Goal: Transaction & Acquisition: Purchase product/service

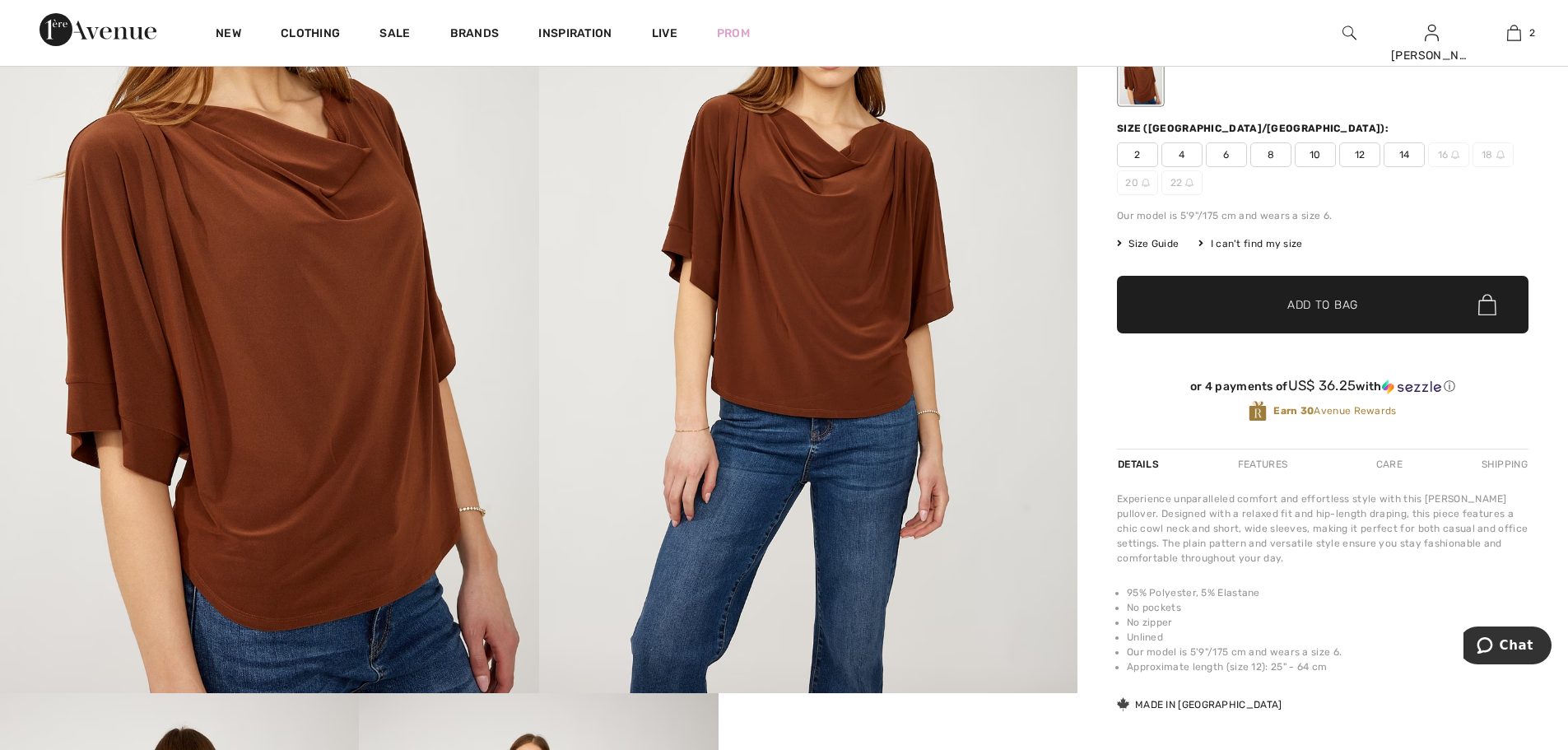
scroll to position [165, 0]
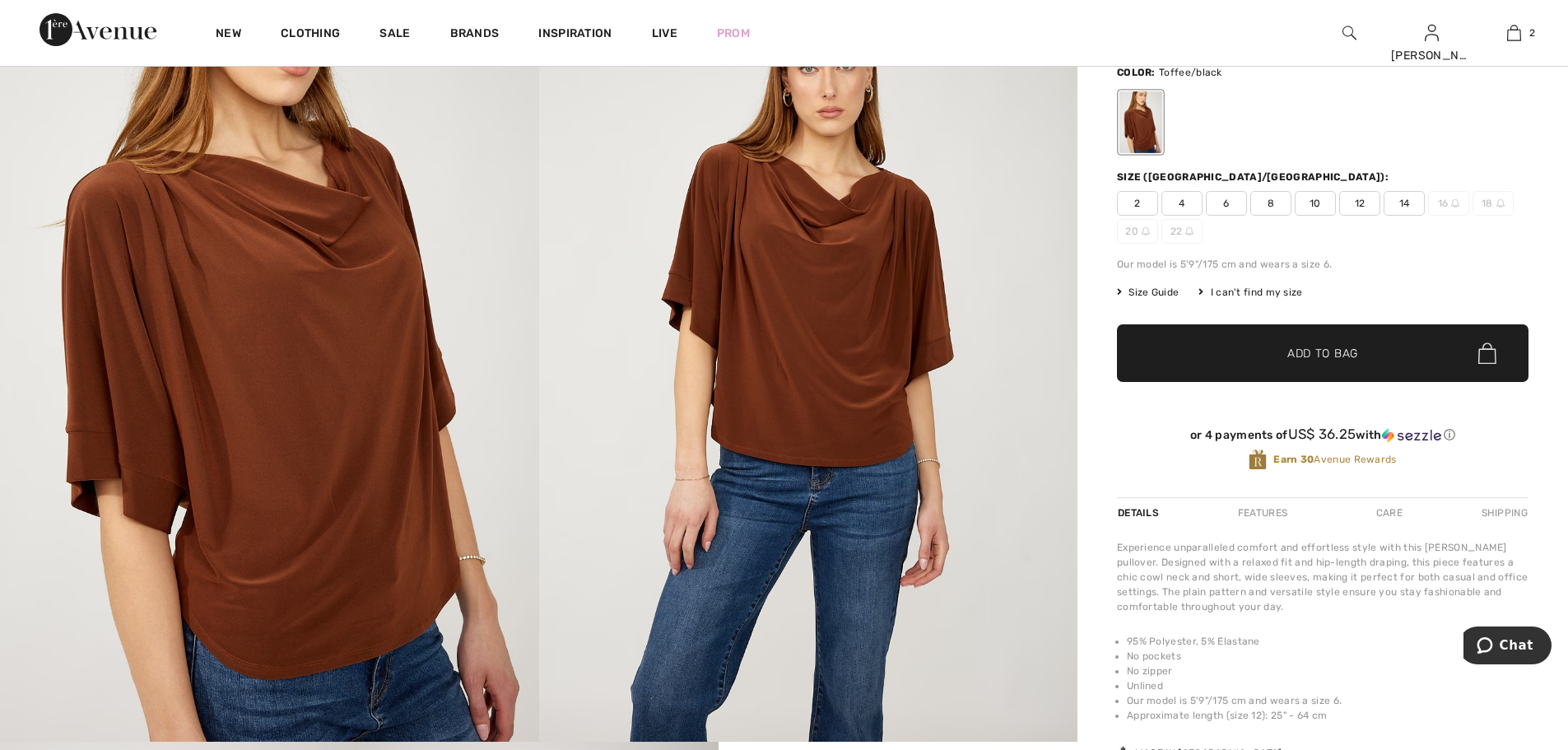
click at [1224, 202] on span "6" at bounding box center [1226, 204] width 41 height 25
click at [1284, 365] on span "✔ Added to Bag Add to Bag" at bounding box center [1323, 353] width 412 height 58
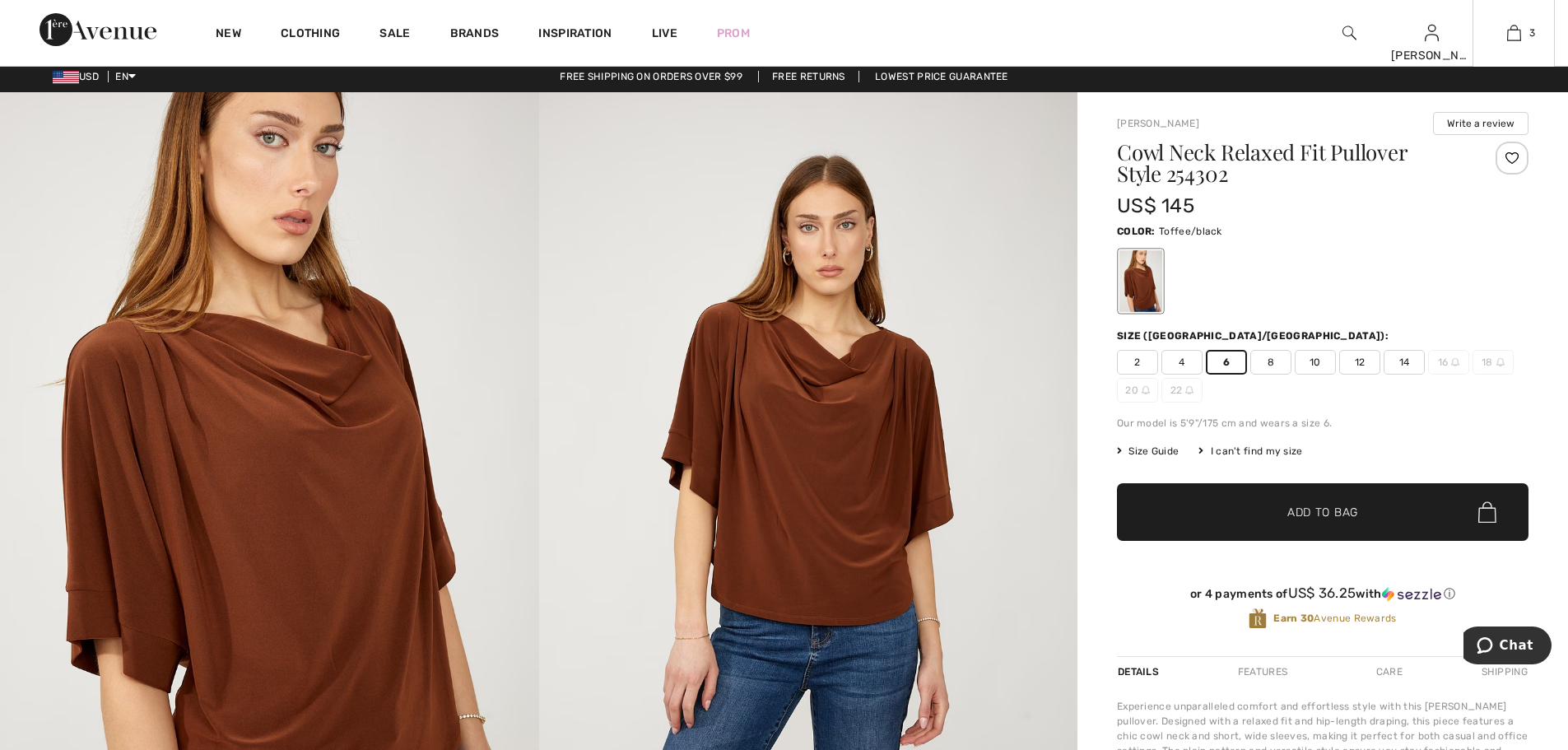
scroll to position [0, 0]
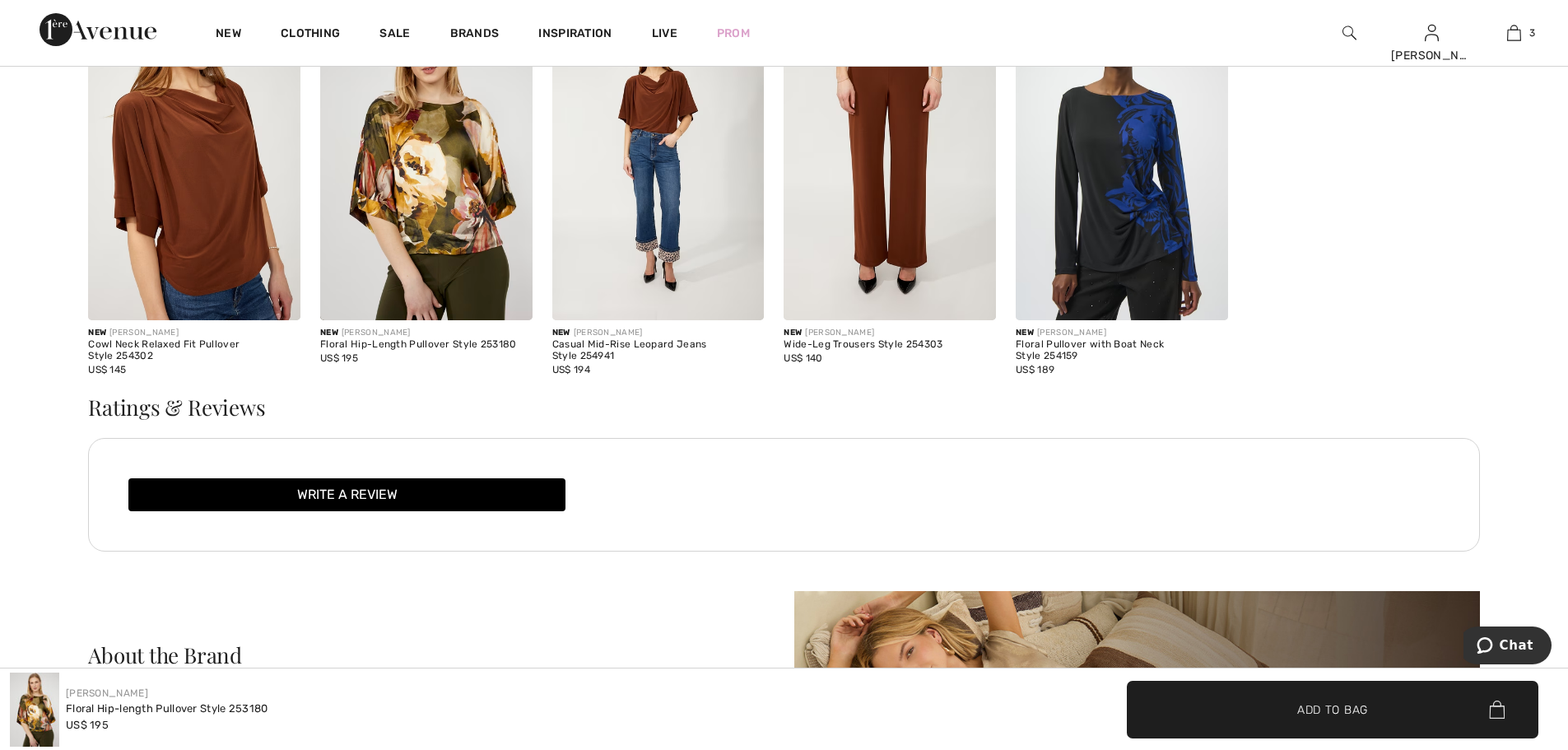
click at [934, 268] on img at bounding box center [890, 161] width 212 height 319
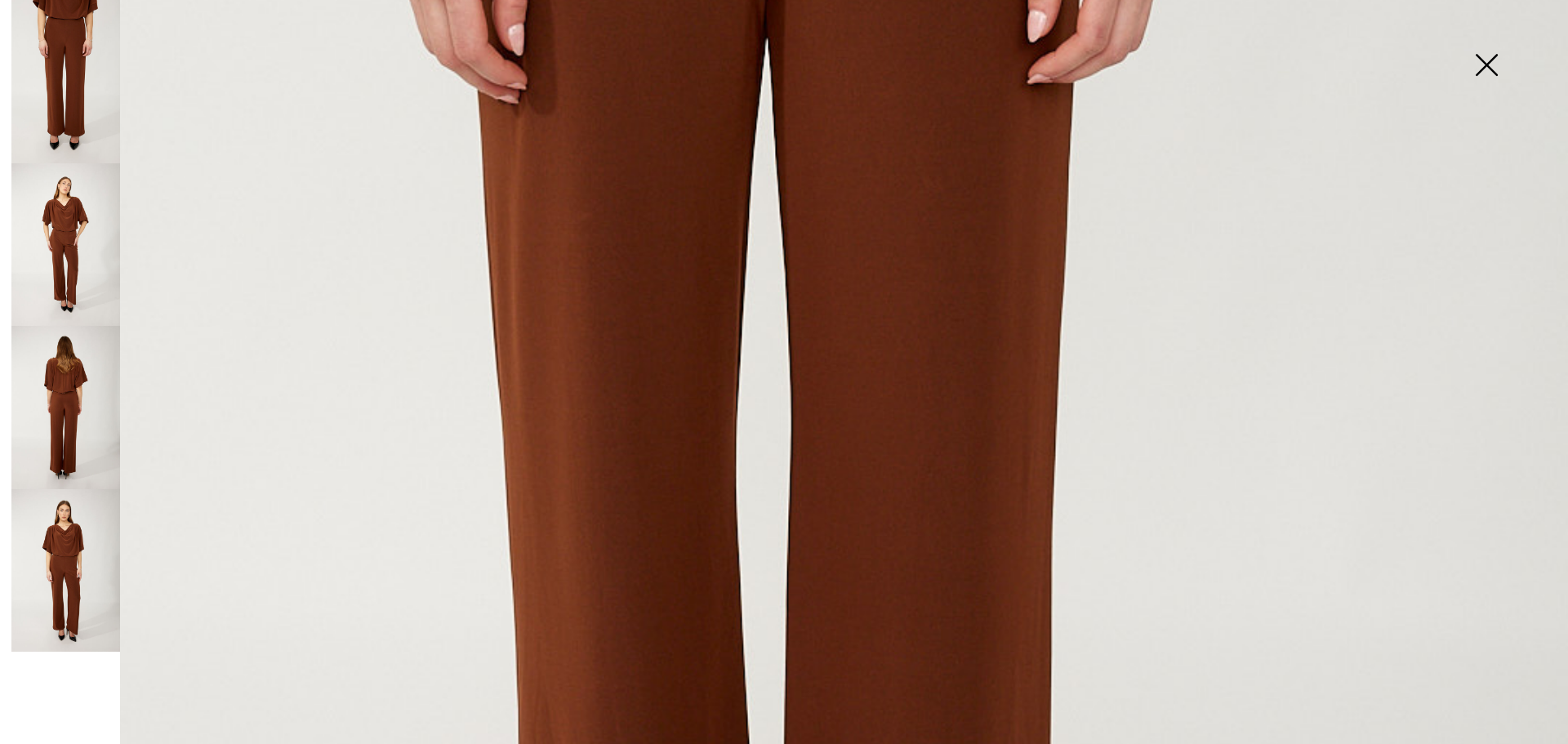
scroll to position [735, 0]
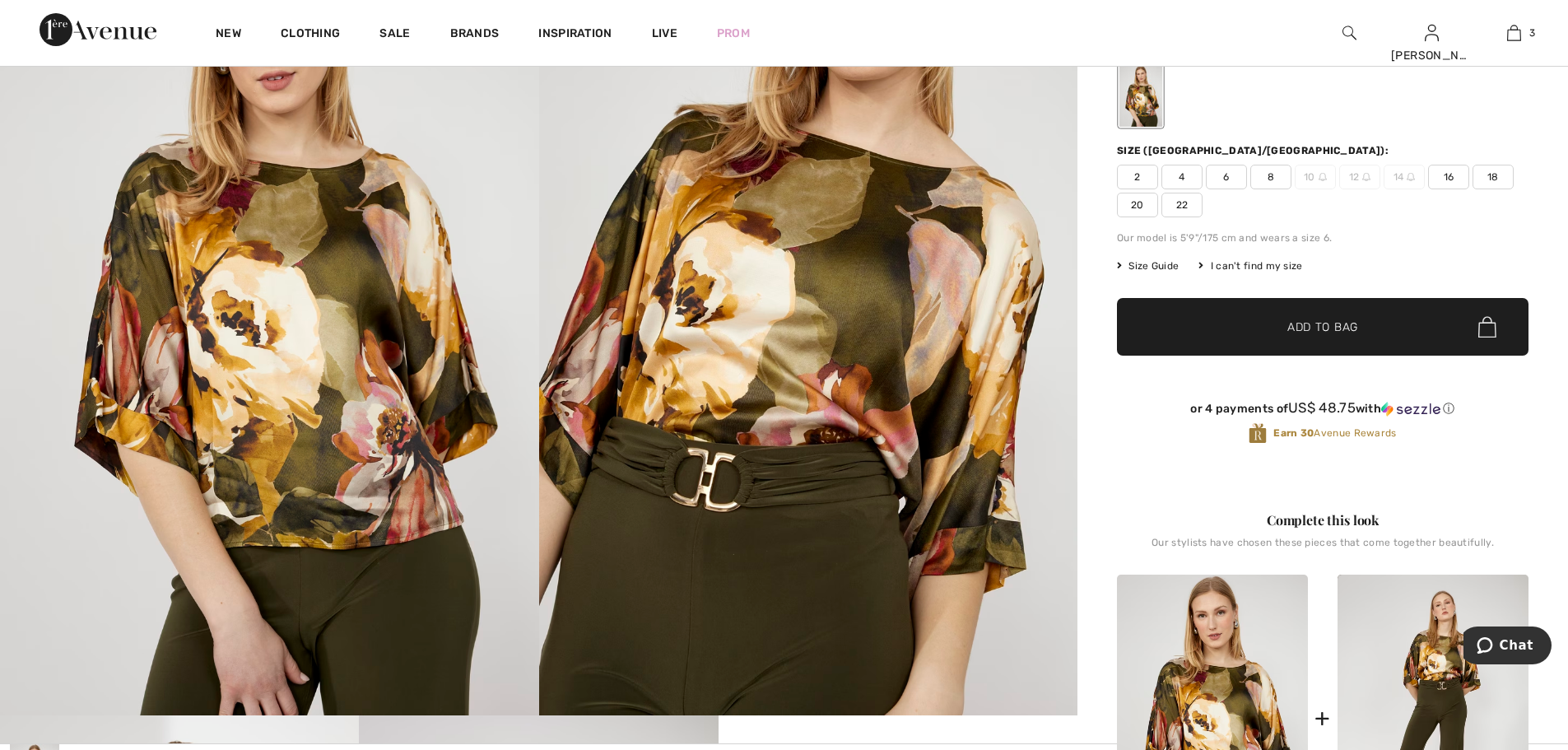
scroll to position [165, 0]
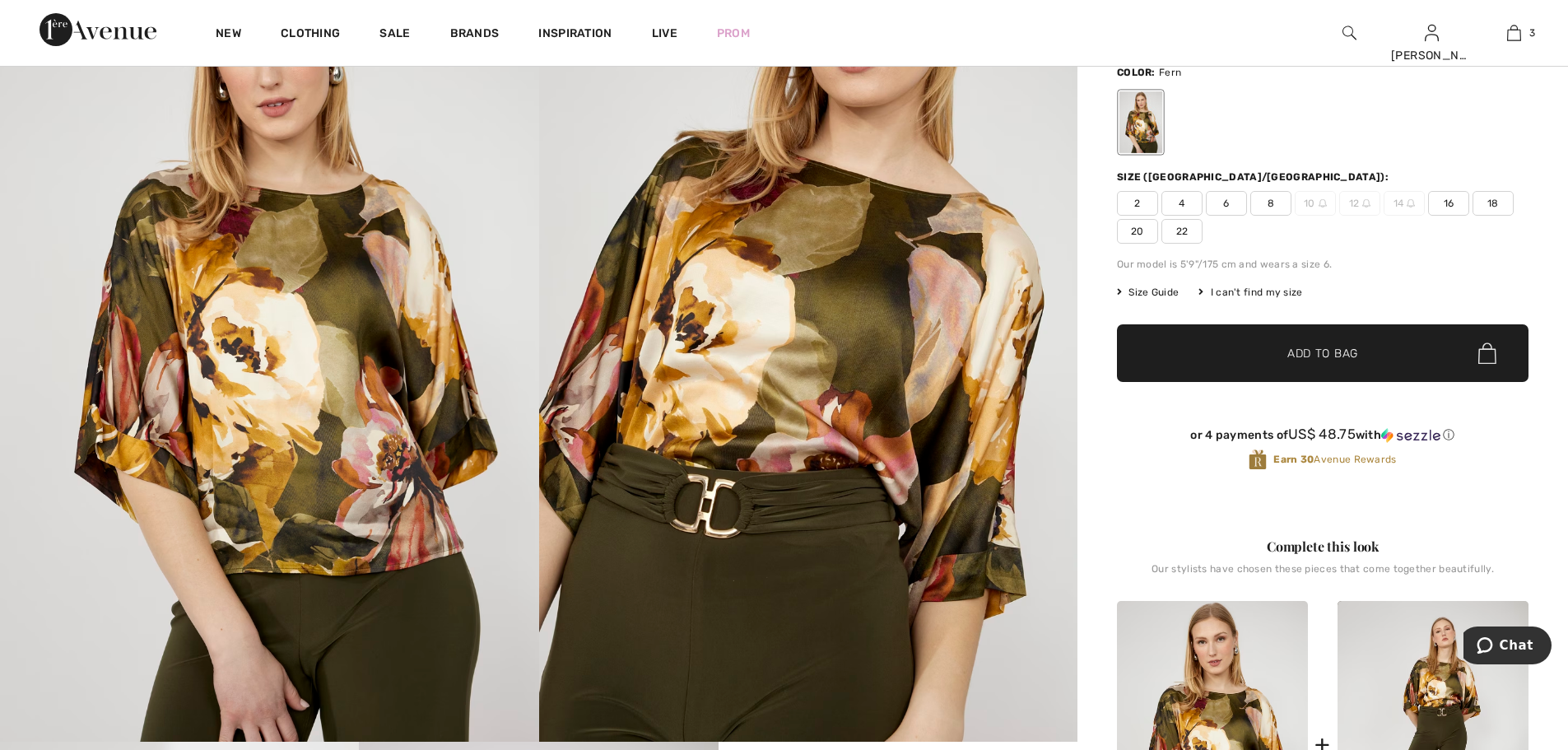
click at [1484, 182] on div "Size (CA/US):" at bounding box center [1323, 177] width 412 height 14
click at [1223, 200] on span "6" at bounding box center [1226, 204] width 41 height 25
click at [1265, 350] on span "✔ Added to Bag" at bounding box center [1298, 353] width 100 height 17
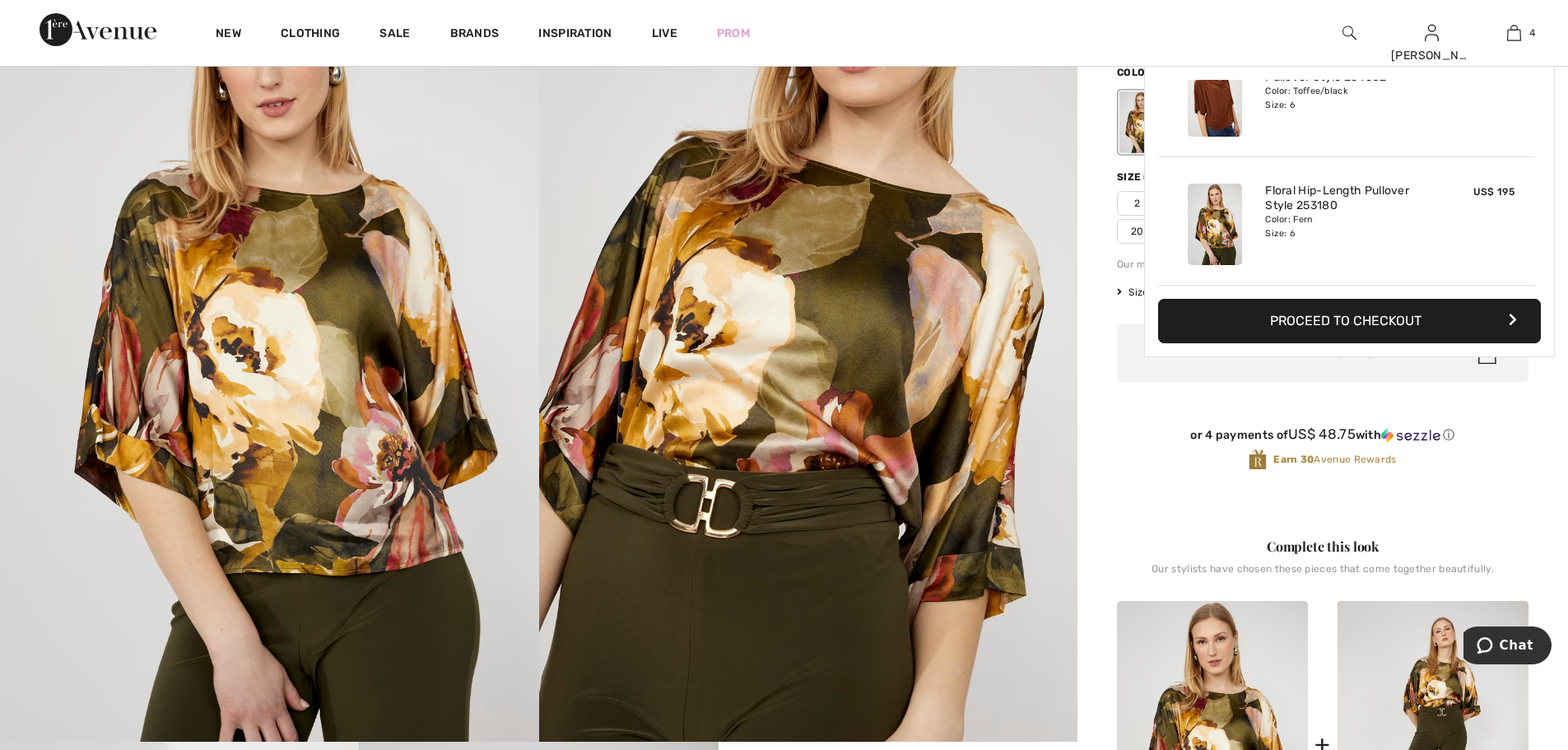
scroll to position [0, 0]
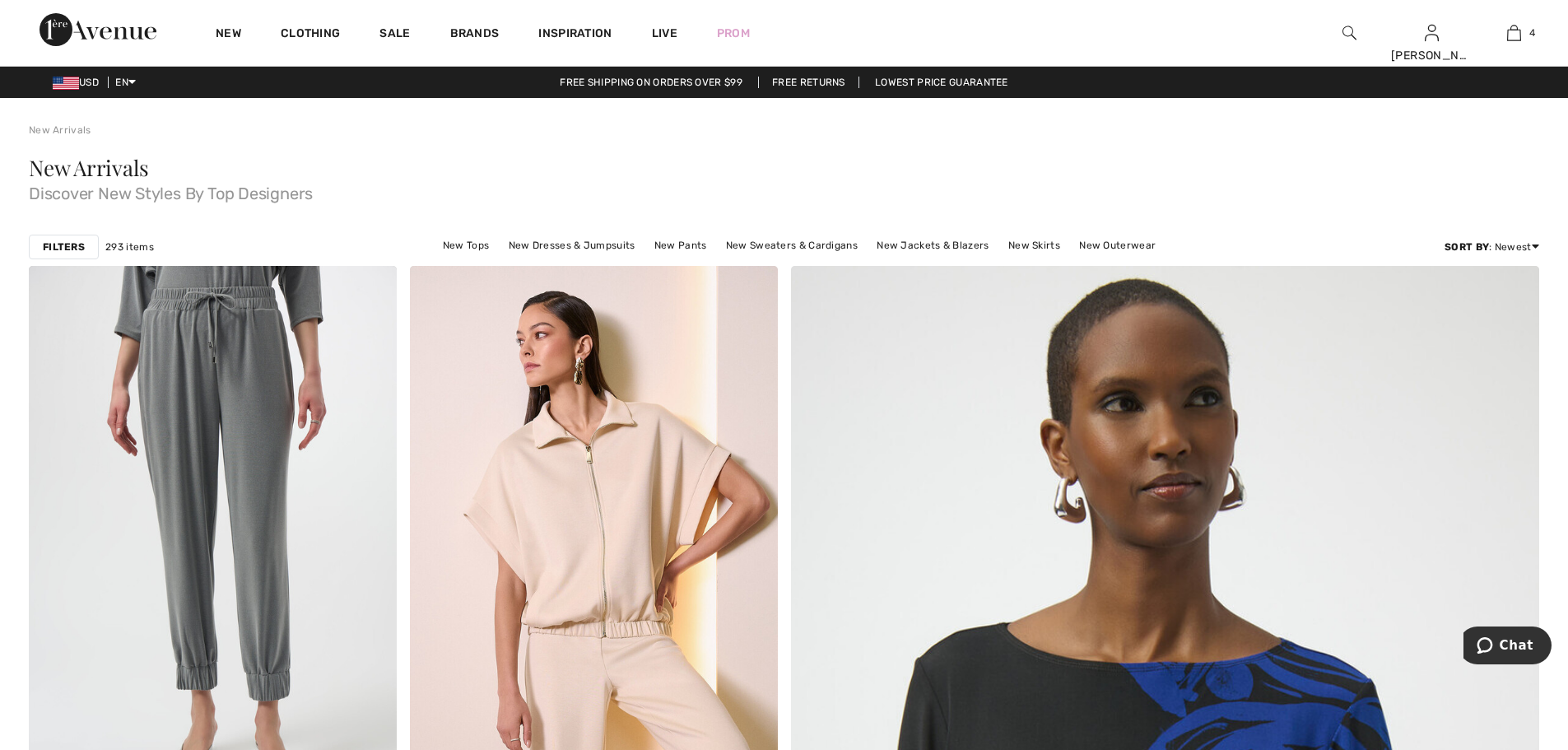
click at [1349, 32] on img at bounding box center [1349, 33] width 14 height 19
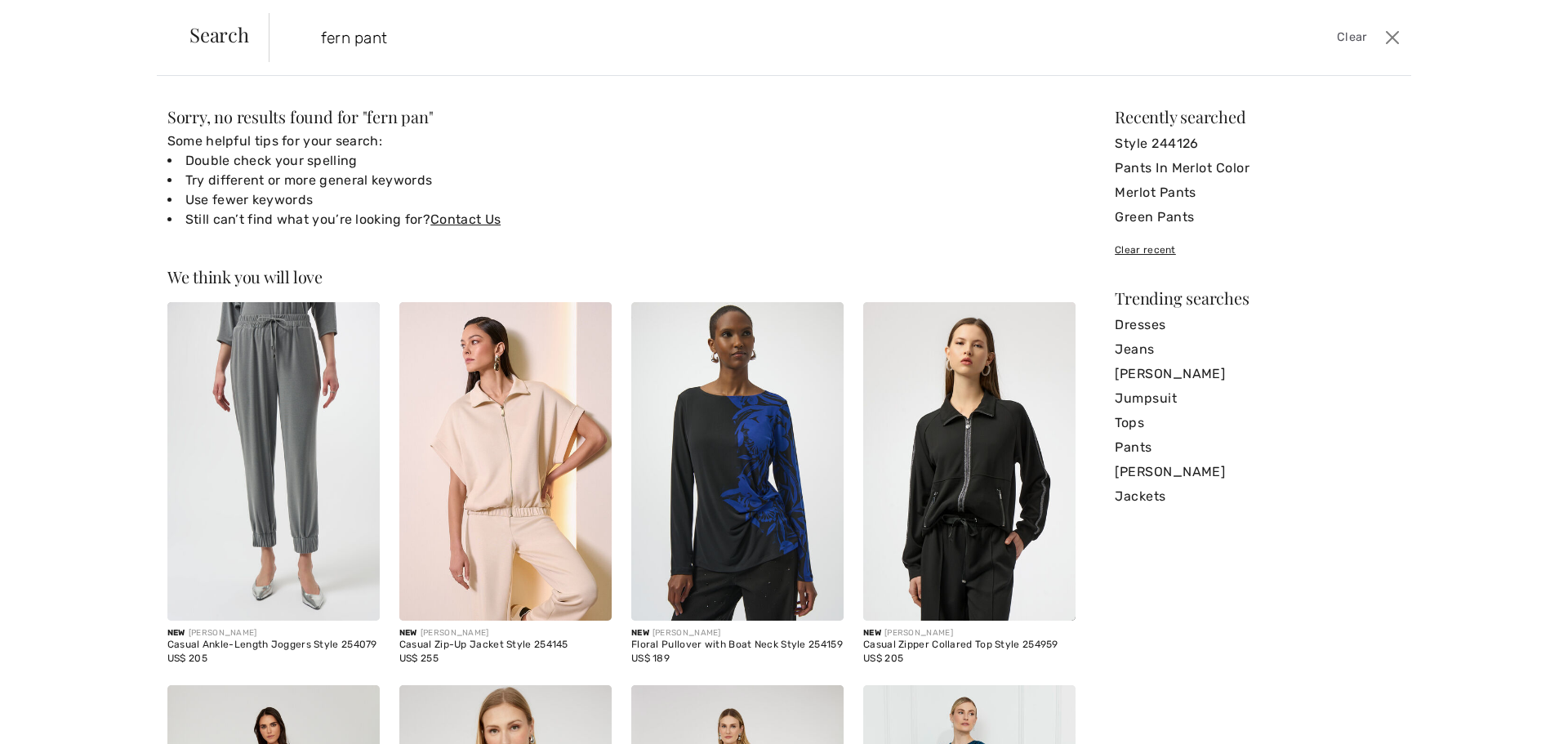
type input "fern pants"
drag, startPoint x: 397, startPoint y: 36, endPoint x: 303, endPoint y: 38, distance: 94.0
click at [303, 38] on form "fern pants Clear" at bounding box center [824, 37] width 1111 height 49
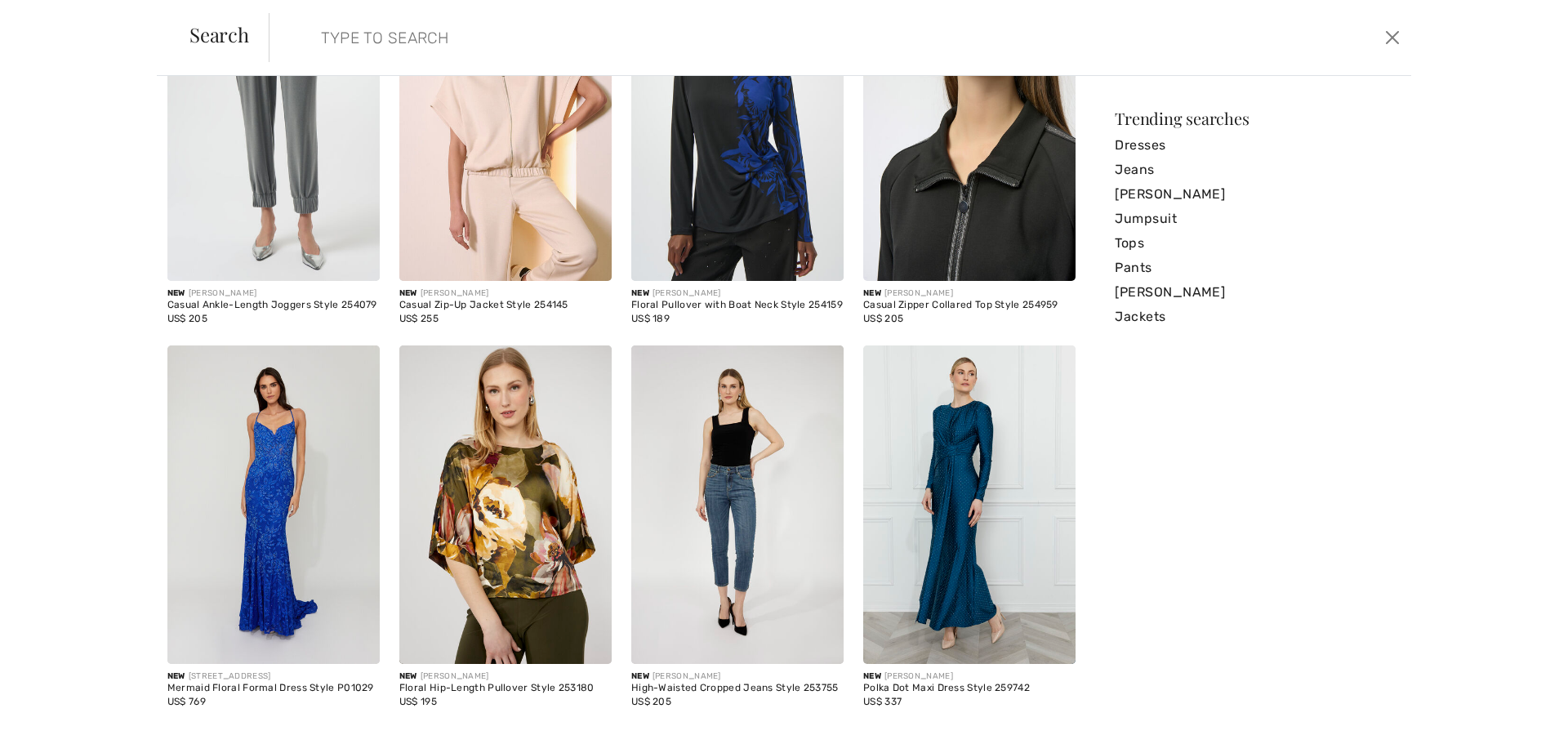
scroll to position [190, 0]
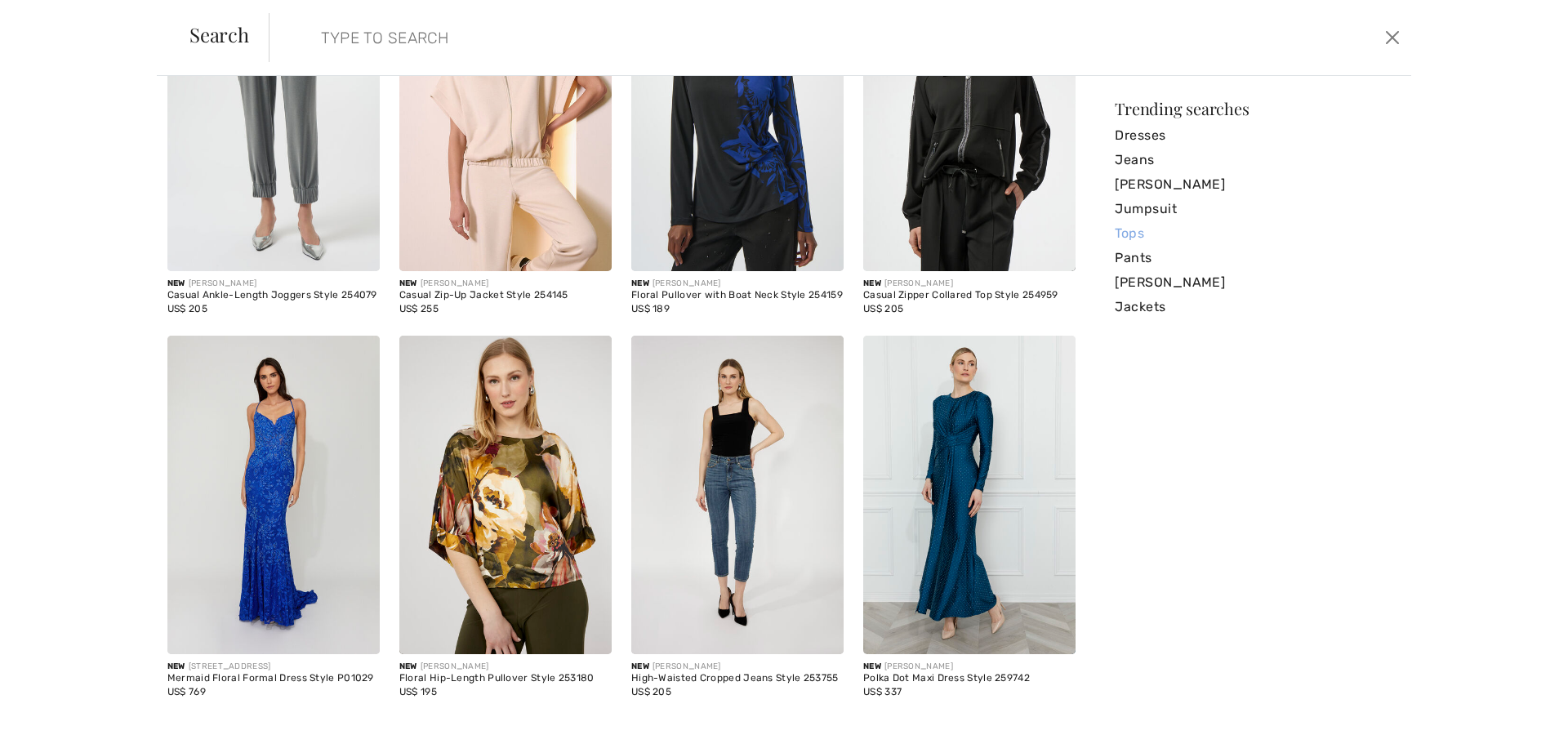
click at [1122, 232] on link "Tops" at bounding box center [1257, 234] width 286 height 25
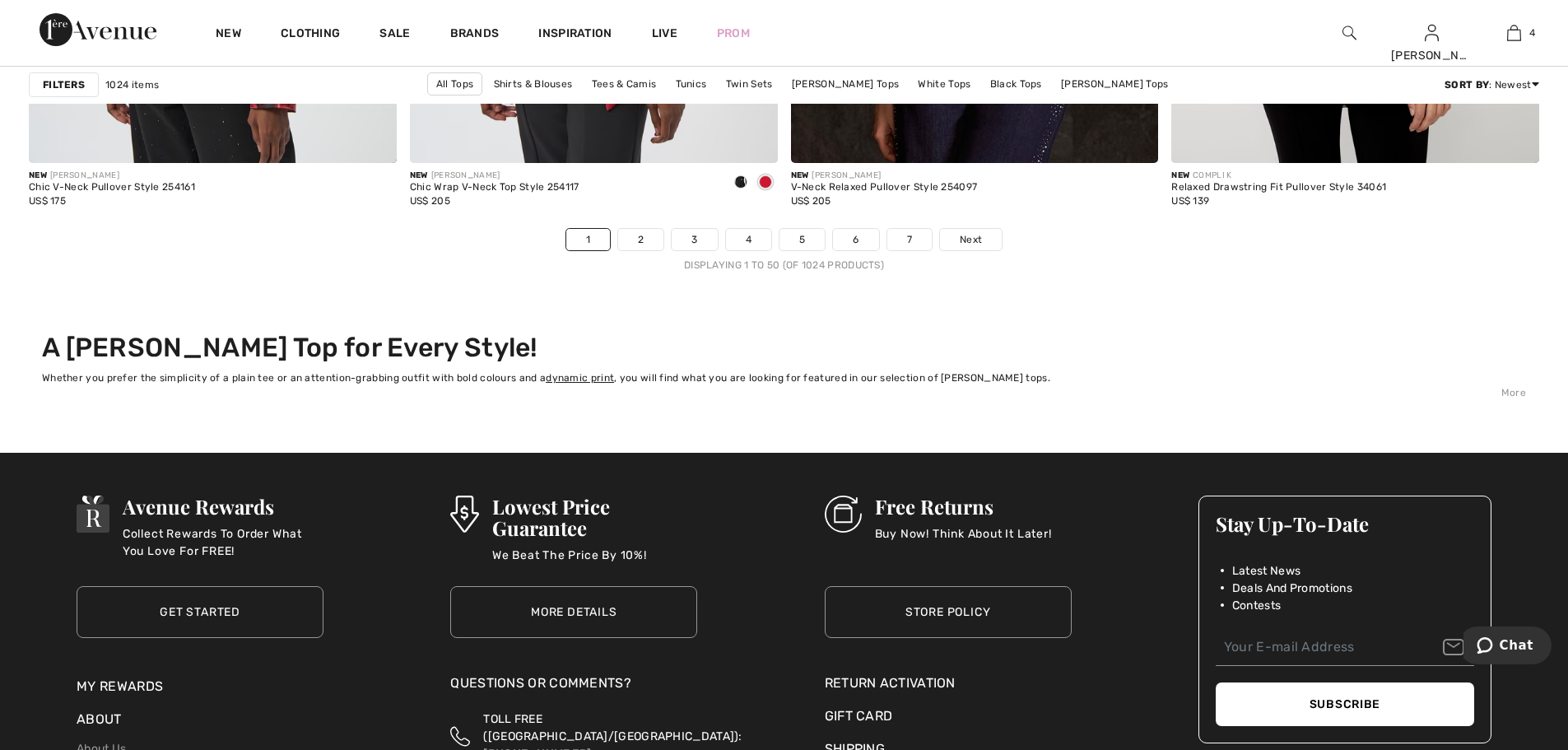
scroll to position [9552, 0]
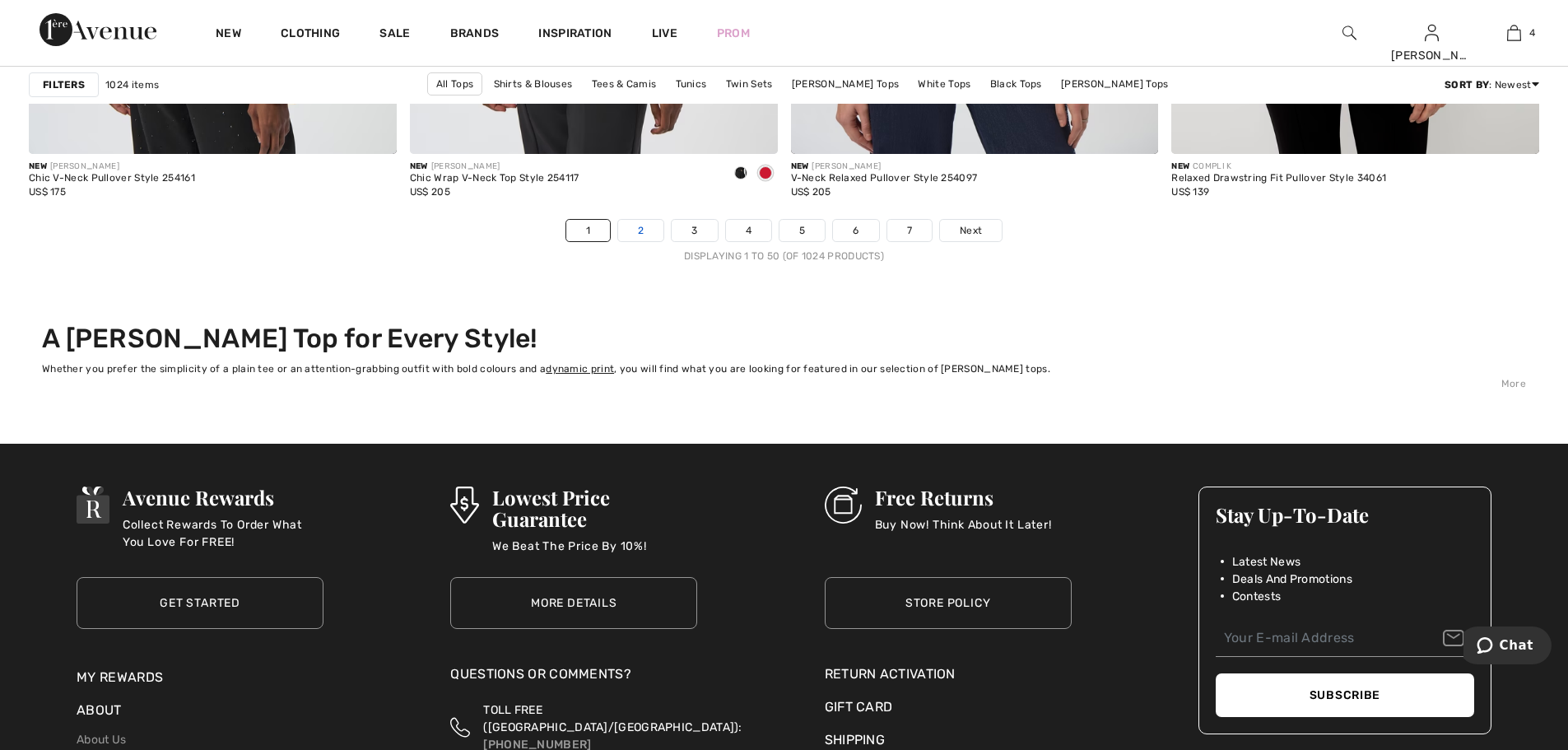
click at [645, 235] on link "2" at bounding box center [641, 231] width 45 height 21
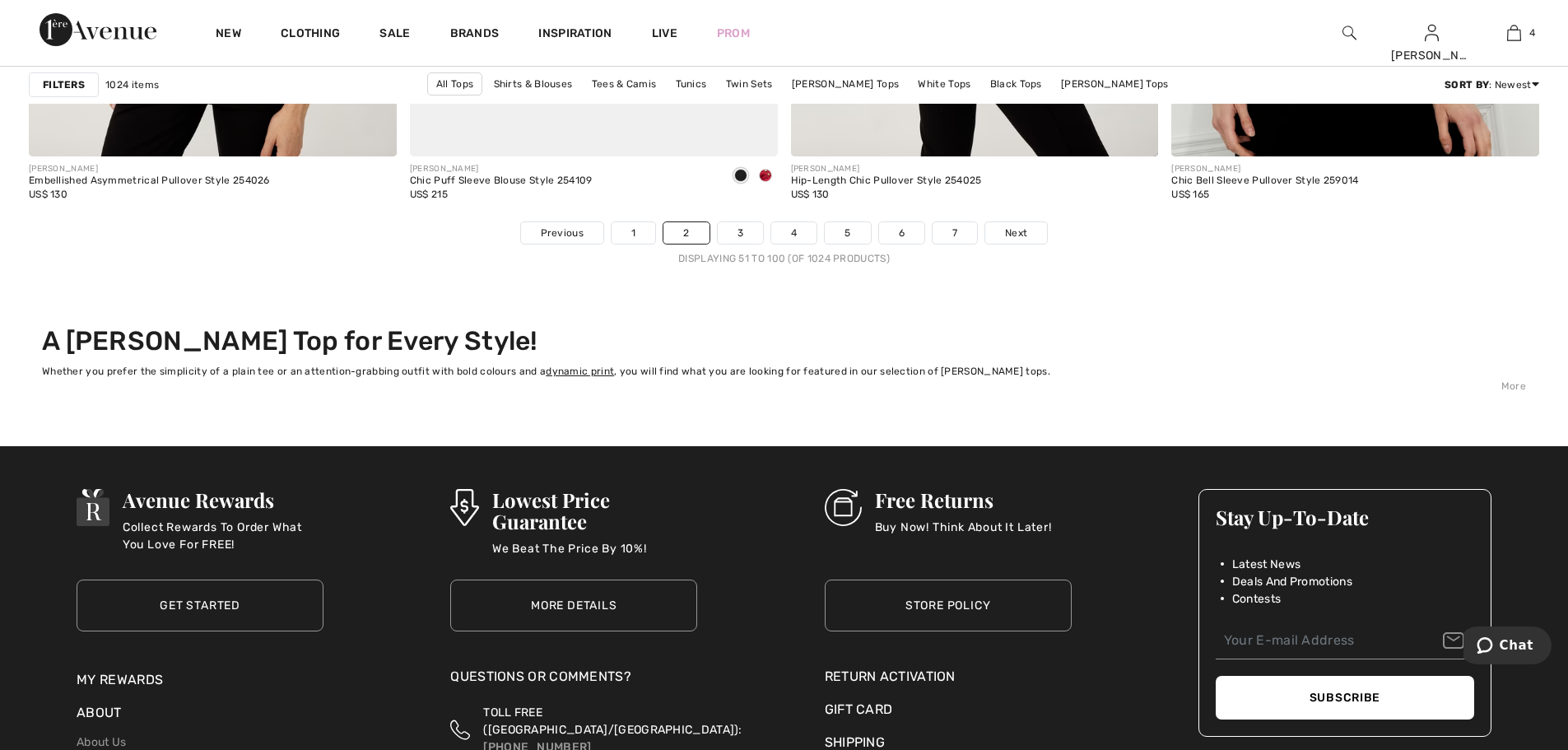
scroll to position [9634, 0]
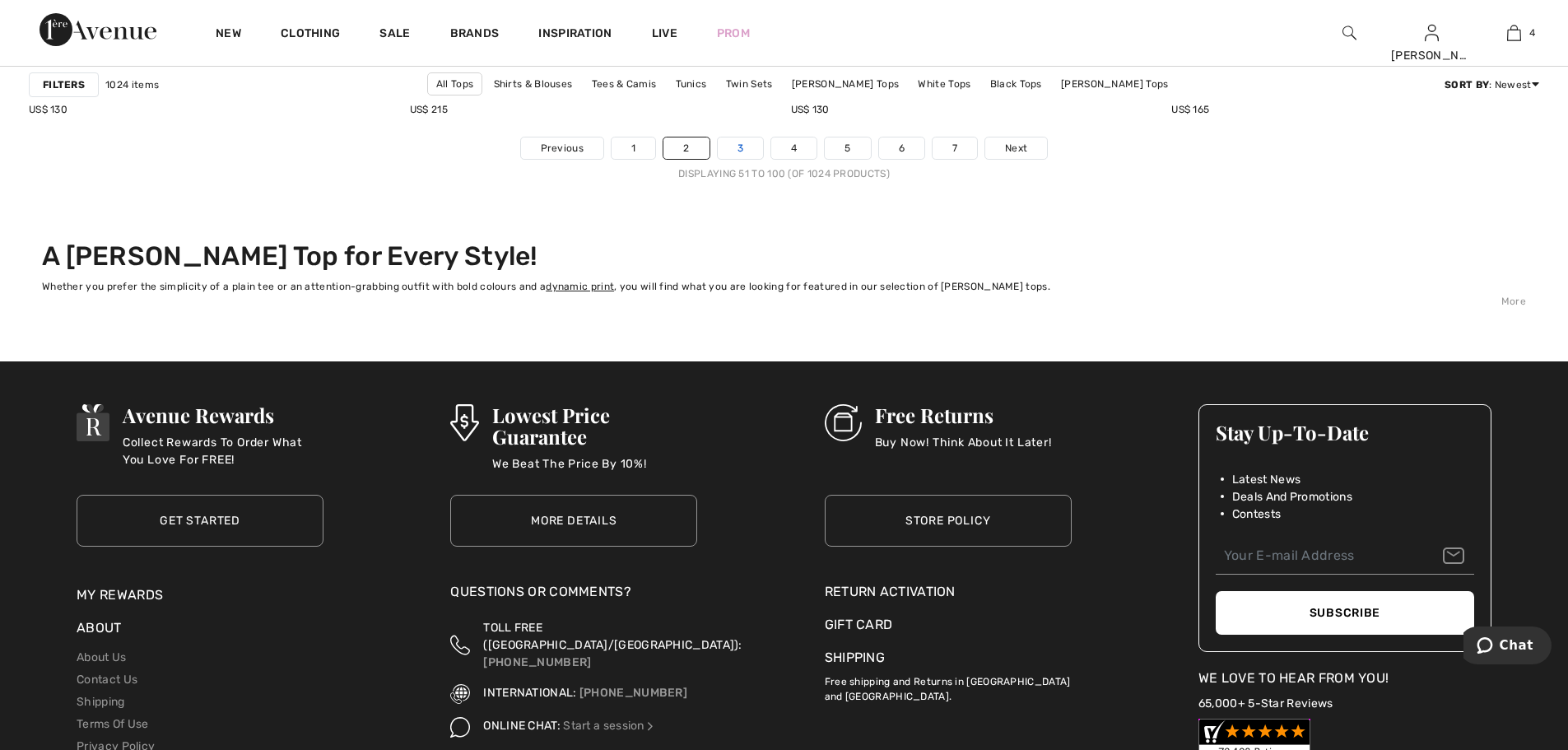
click at [754, 143] on link "3" at bounding box center [740, 148] width 45 height 21
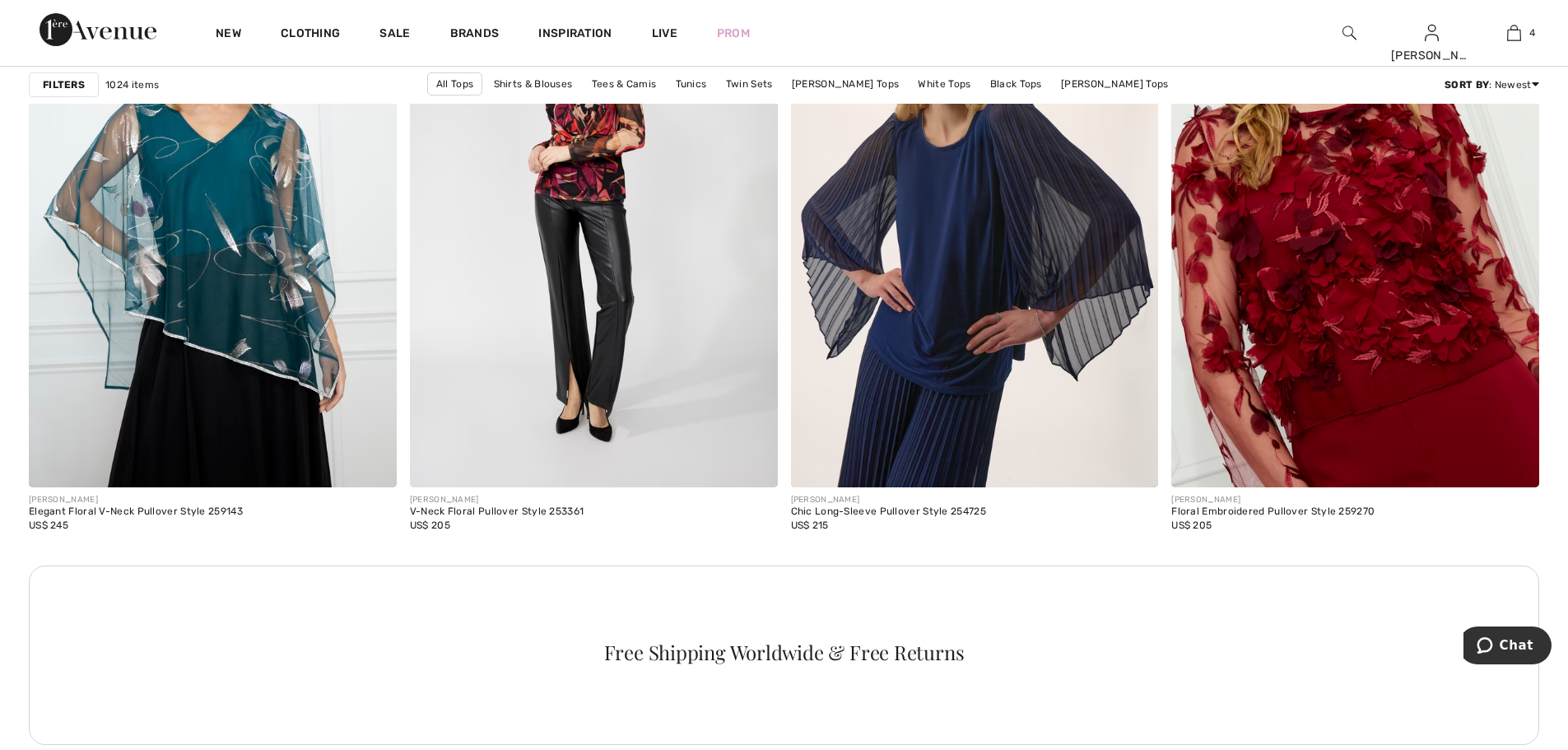
scroll to position [4364, 0]
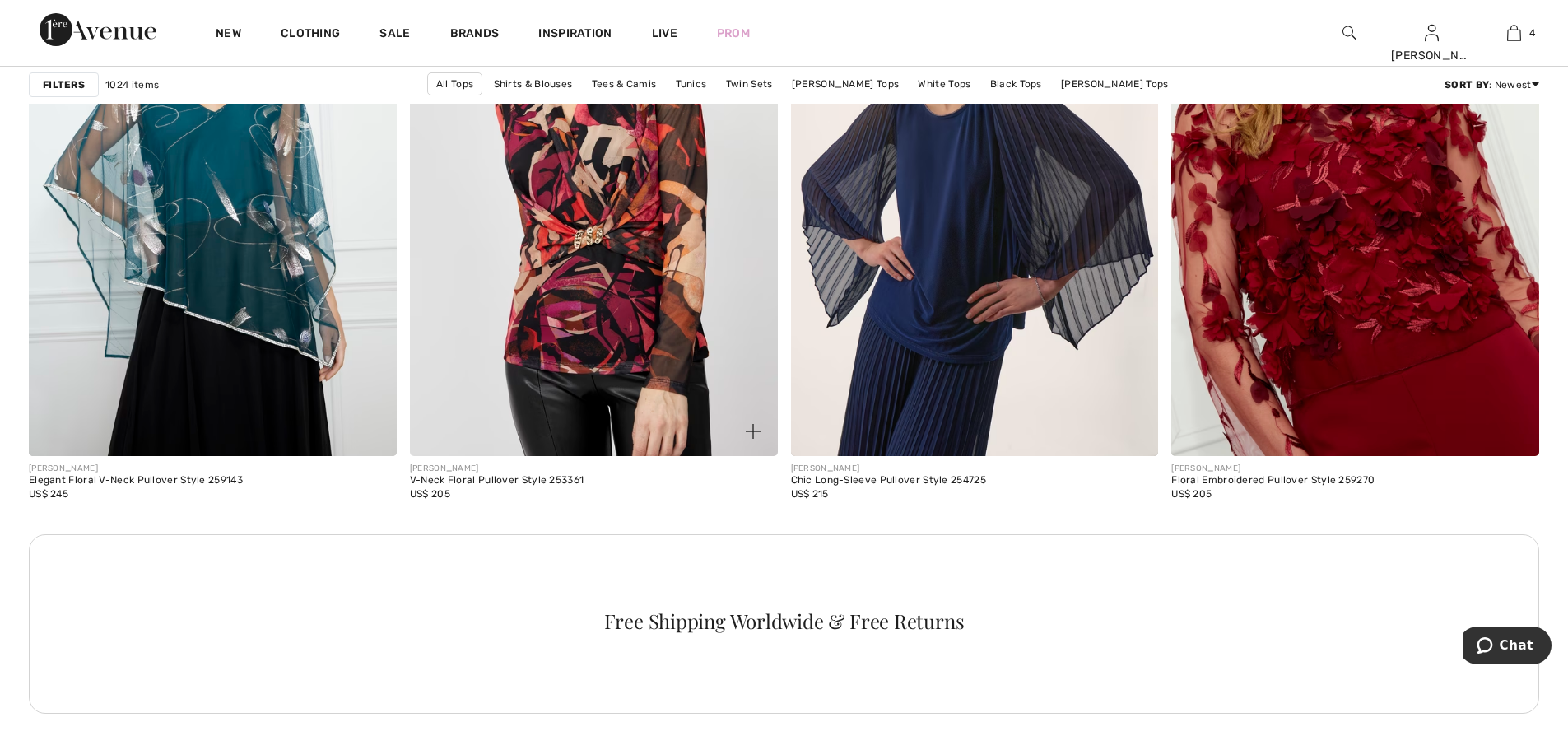
click at [625, 202] on img at bounding box center [593, 181] width 368 height 552
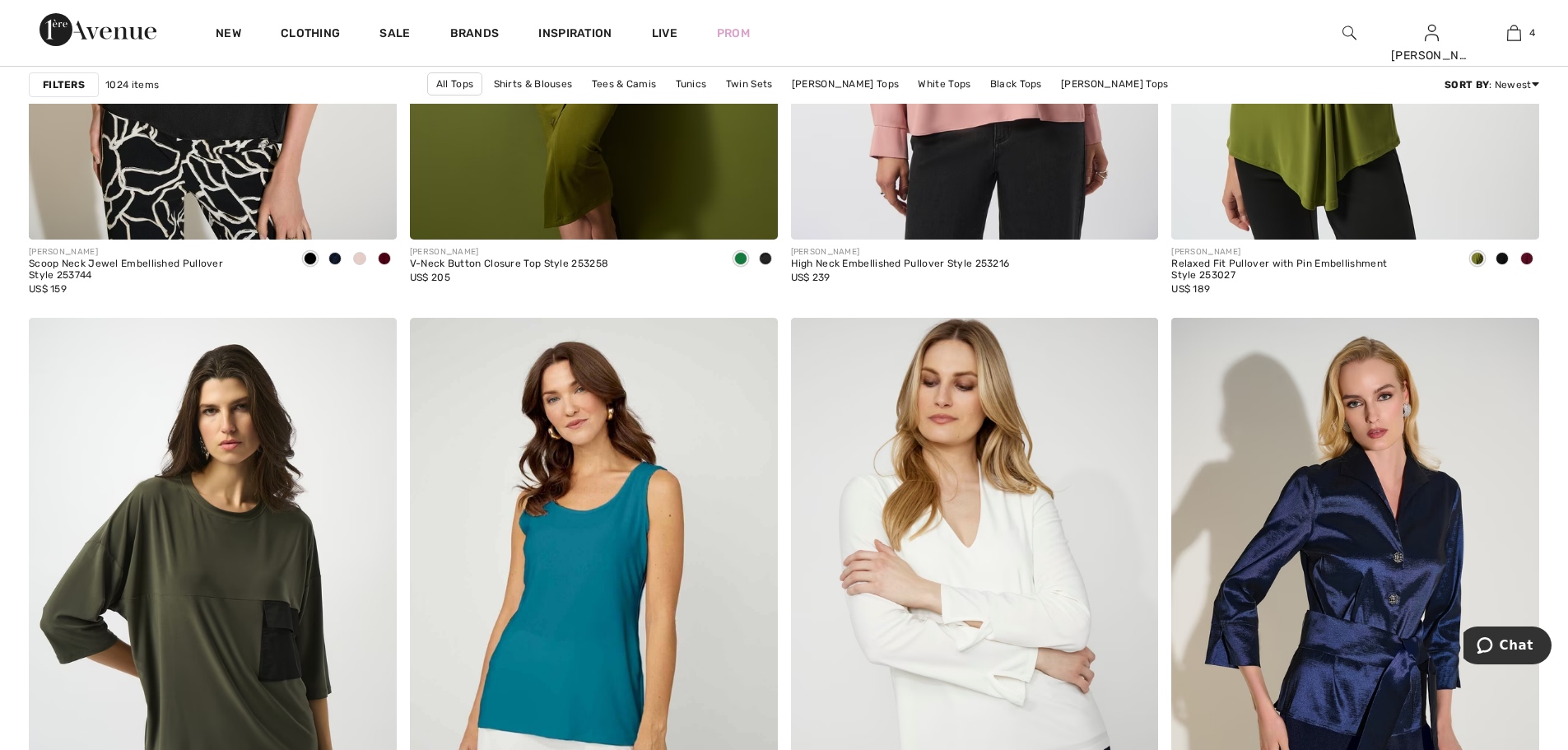
scroll to position [8811, 0]
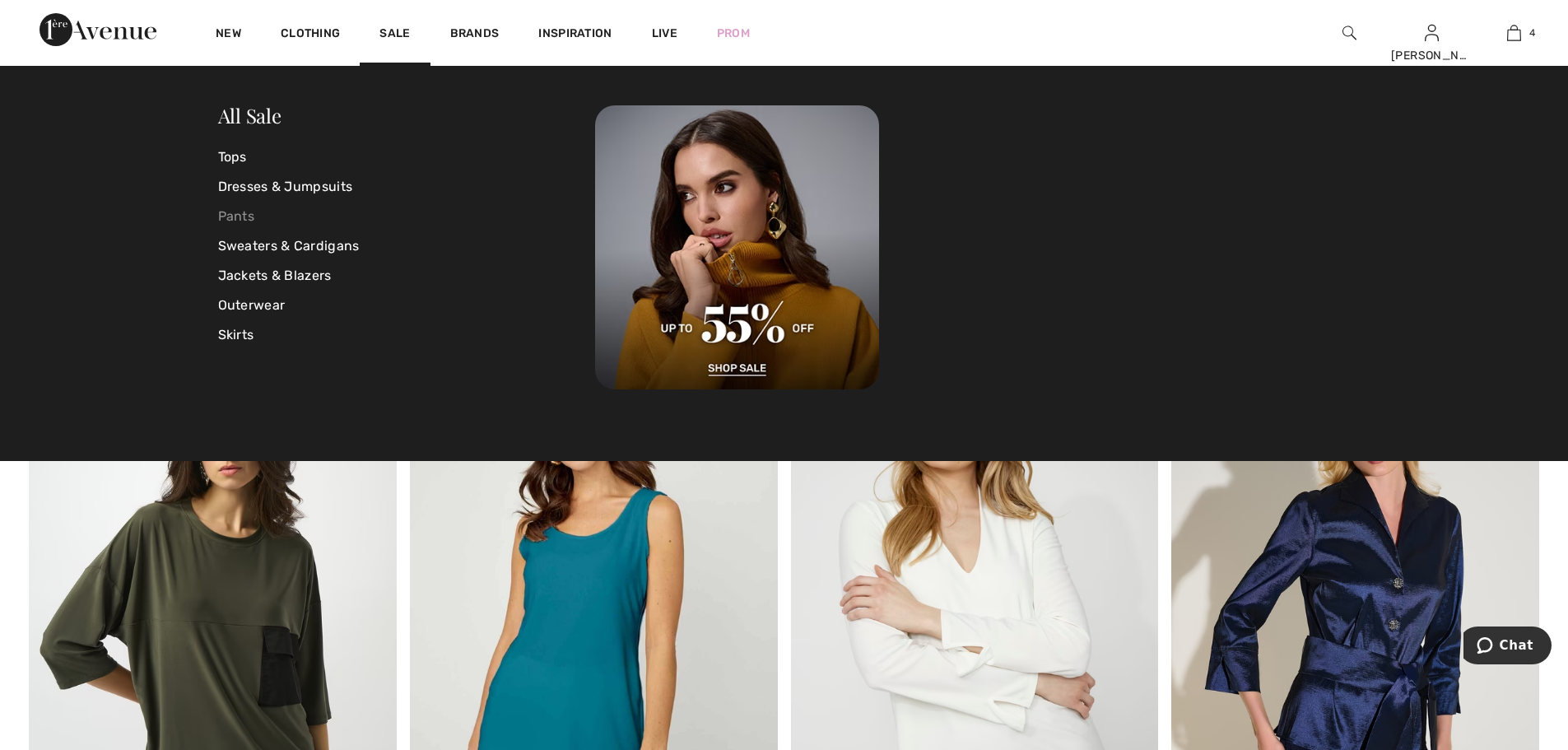
click at [243, 210] on link "Pants" at bounding box center [407, 216] width 378 height 30
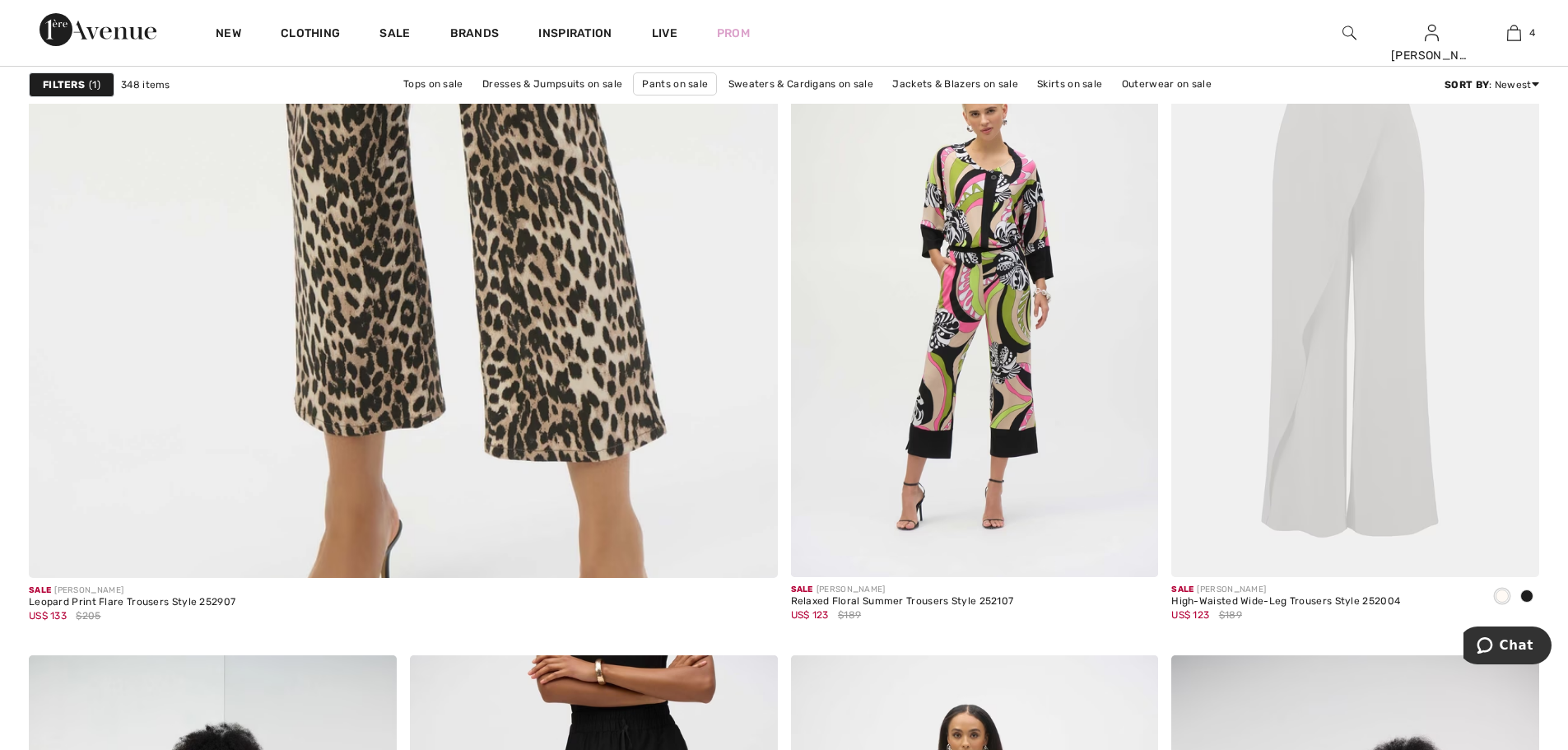
scroll to position [5764, 0]
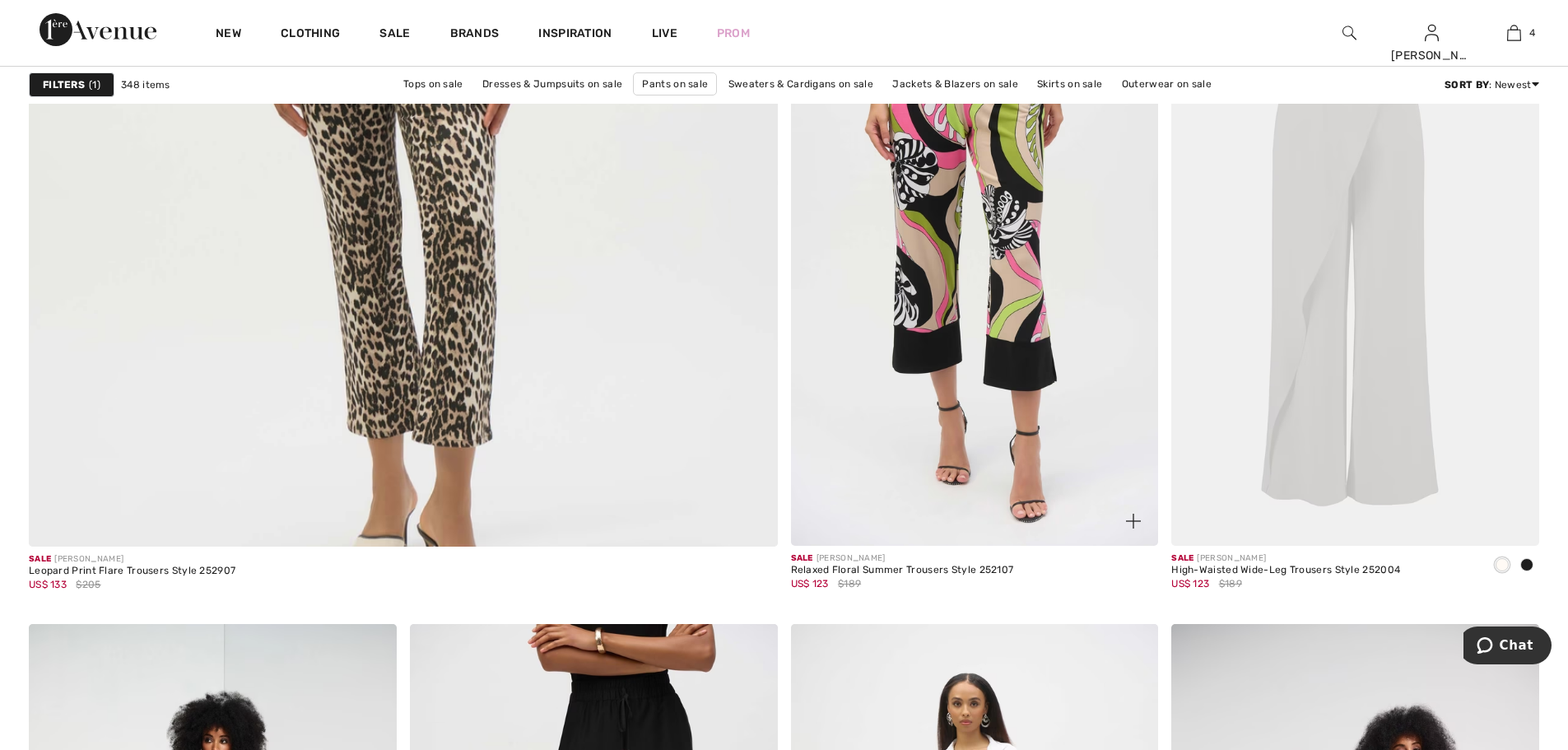
click at [934, 322] on img at bounding box center [975, 270] width 368 height 552
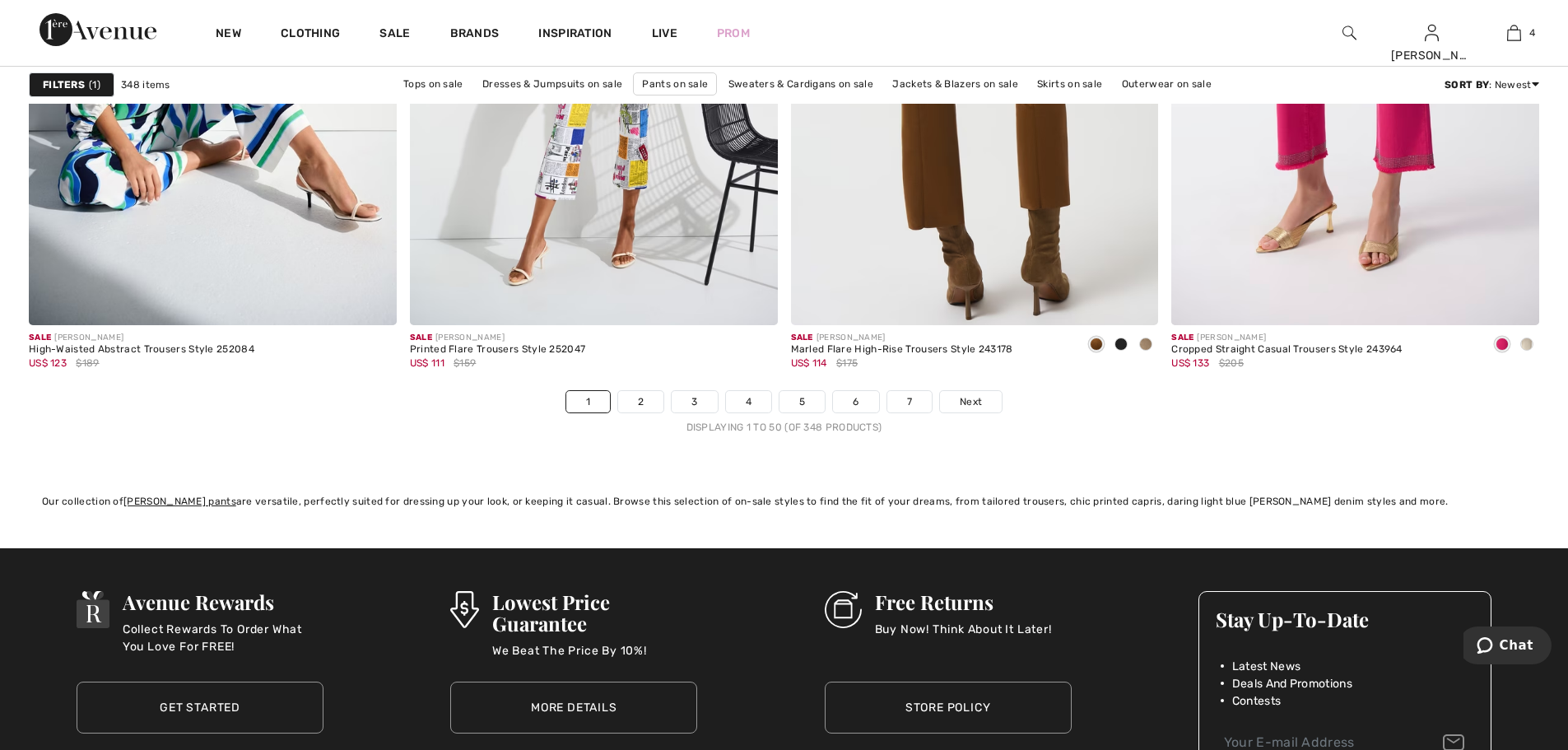
scroll to position [9387, 0]
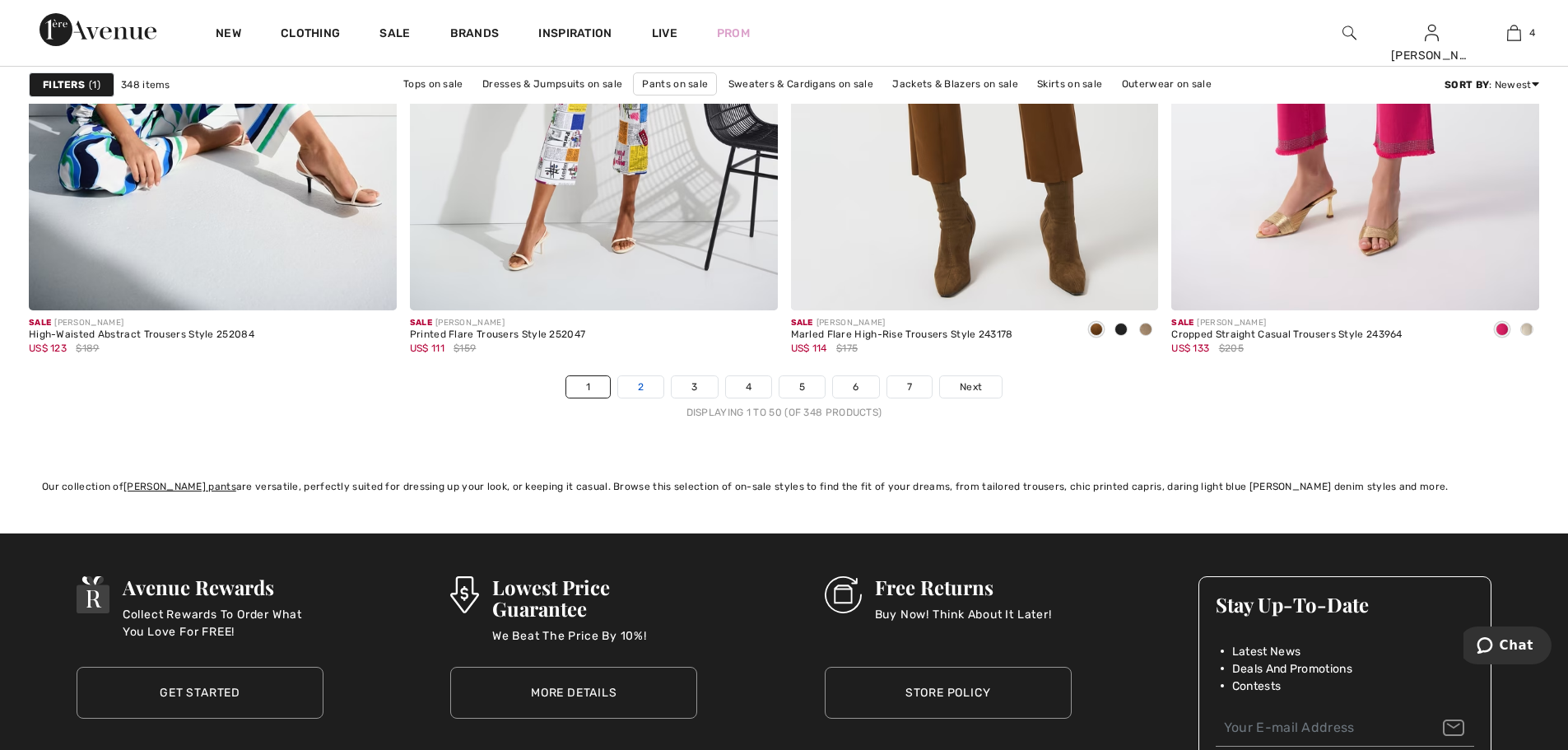
click at [636, 391] on link "2" at bounding box center [641, 387] width 45 height 21
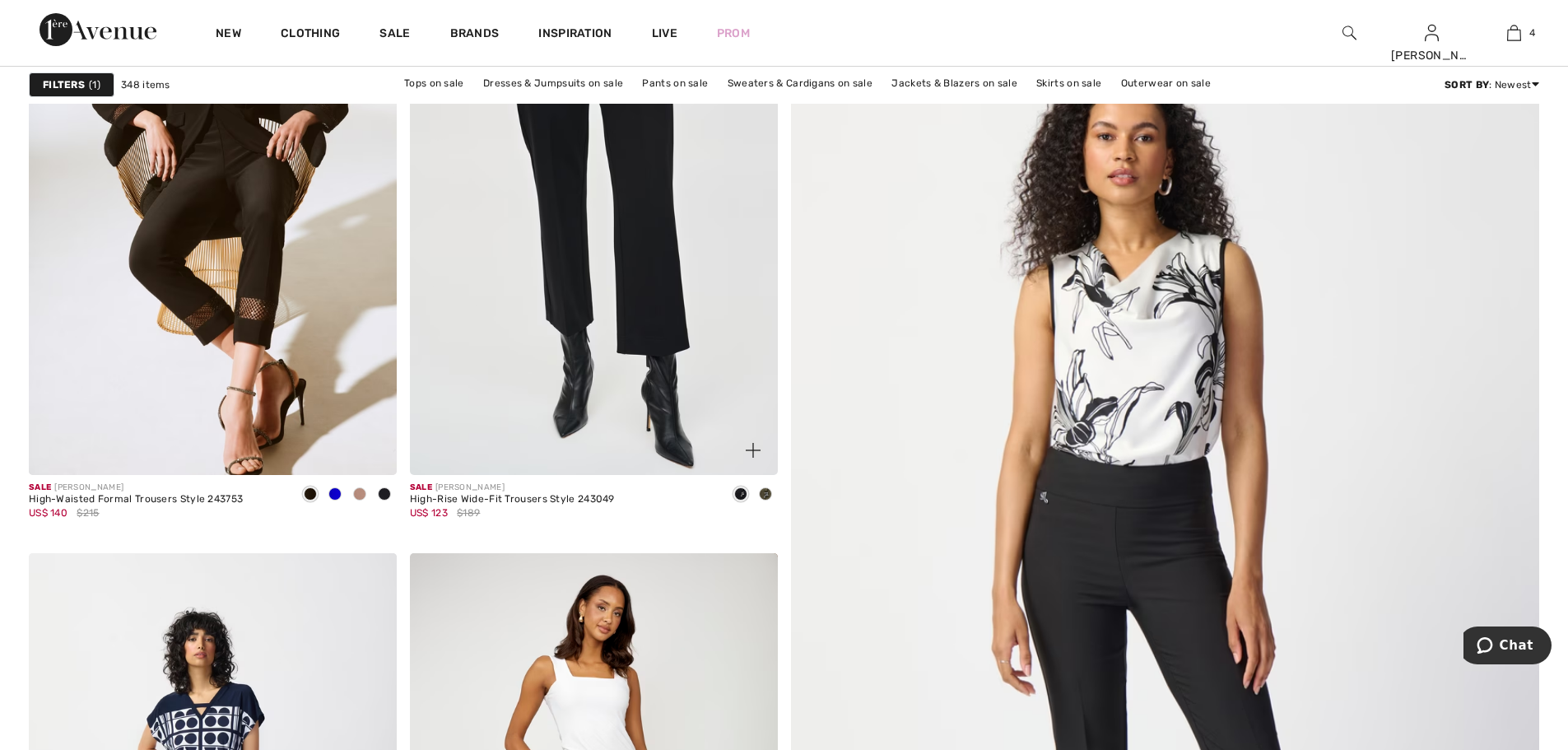
scroll to position [329, 0]
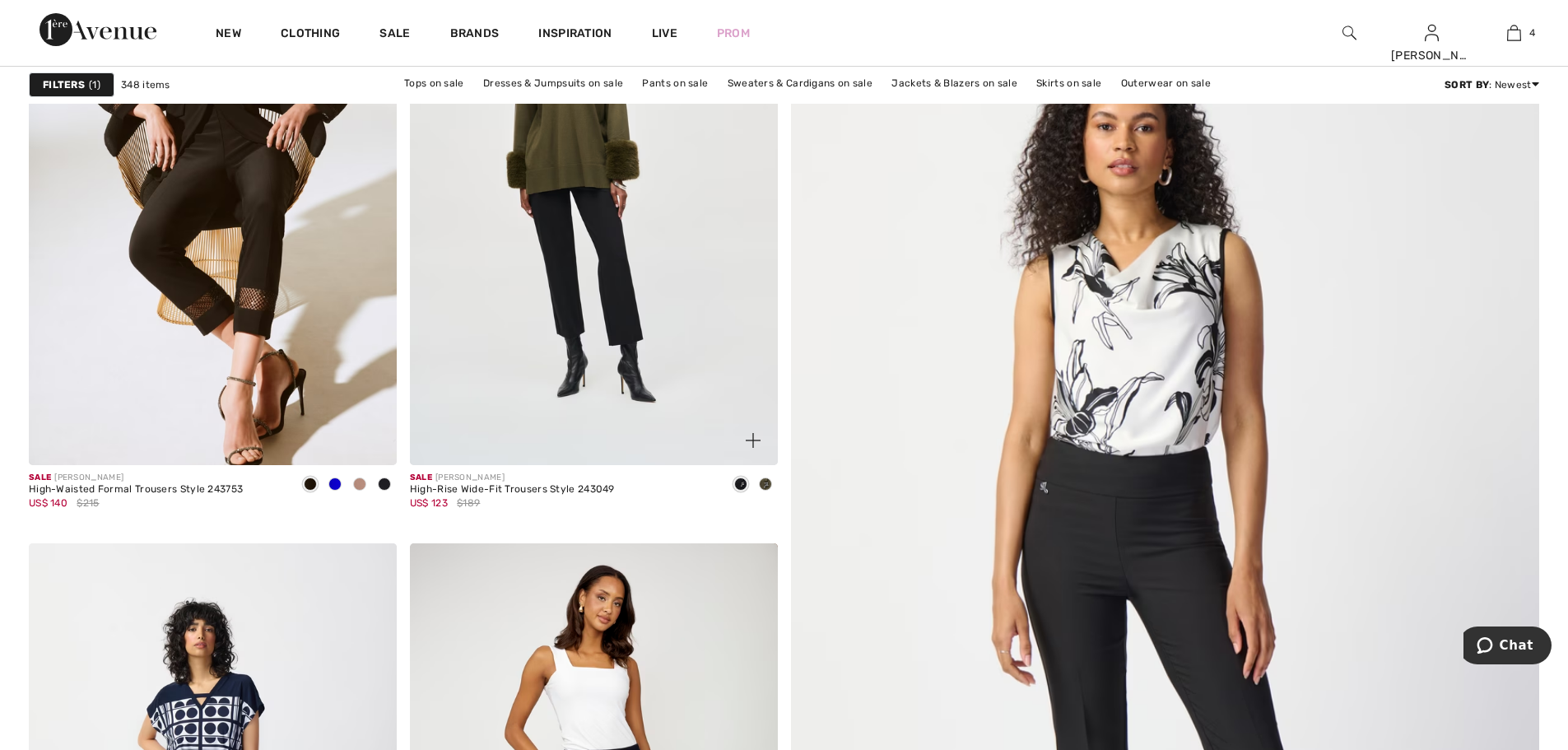
click at [764, 485] on span at bounding box center [766, 485] width 14 height 14
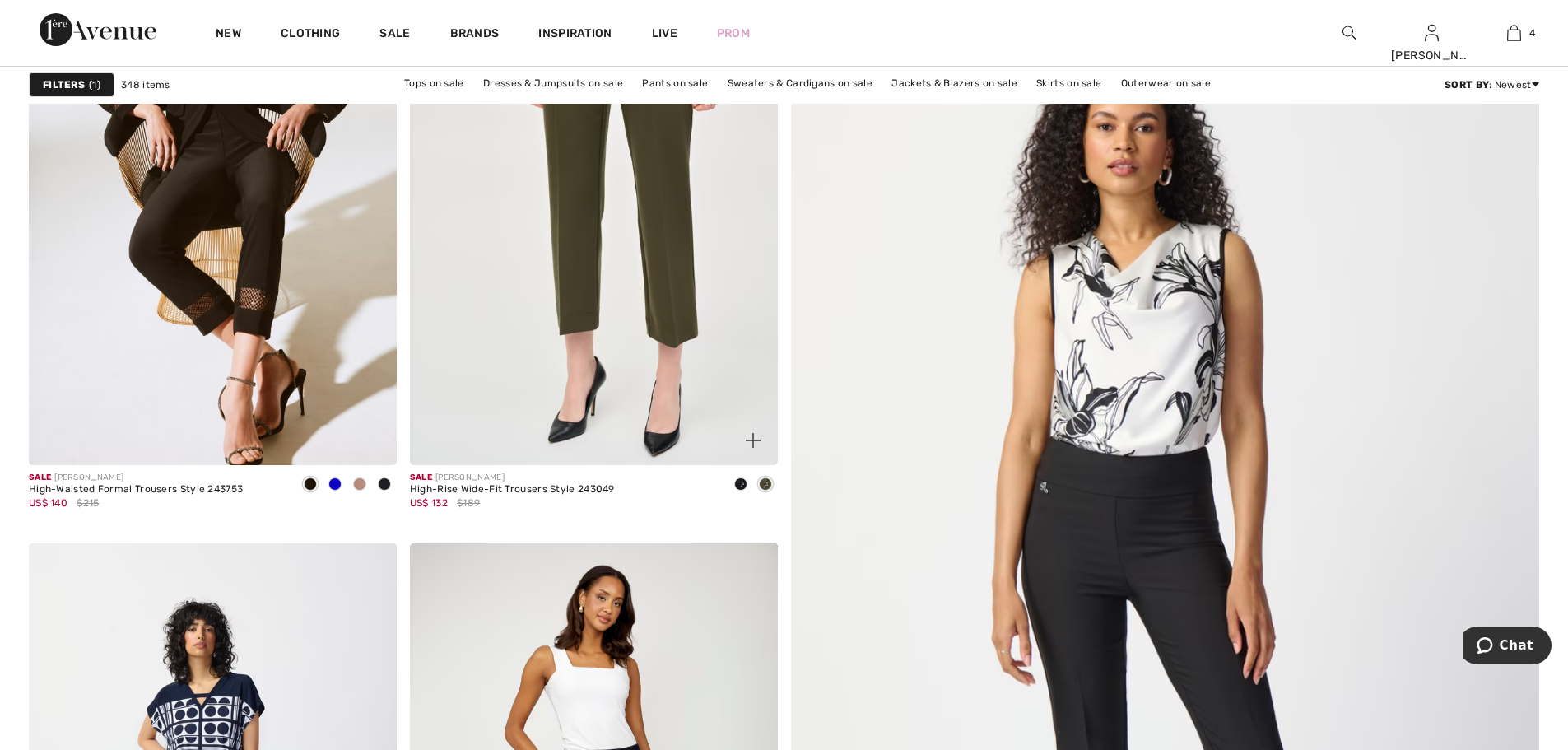
click at [685, 232] on img at bounding box center [593, 189] width 368 height 552
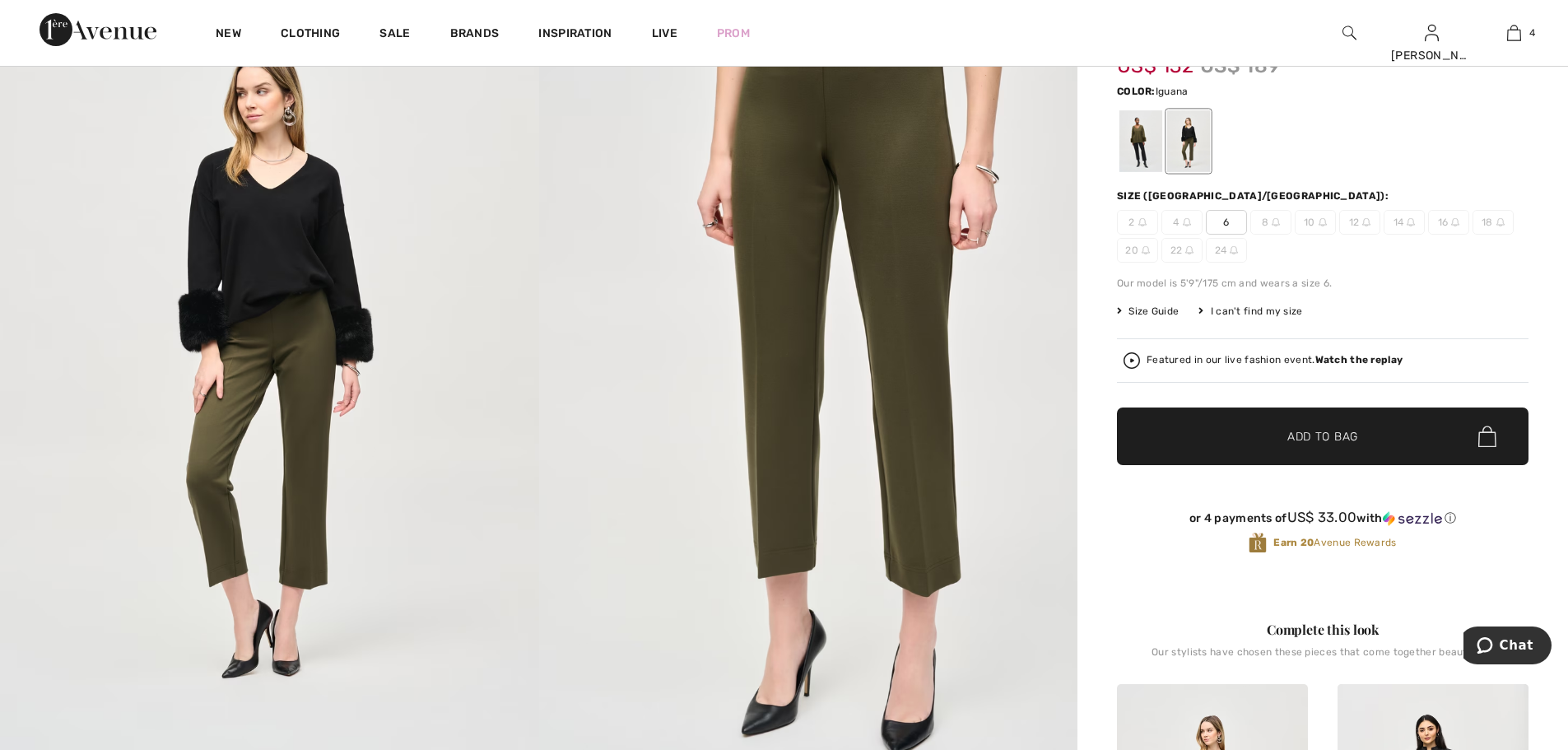
scroll to position [165, 0]
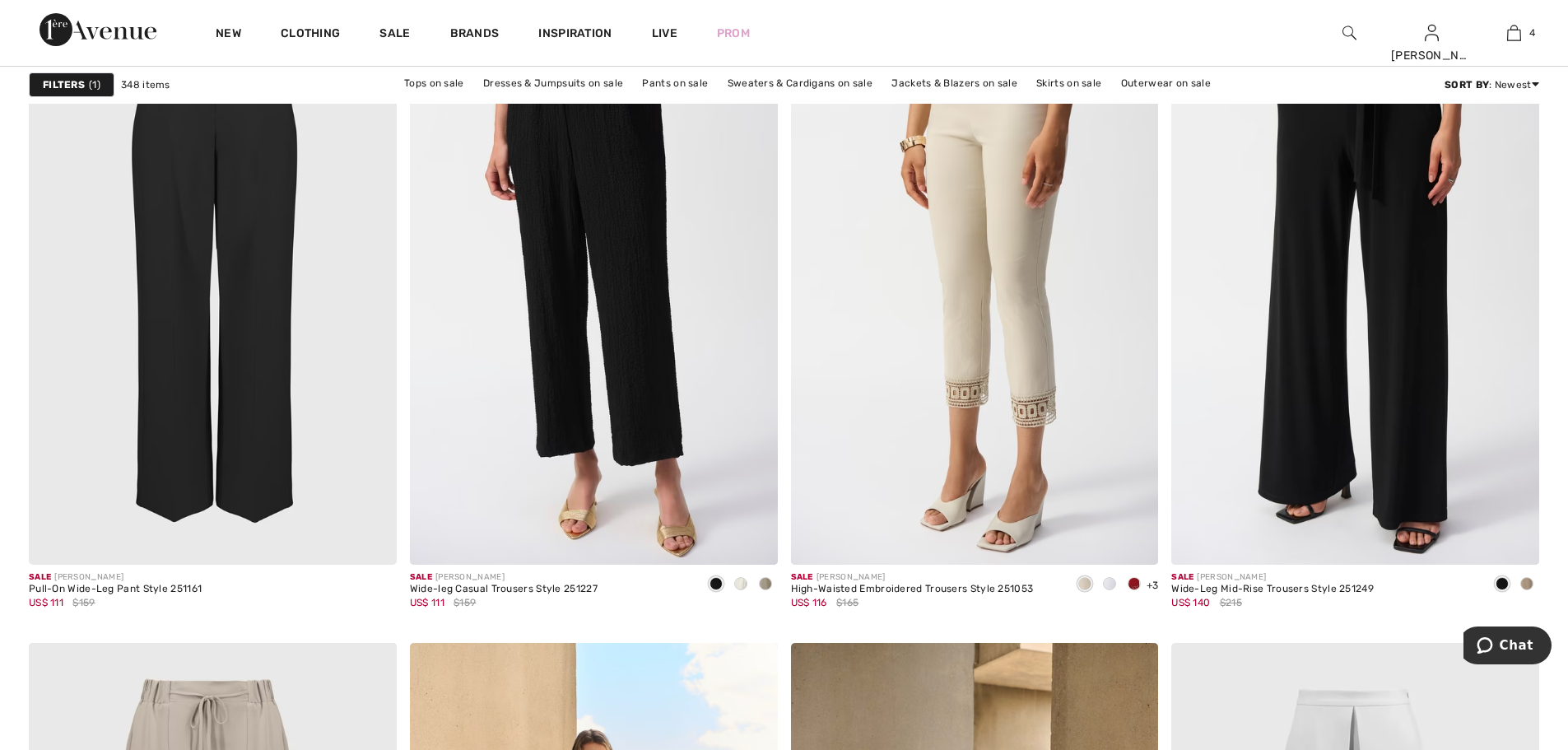
scroll to position [3624, 0]
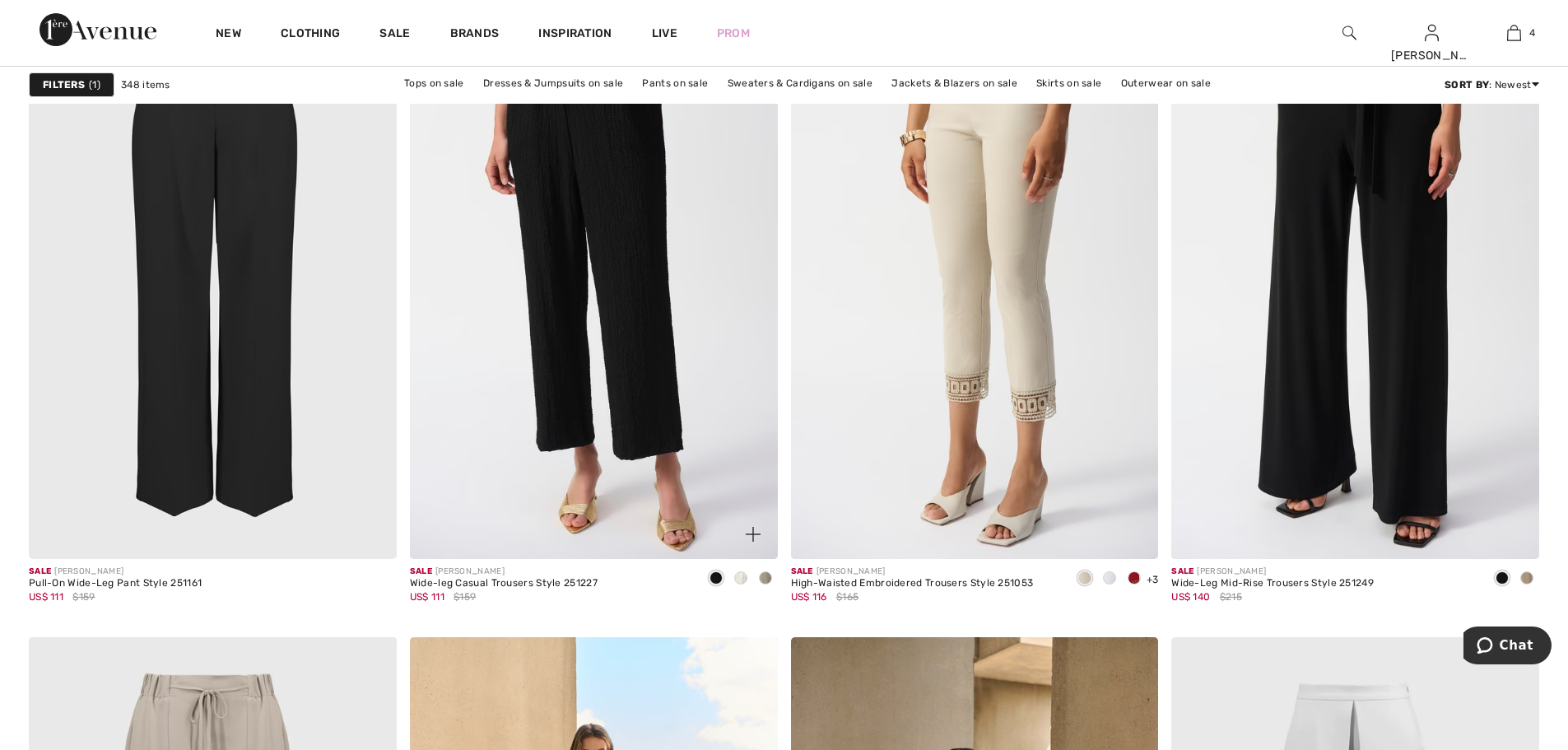
click at [714, 580] on span at bounding box center [716, 578] width 14 height 14
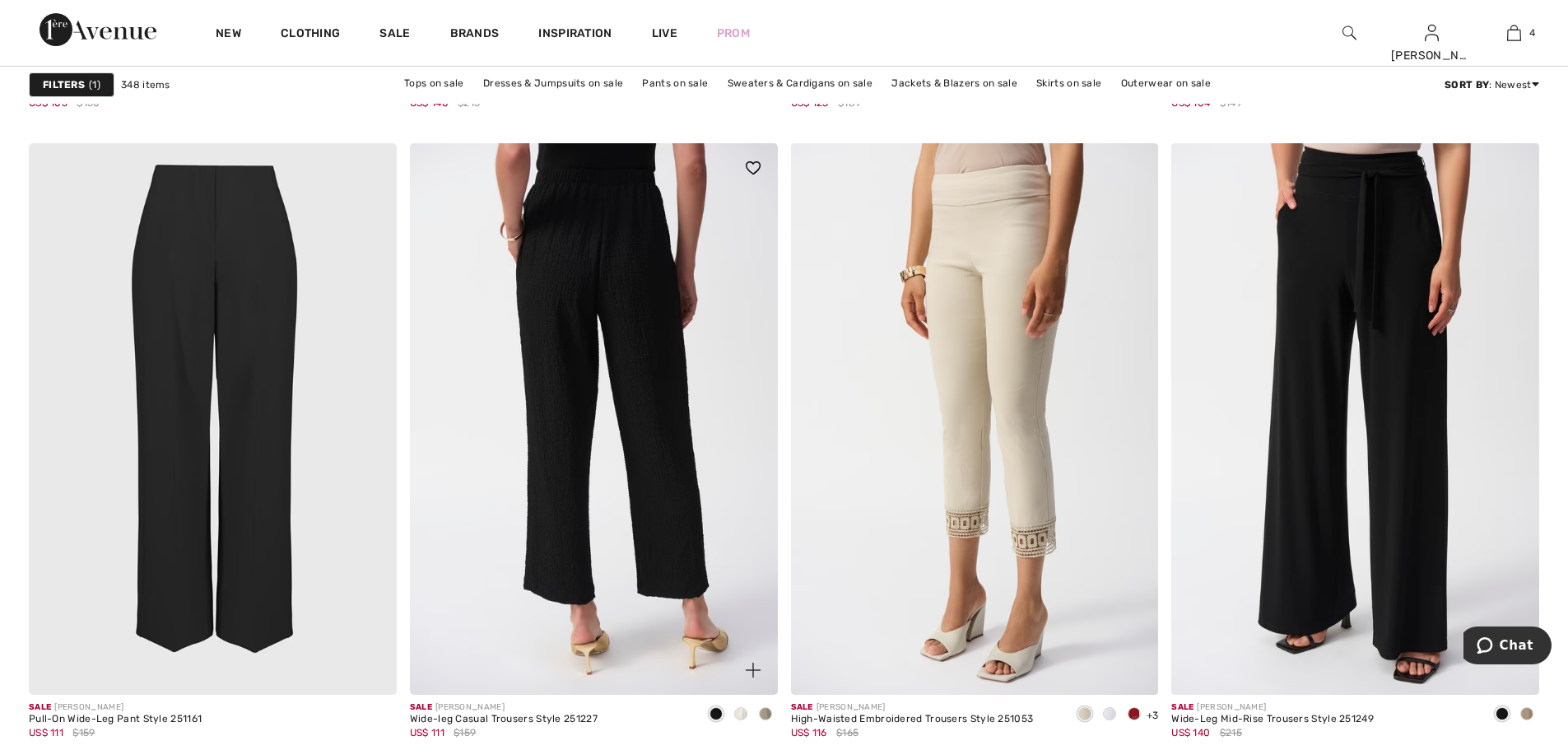
scroll to position [3541, 0]
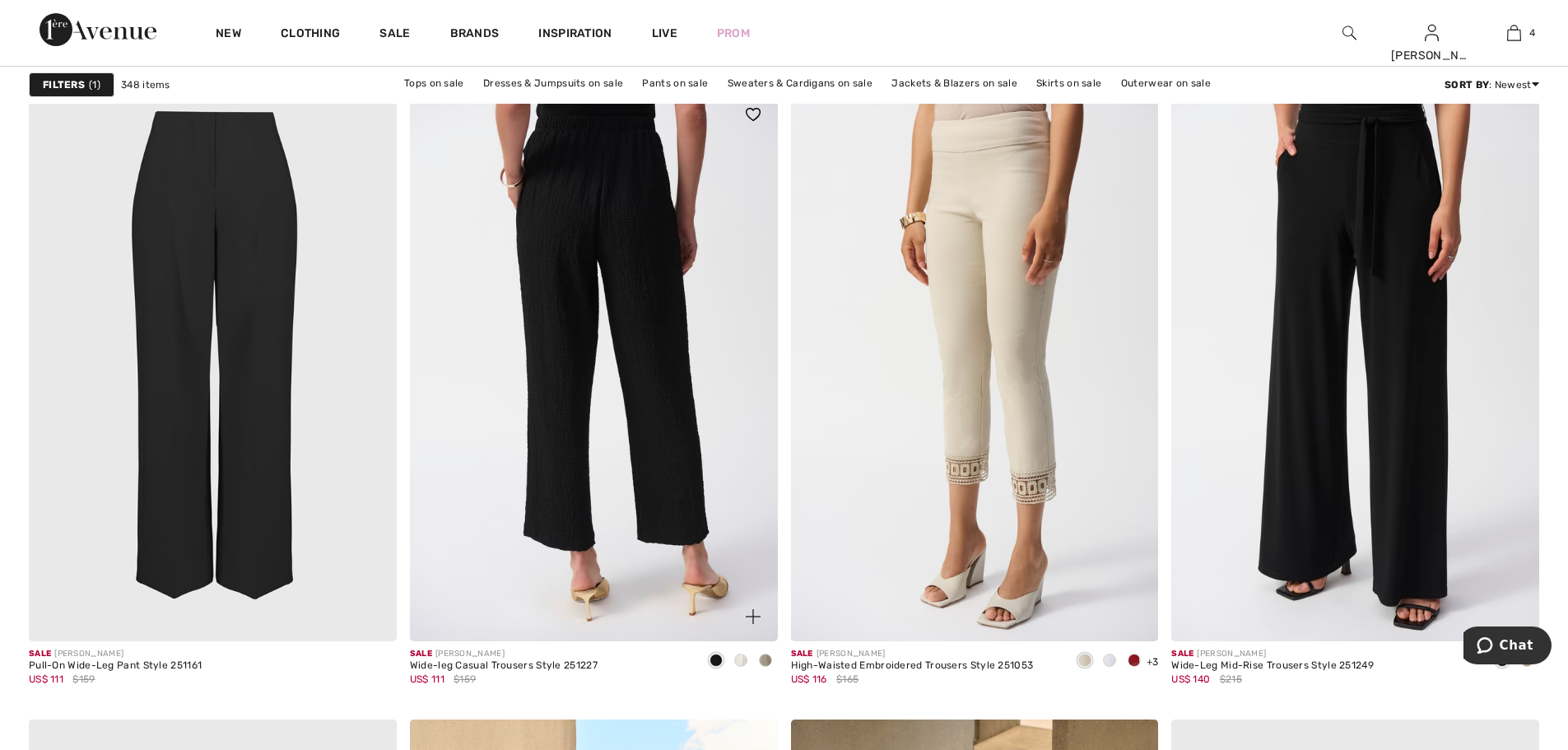
click at [674, 508] on img at bounding box center [593, 366] width 368 height 552
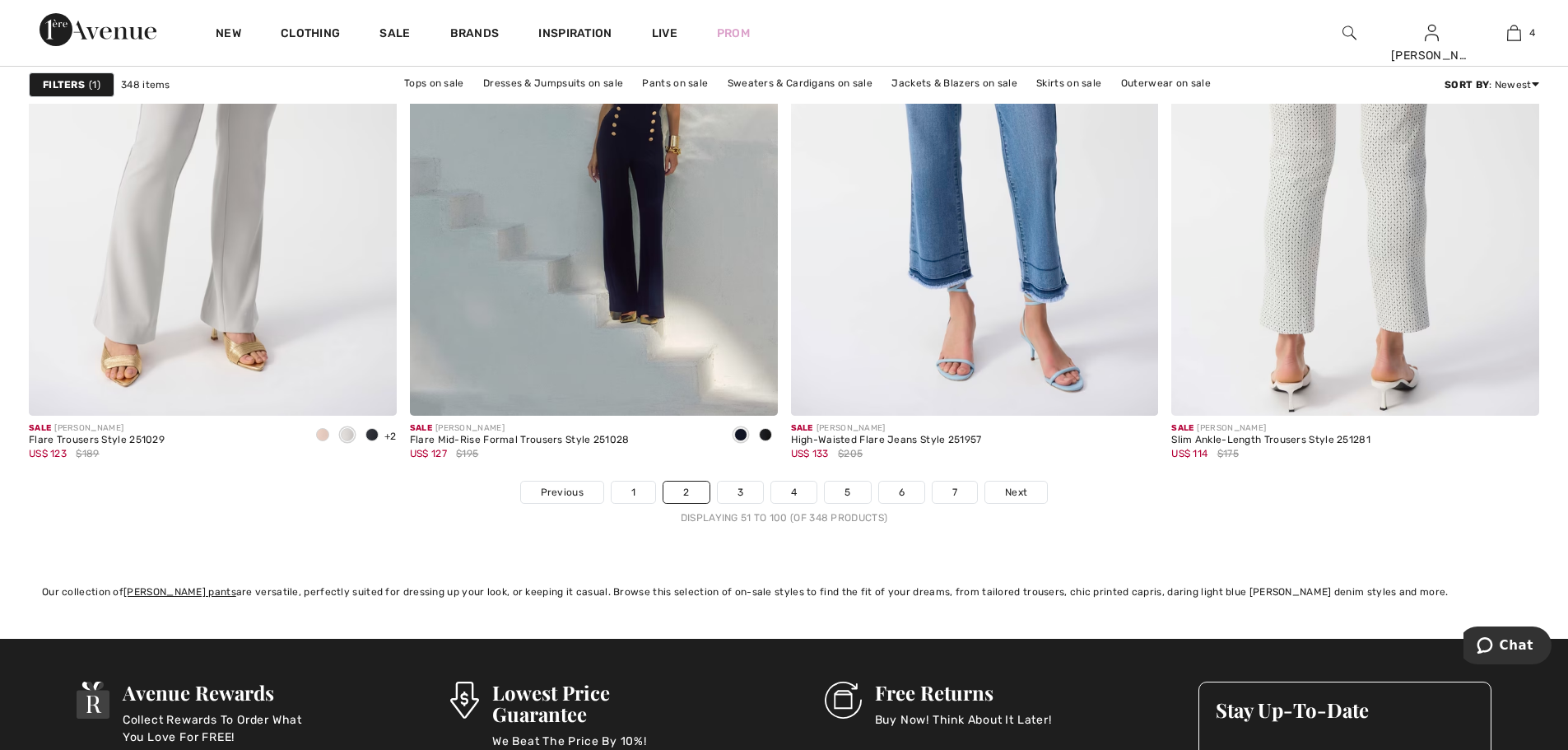
scroll to position [9305, 0]
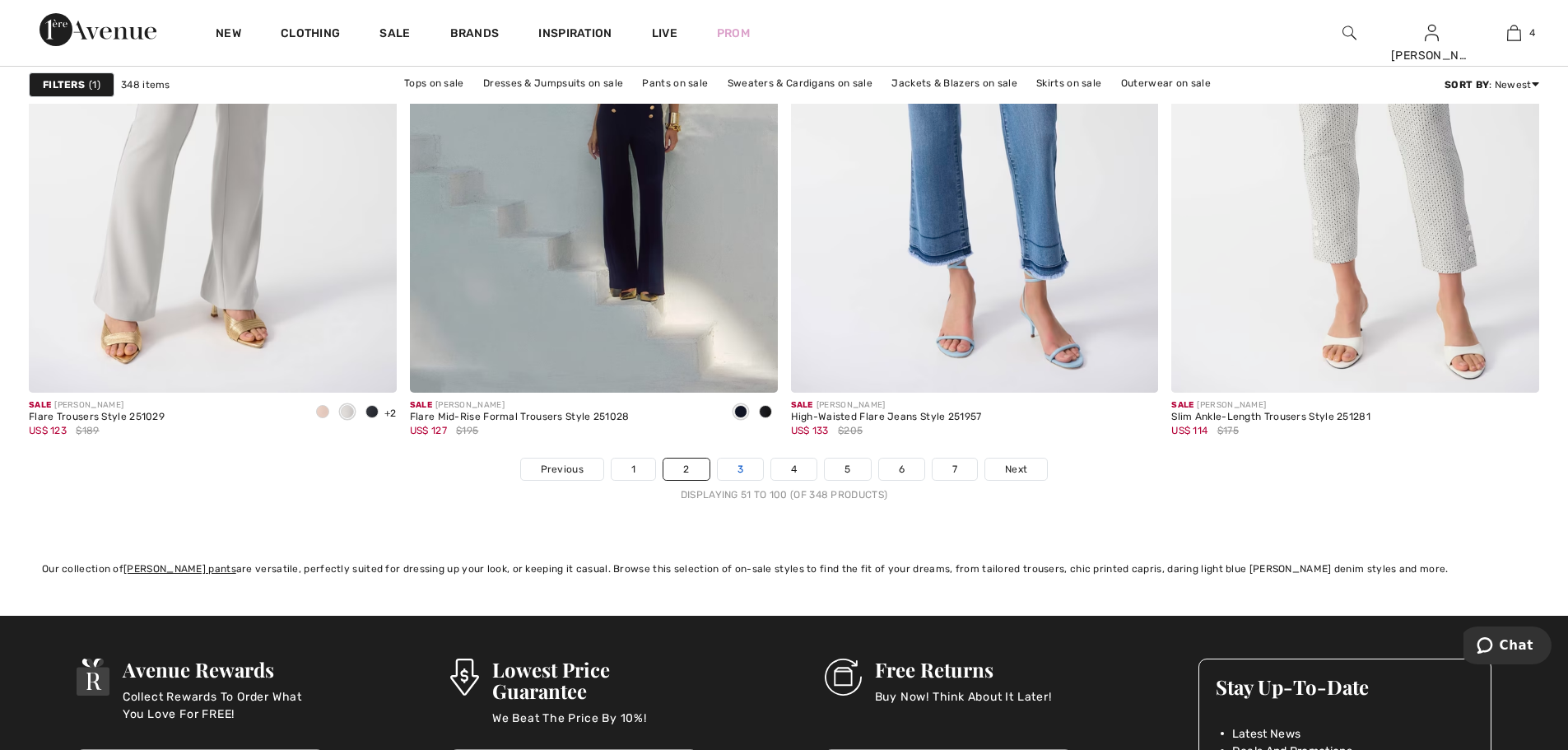
click at [744, 470] on link "3" at bounding box center [740, 469] width 45 height 21
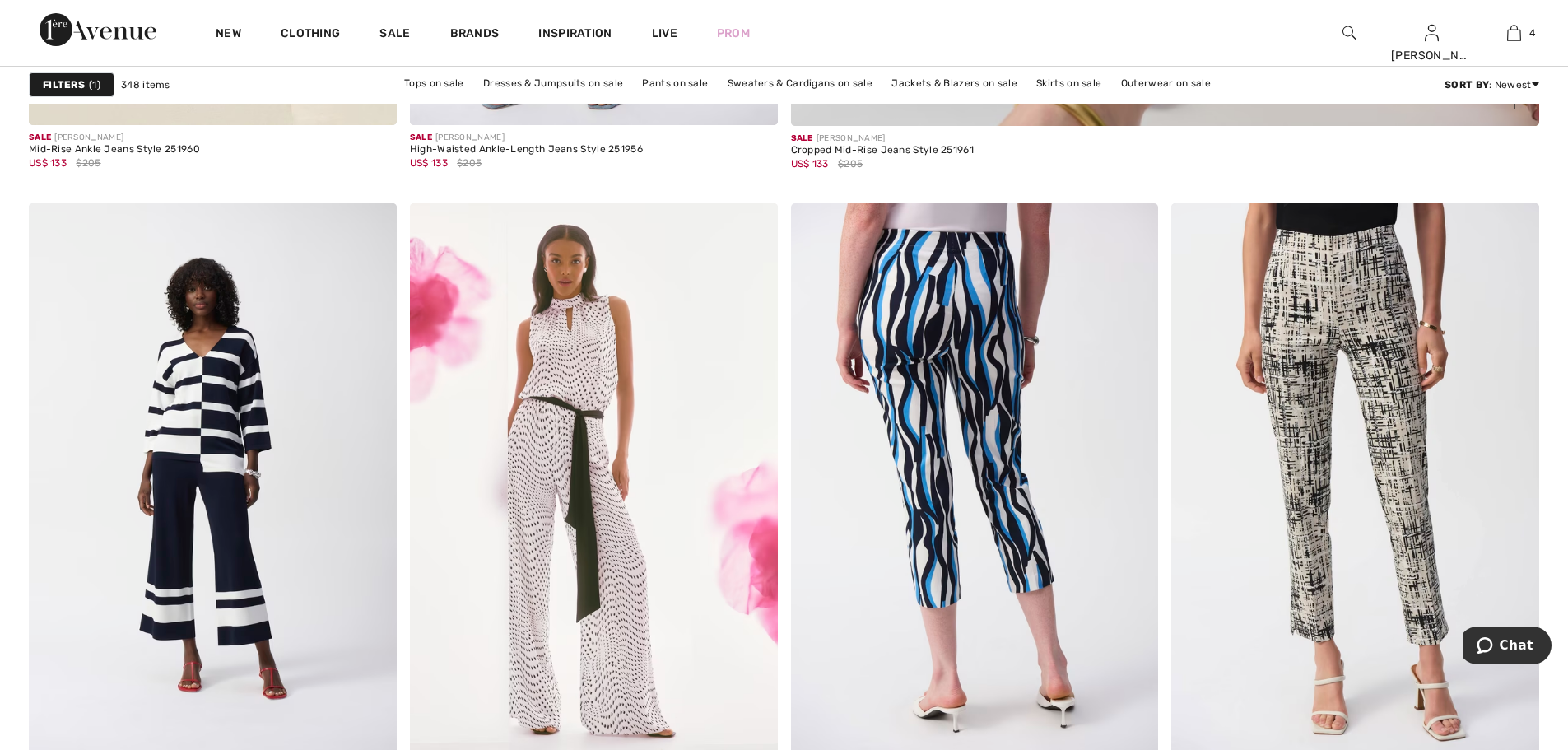
scroll to position [1318, 0]
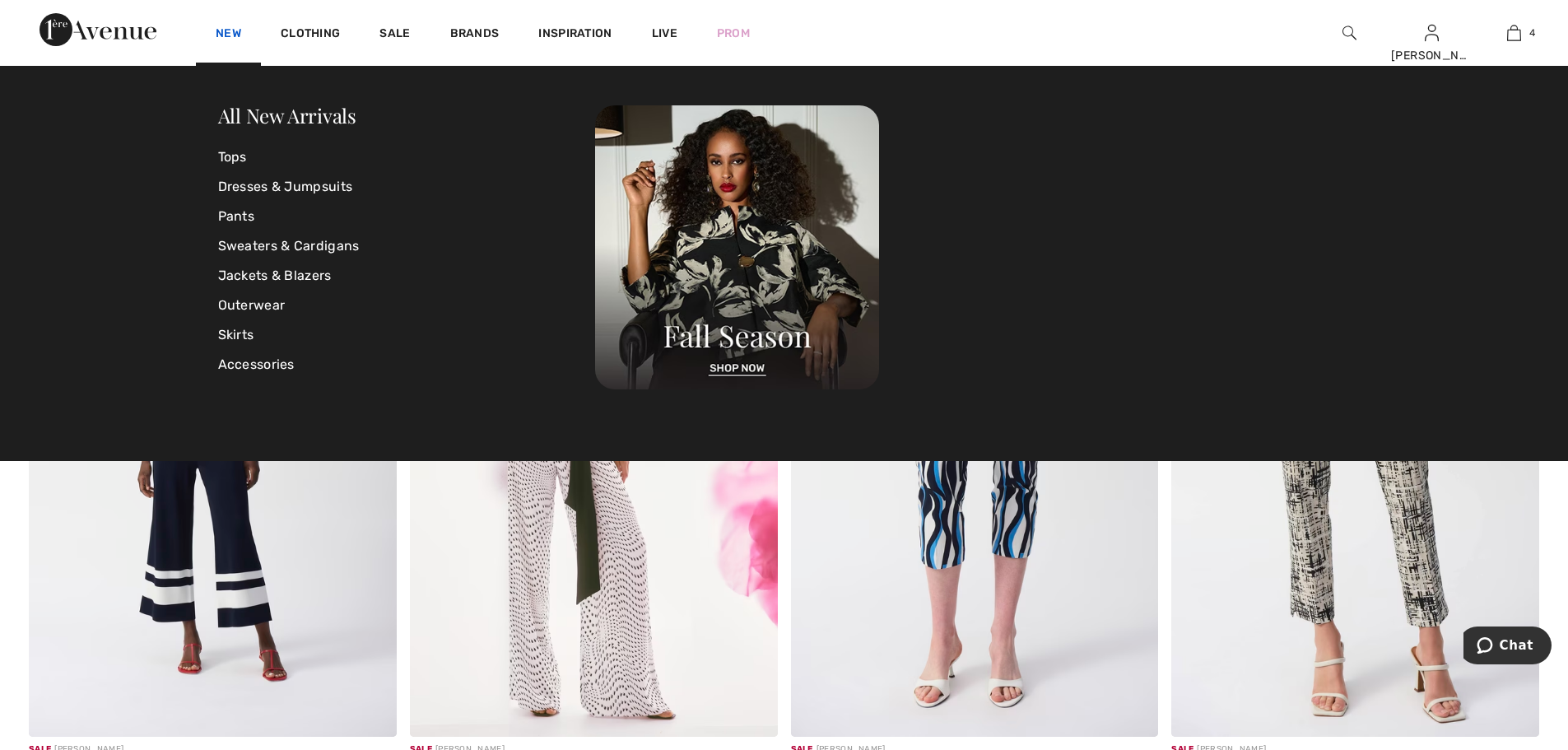
click at [236, 31] on link "New" at bounding box center [229, 35] width 25 height 17
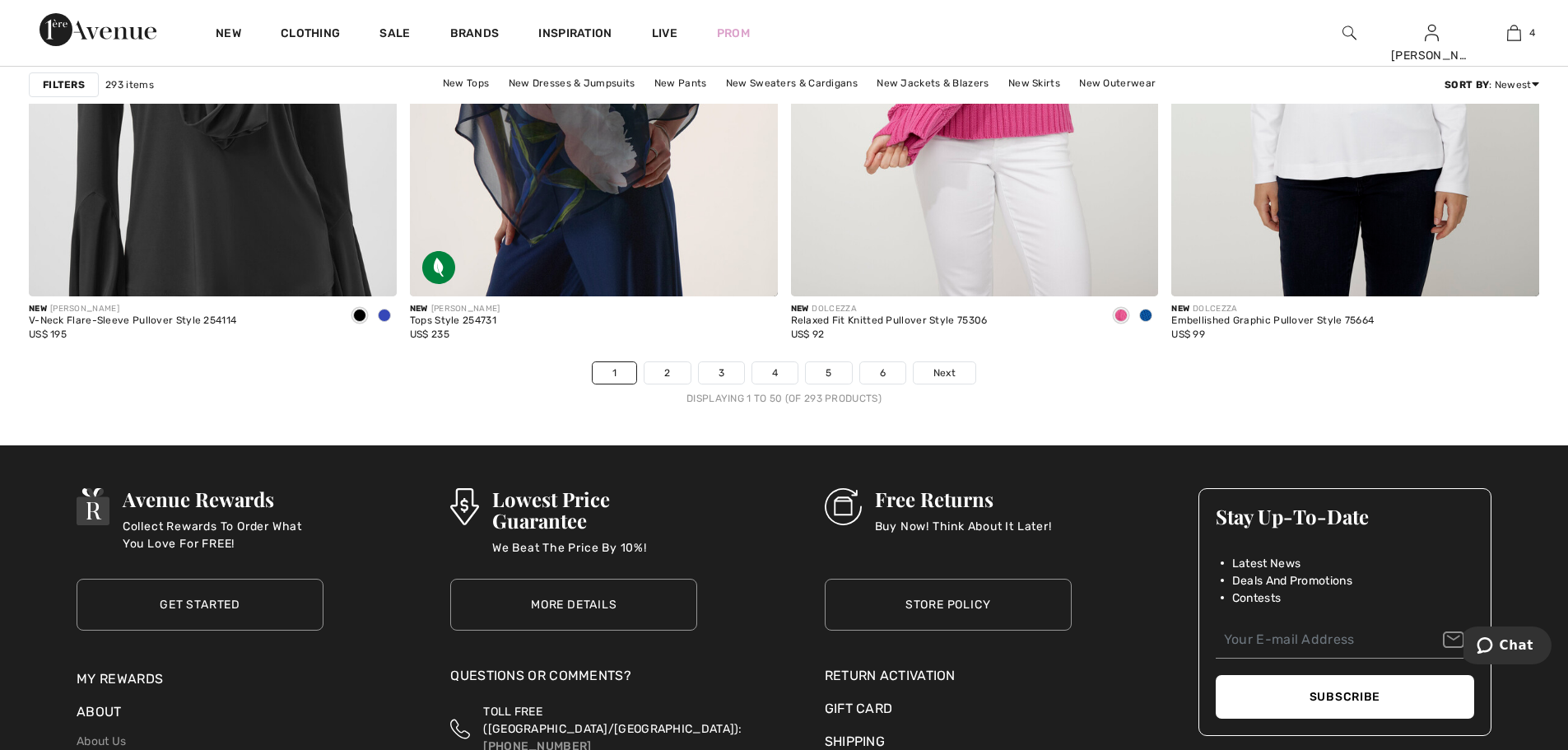
scroll to position [9470, 0]
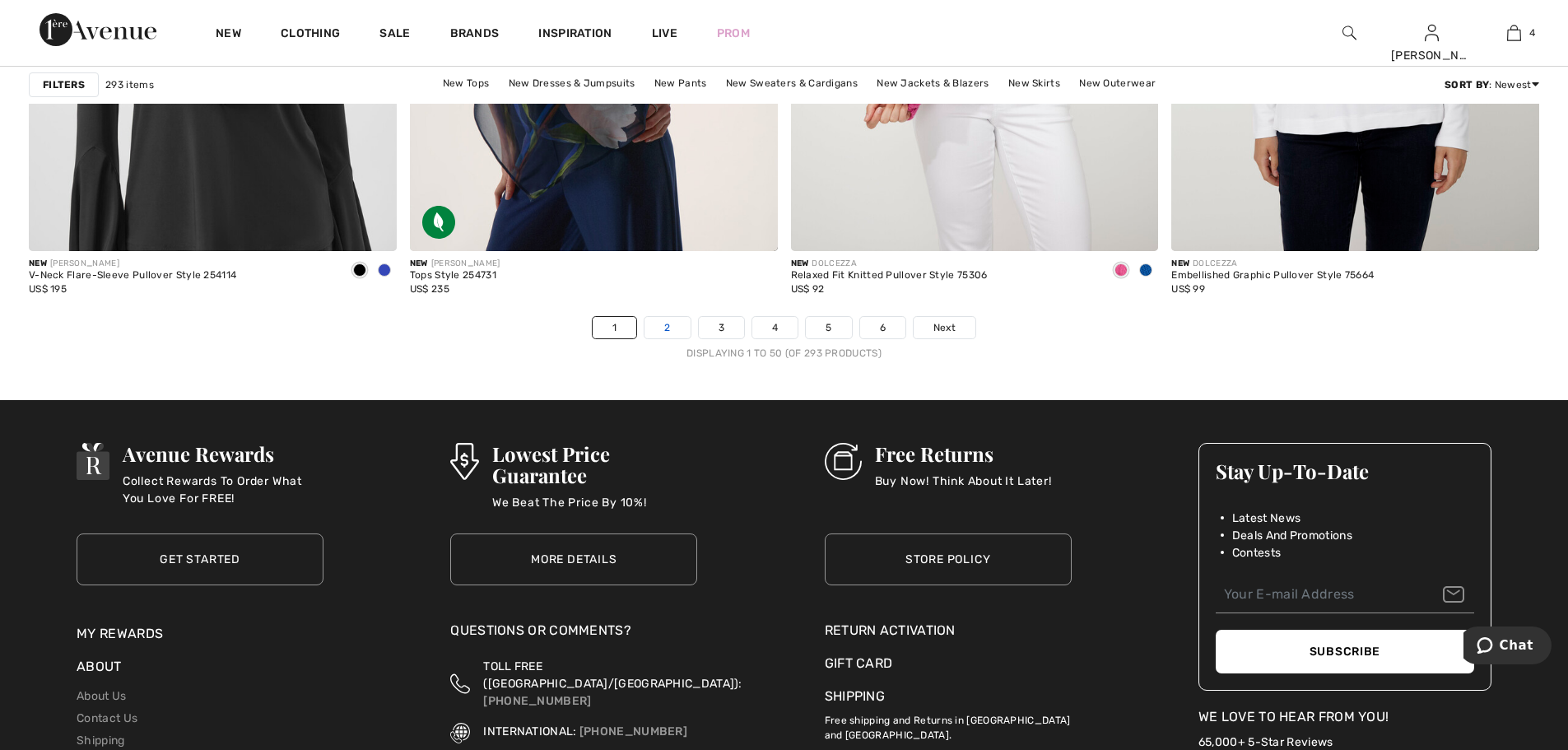
click at [669, 322] on link "2" at bounding box center [667, 327] width 45 height 21
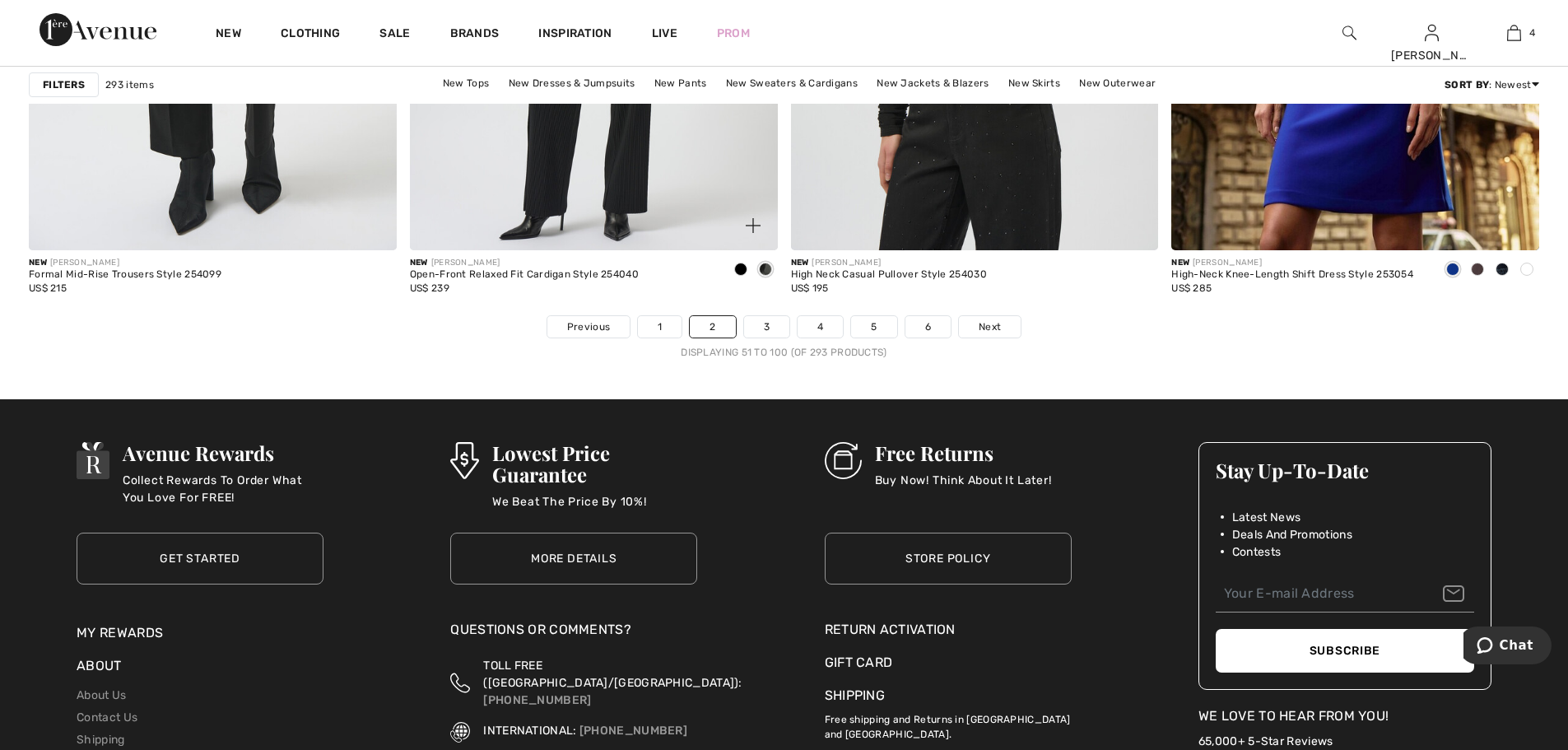
scroll to position [9470, 0]
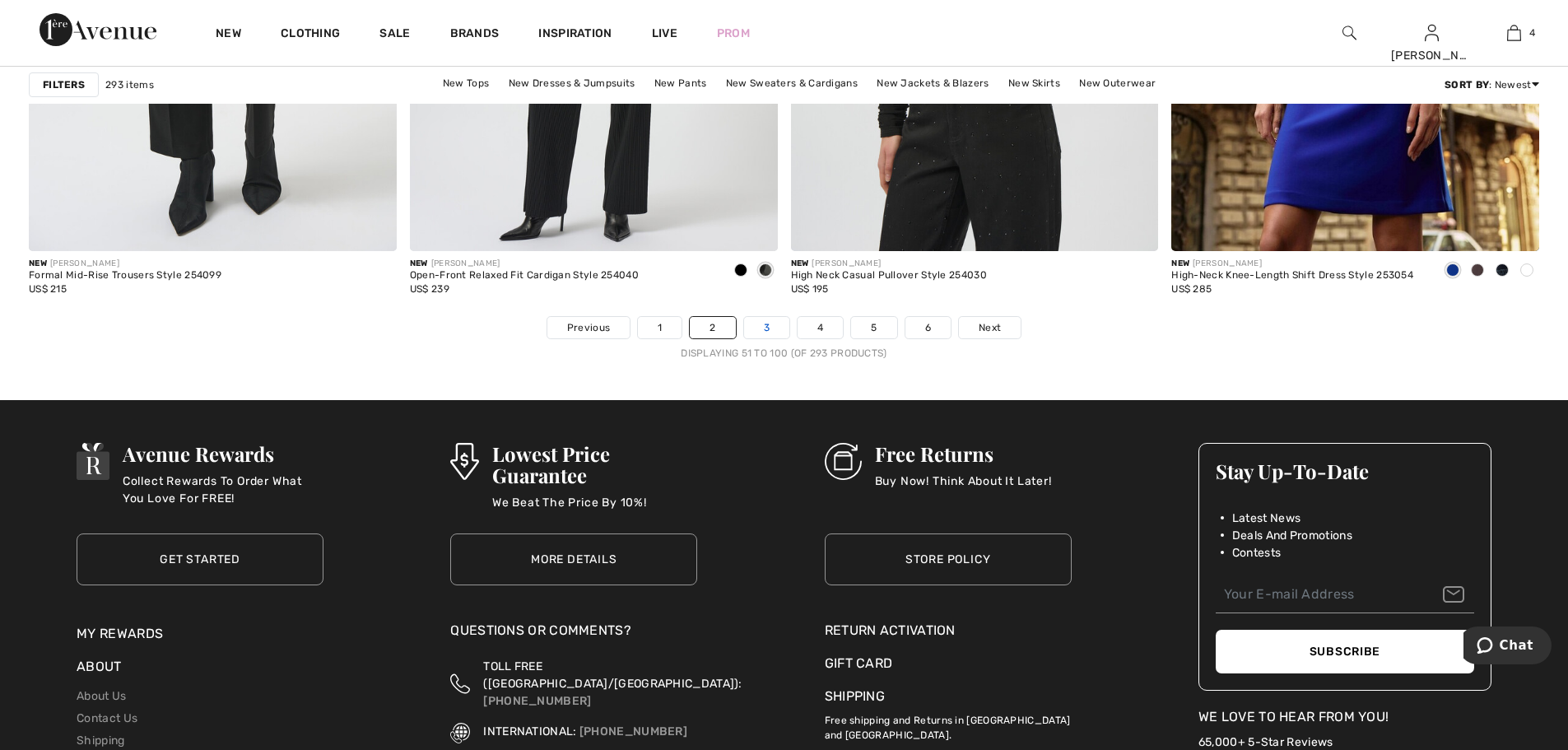
click at [764, 320] on link "3" at bounding box center [766, 327] width 45 height 21
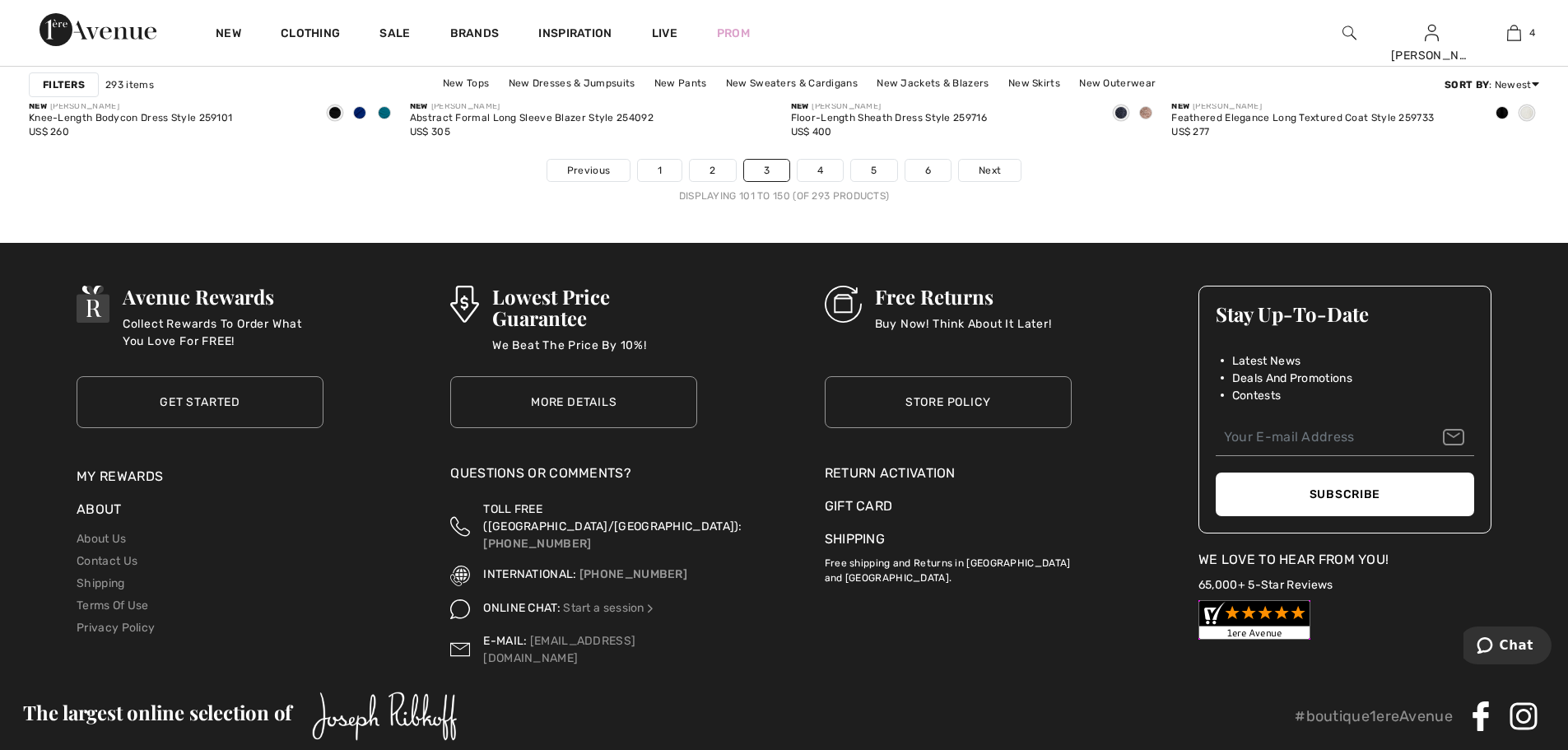
scroll to position [9634, 0]
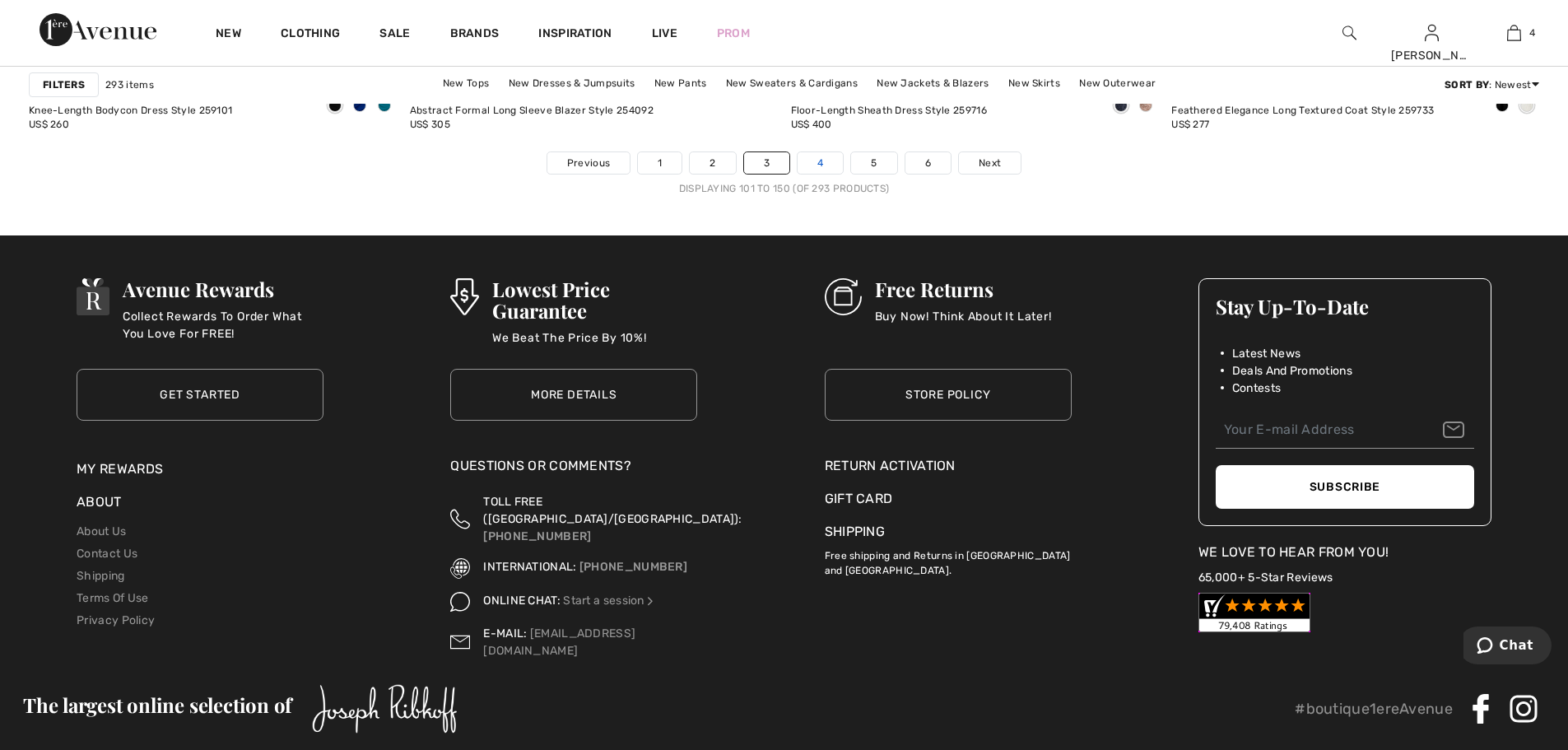
click at [834, 161] on link "4" at bounding box center [820, 163] width 45 height 21
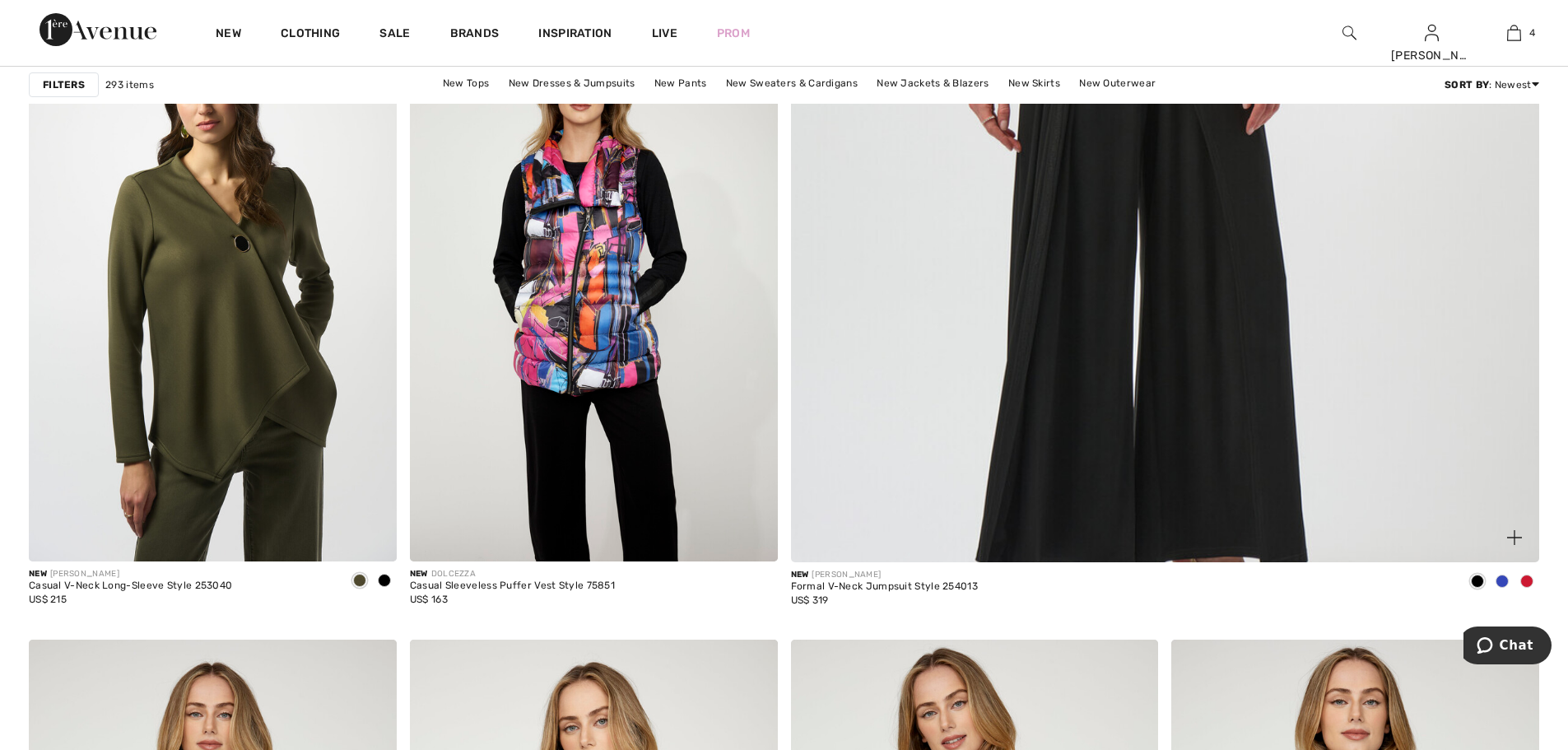
scroll to position [905, 0]
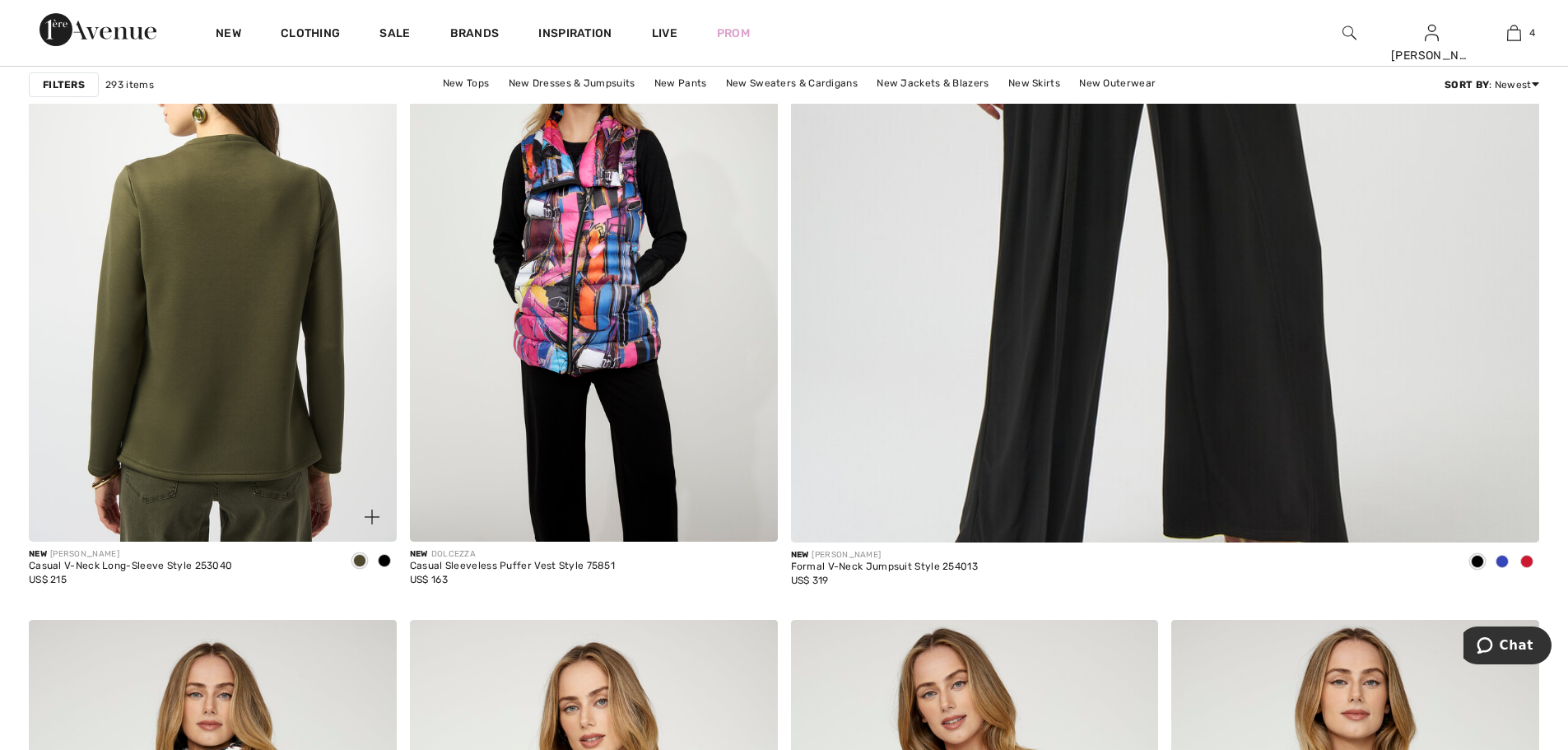
click at [284, 284] on img at bounding box center [212, 266] width 368 height 552
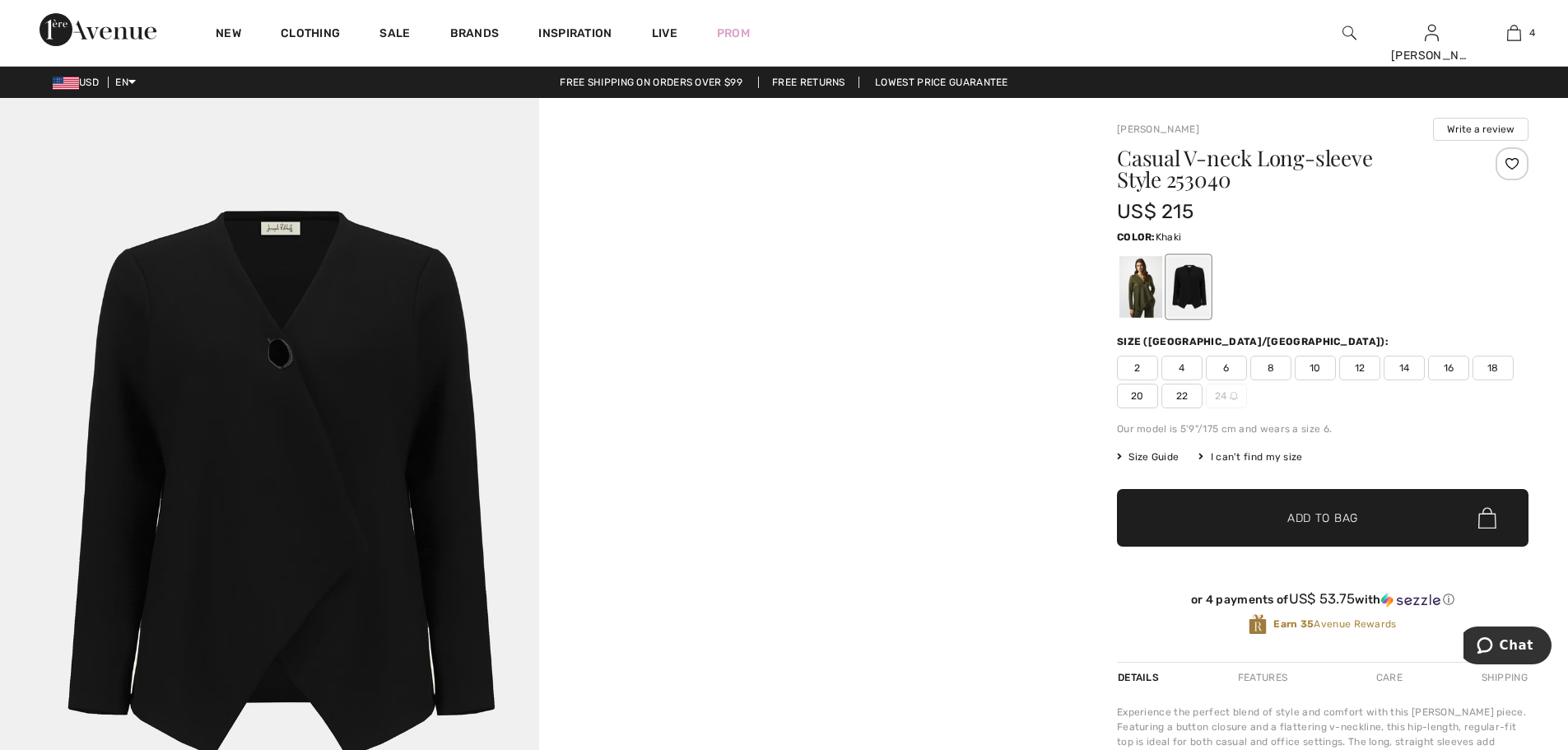
click at [1142, 304] on div at bounding box center [1141, 287] width 42 height 62
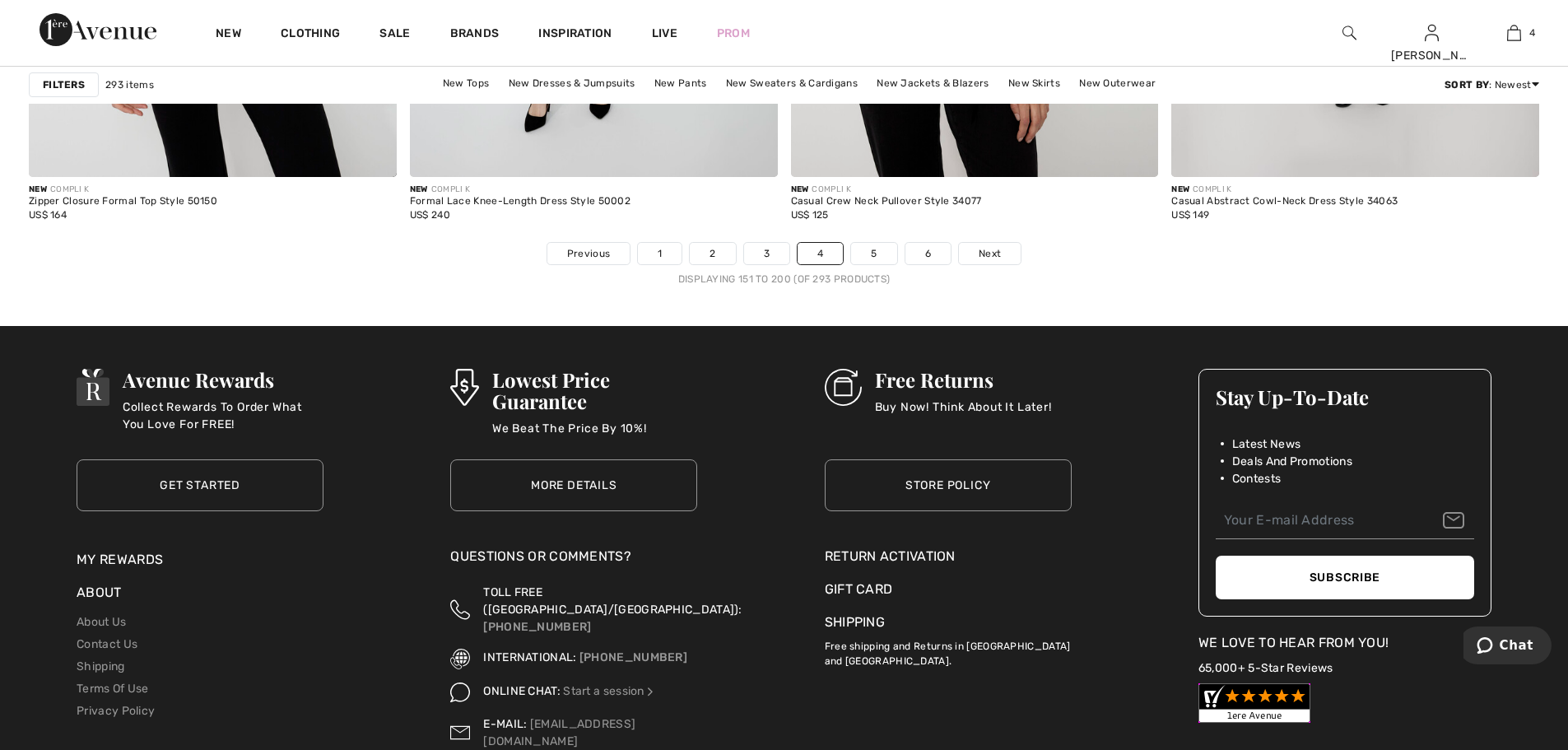
scroll to position [9456, 0]
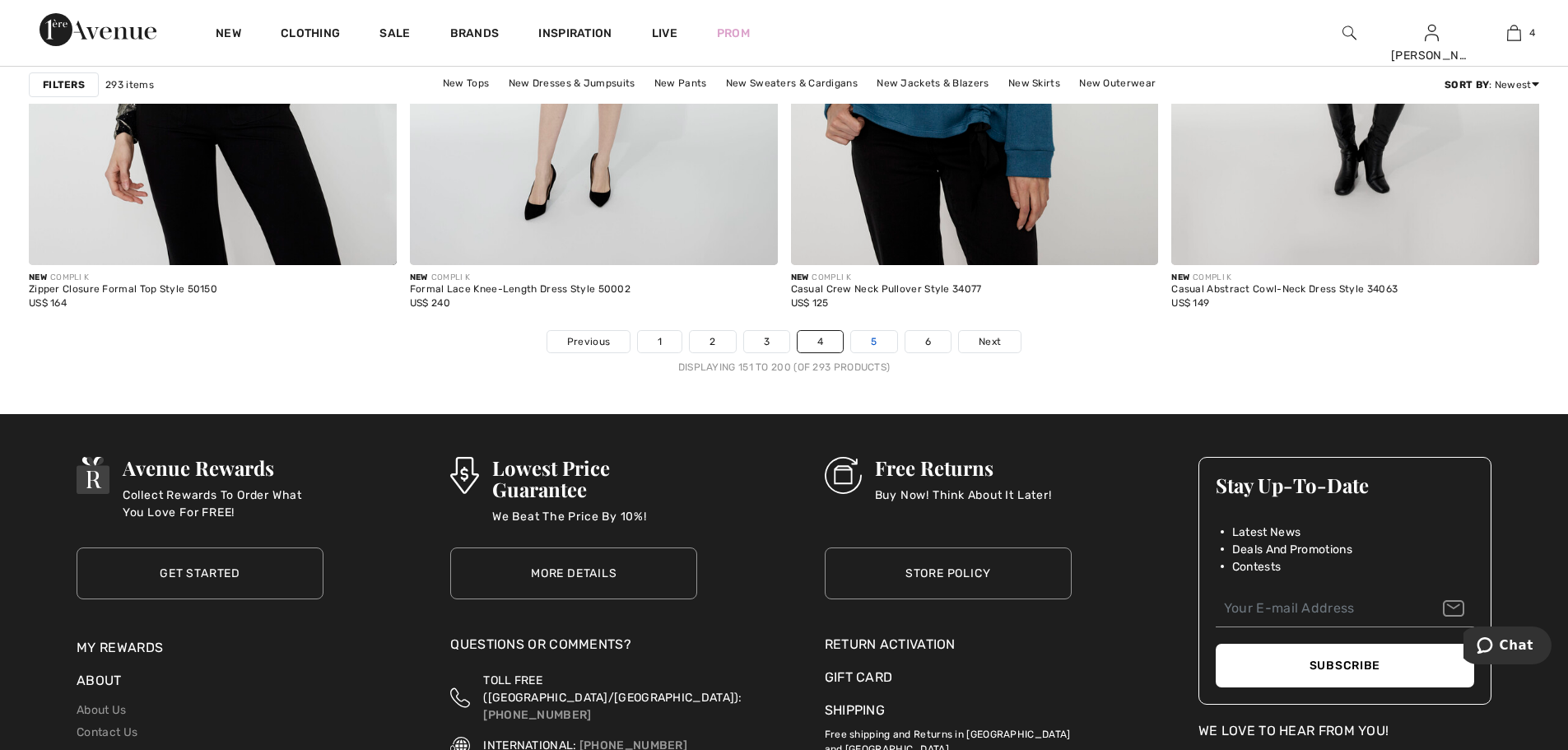
click at [876, 342] on link "5" at bounding box center [873, 342] width 45 height 21
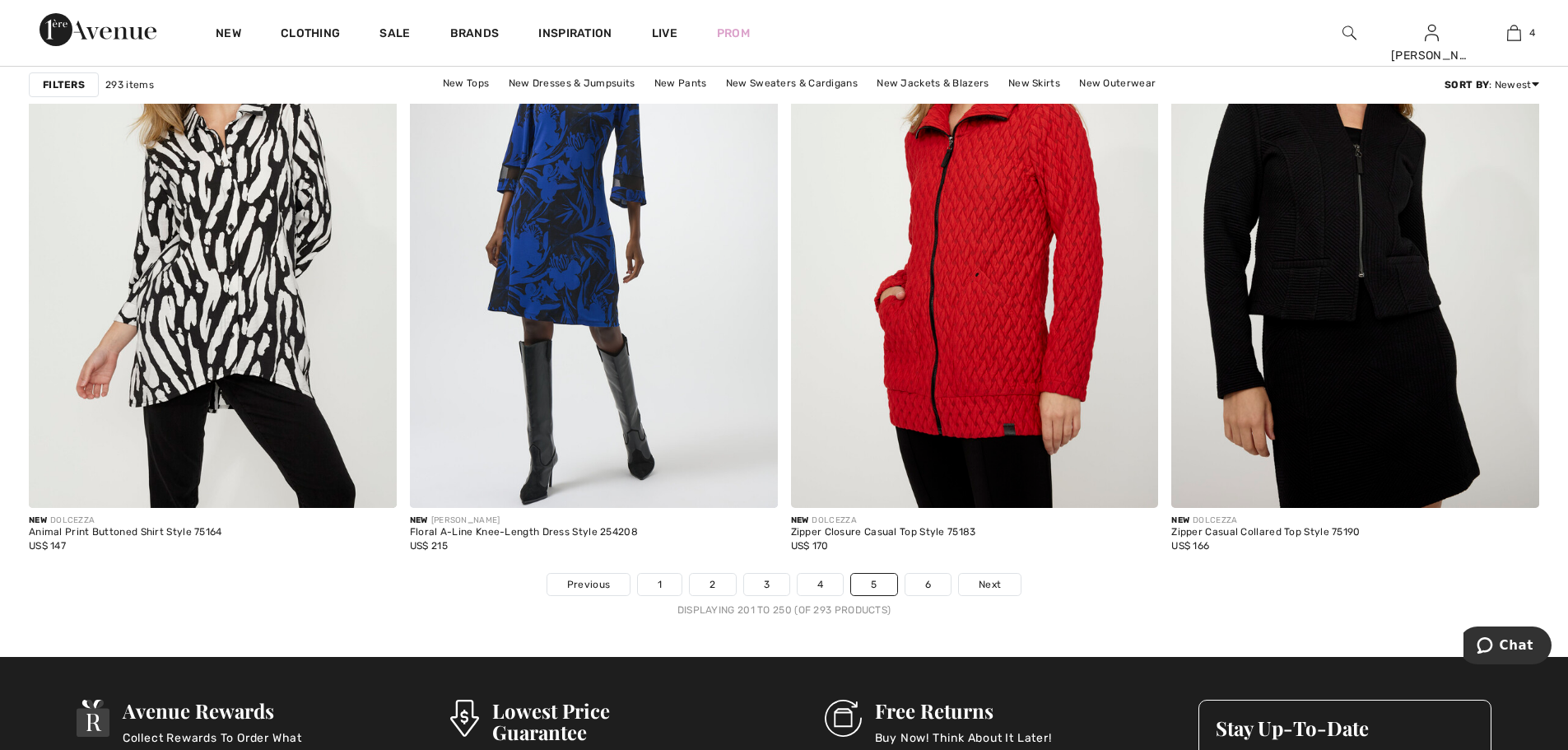
scroll to position [9387, 0]
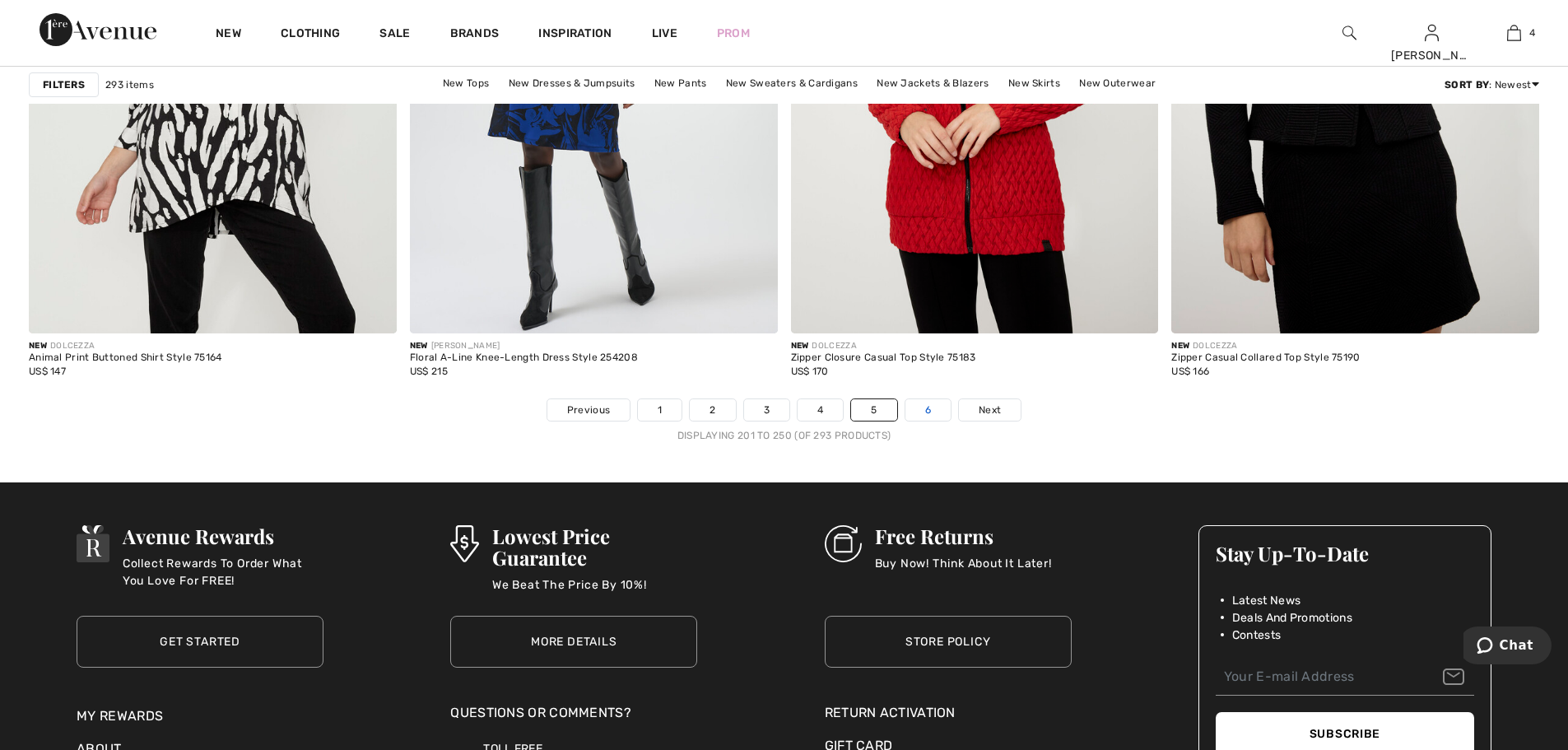
click at [931, 407] on link "6" at bounding box center [927, 410] width 45 height 21
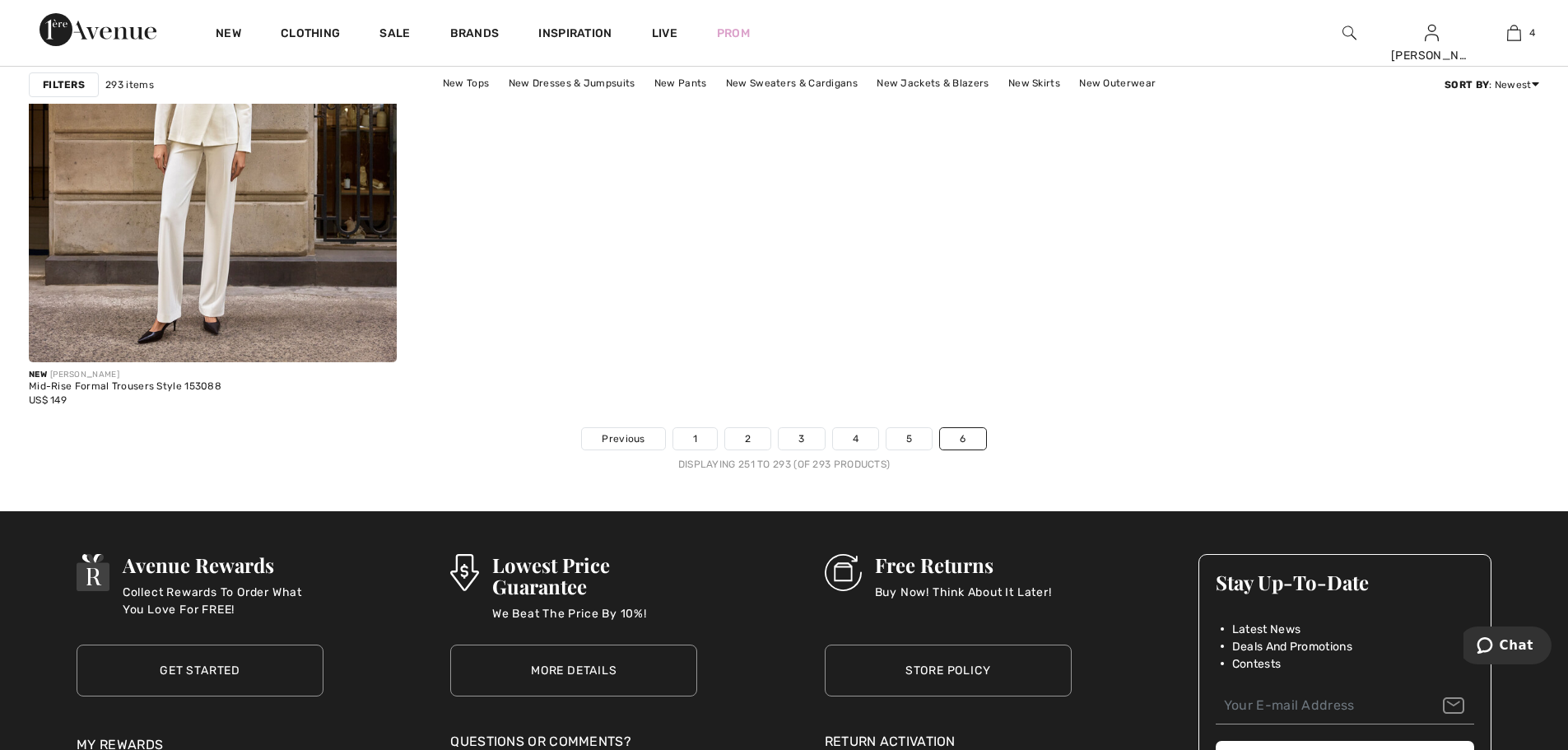
scroll to position [8317, 0]
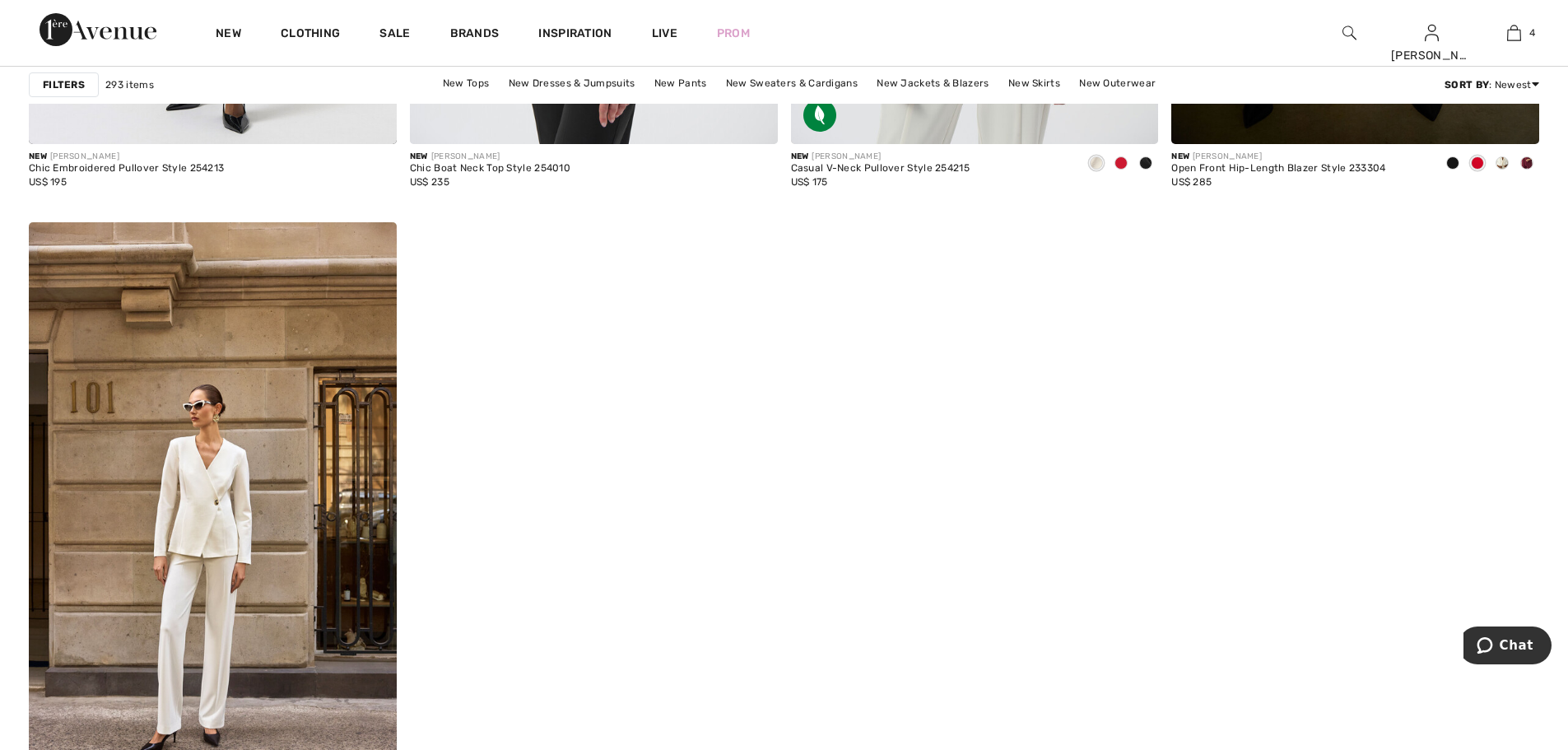
click at [1343, 36] on img at bounding box center [1349, 33] width 14 height 19
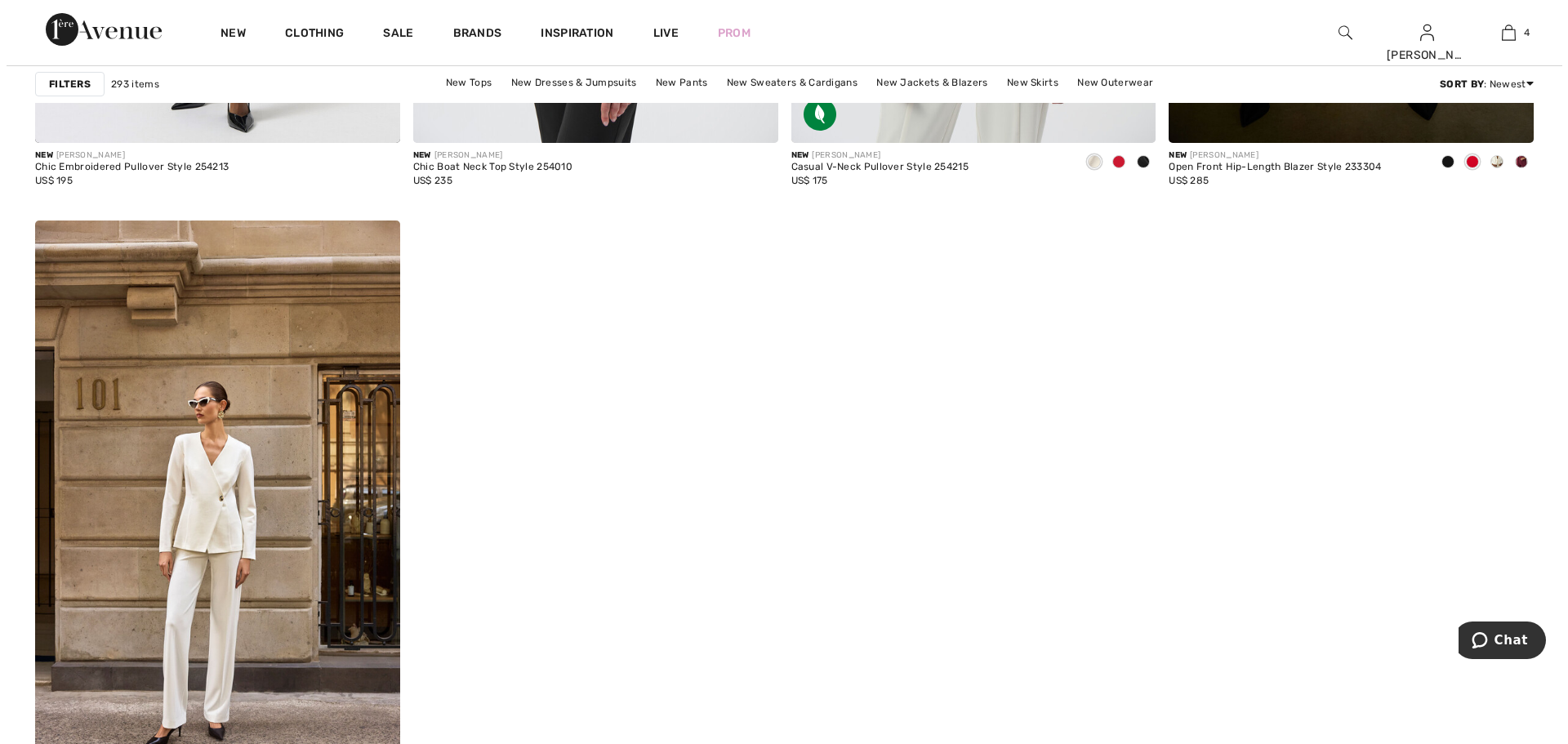
scroll to position [8306, 0]
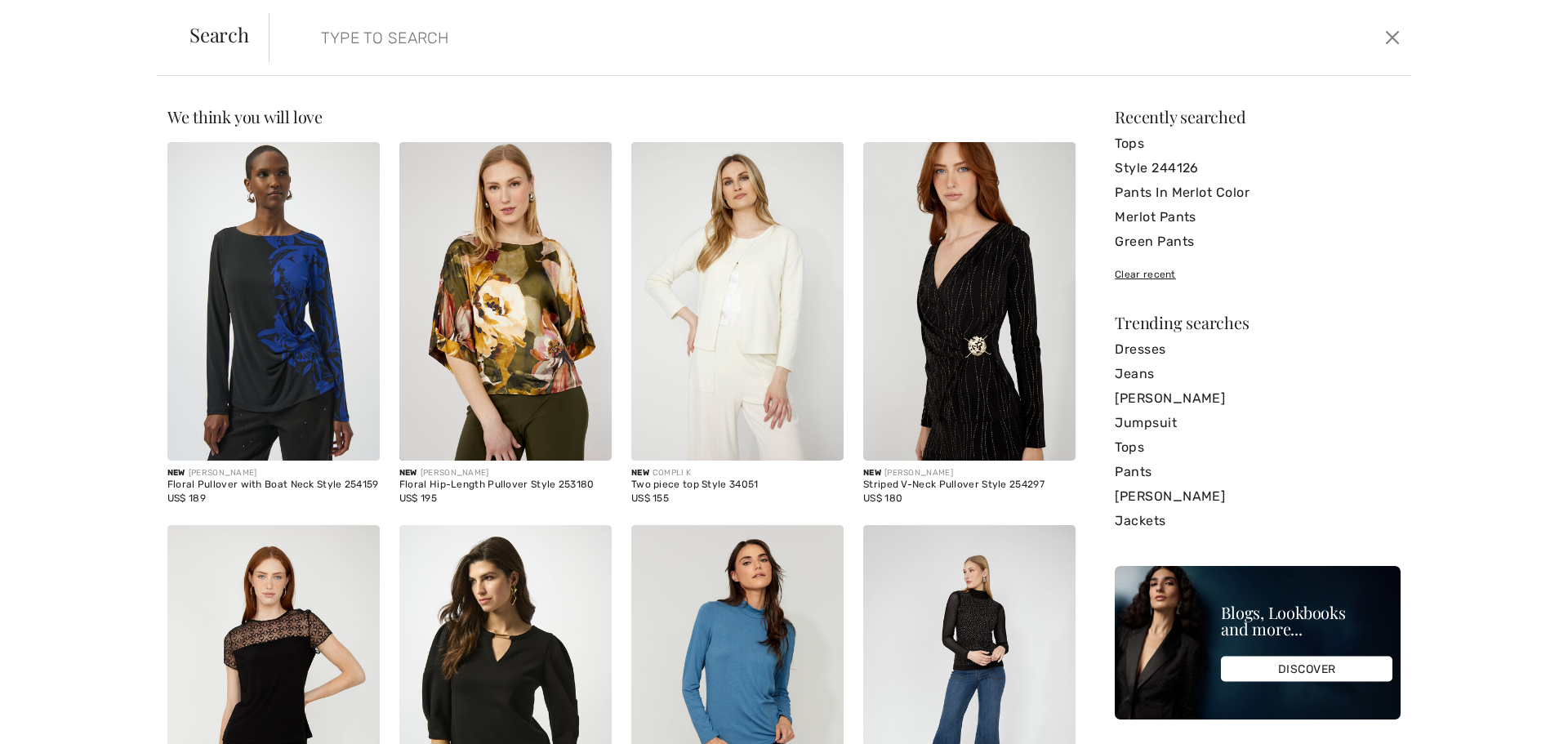
click at [402, 42] on input "search" at bounding box center [709, 37] width 803 height 49
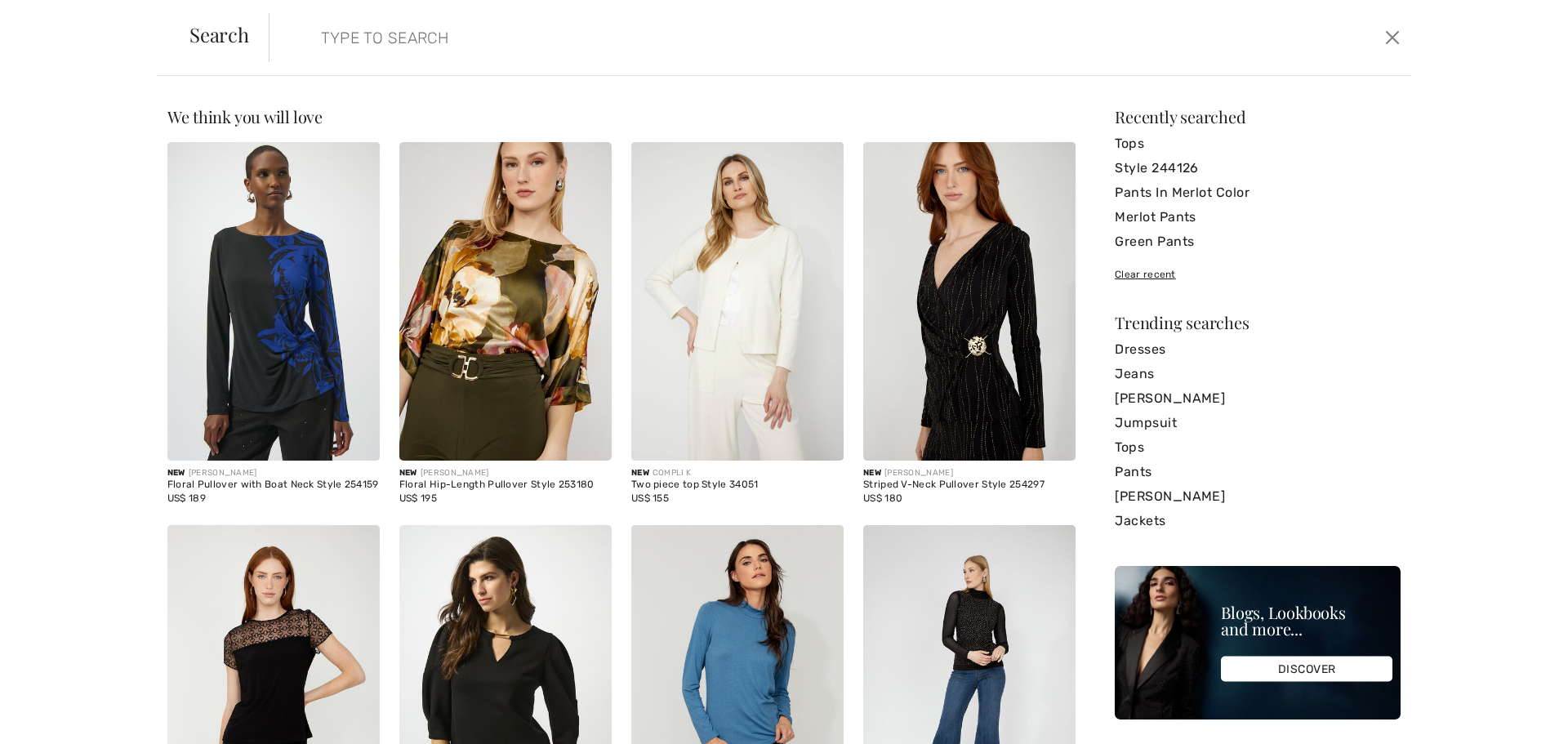
click at [466, 402] on img at bounding box center [505, 301] width 213 height 319
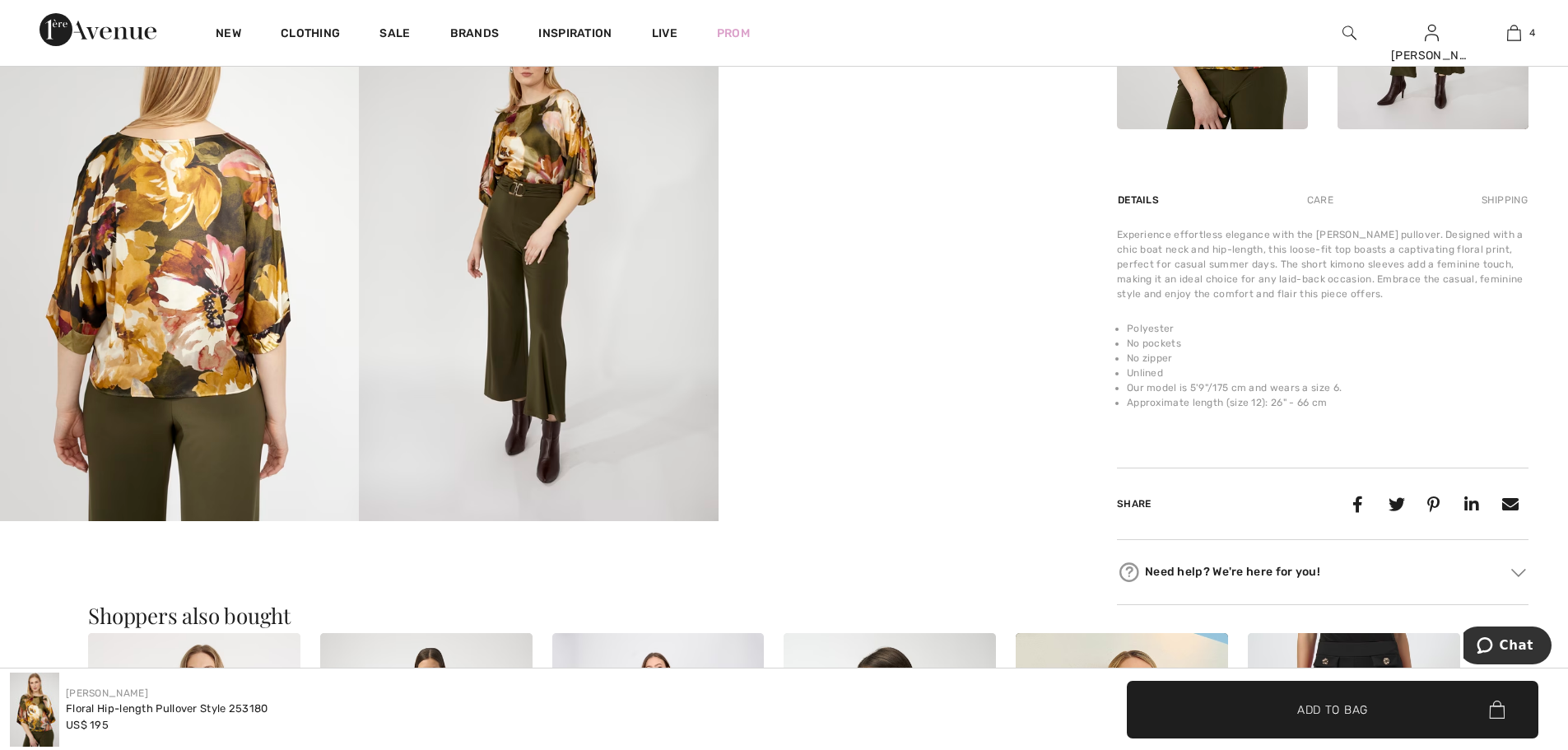
scroll to position [905, 0]
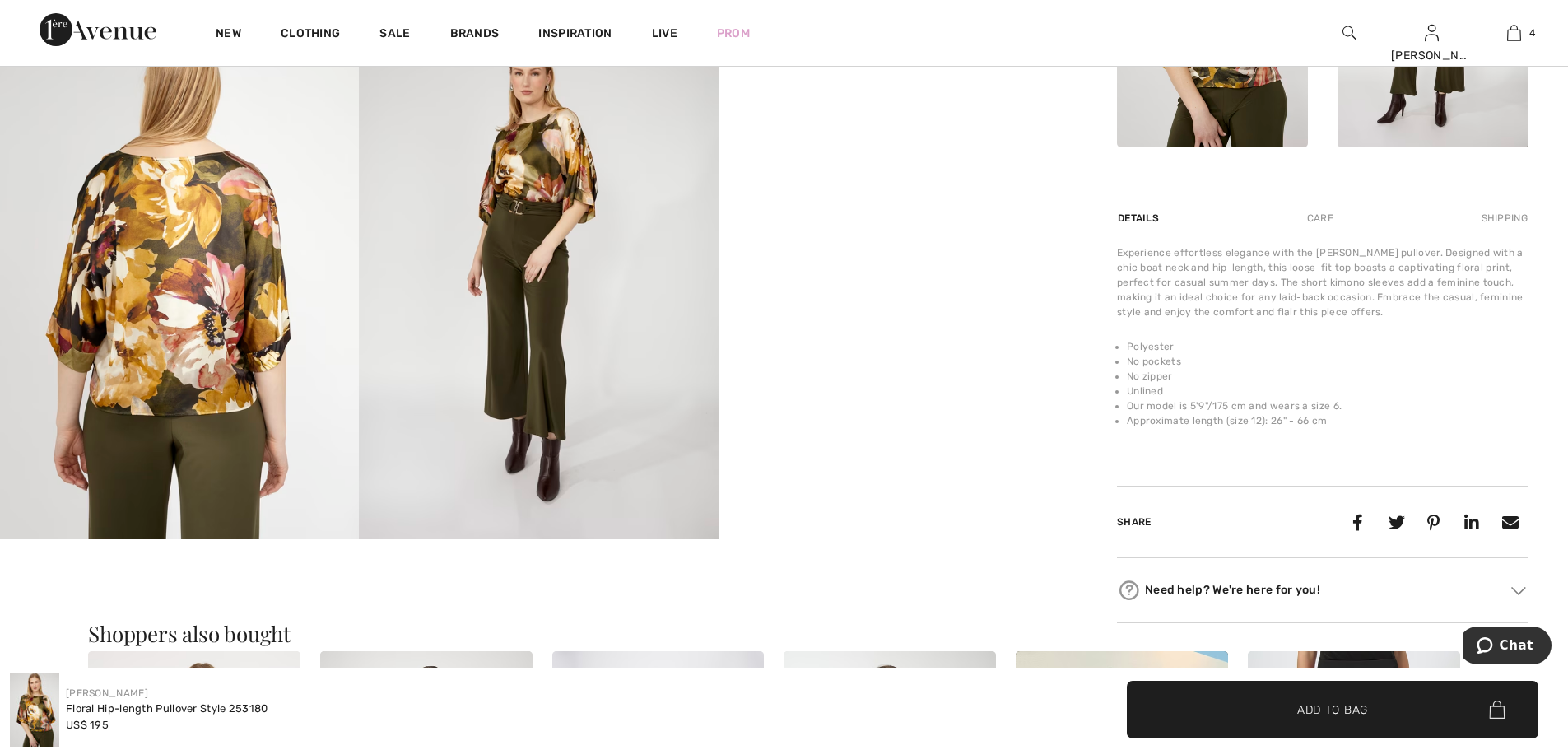
click at [491, 406] on img at bounding box center [538, 270] width 359 height 539
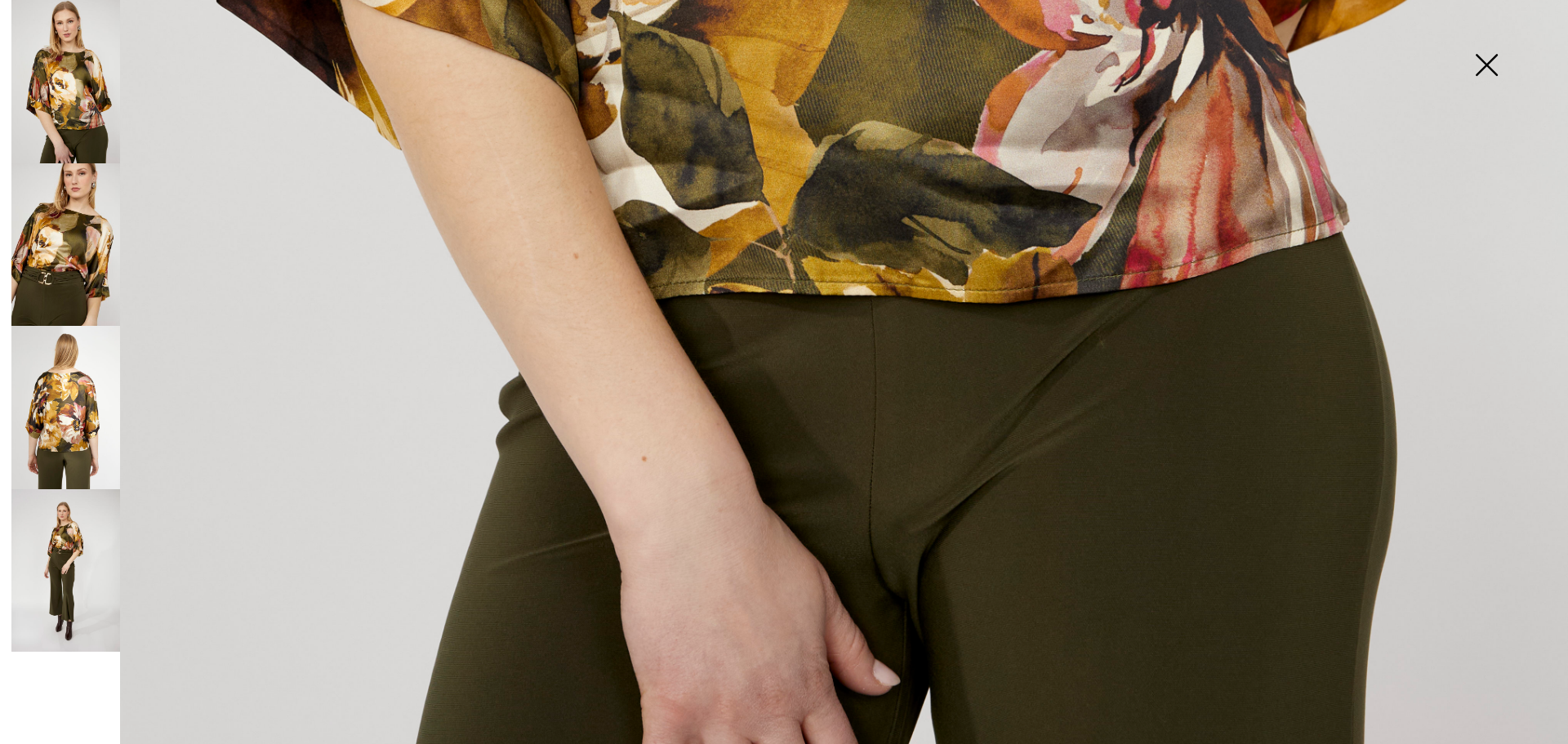
scroll to position [1589, 0]
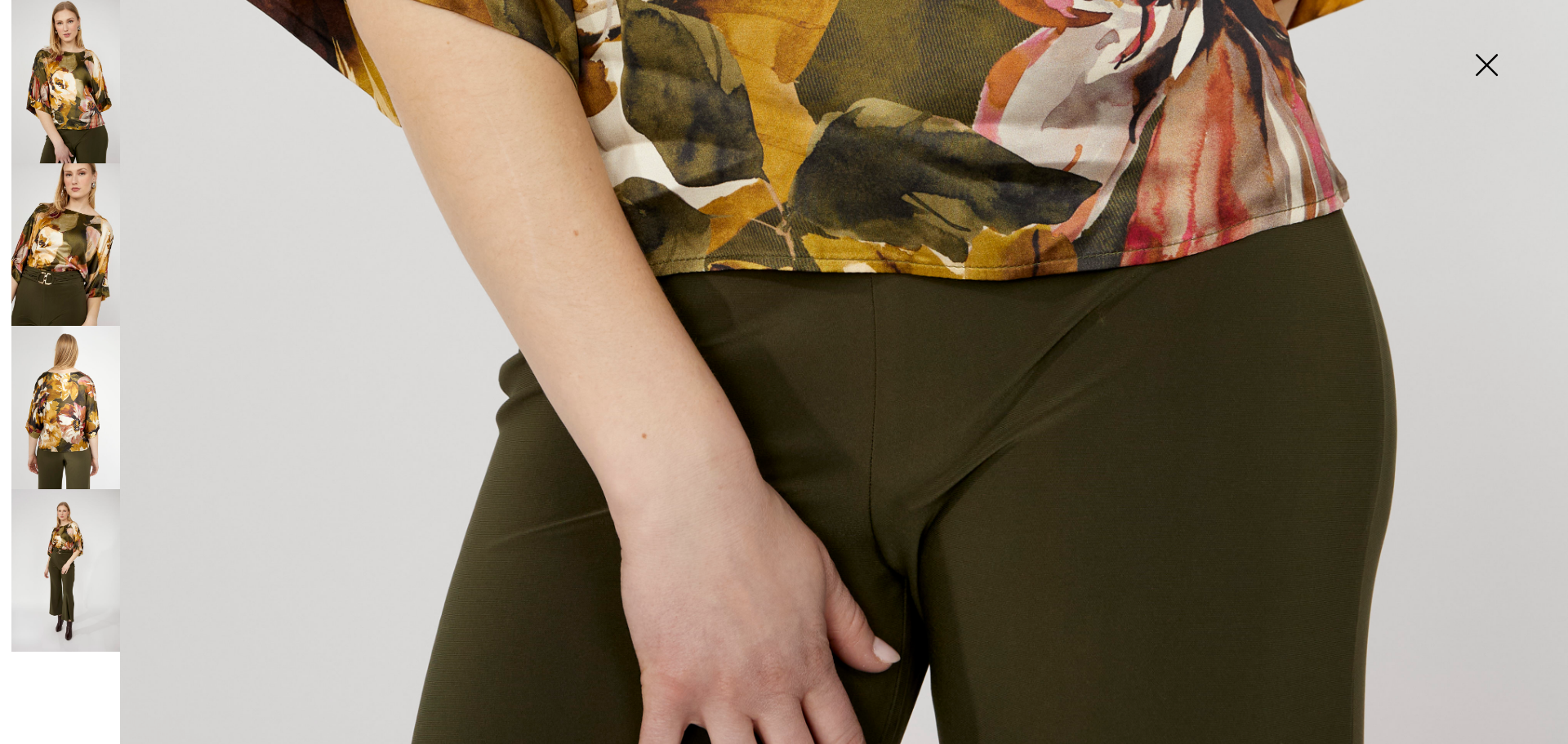
click at [79, 256] on img at bounding box center [65, 245] width 108 height 164
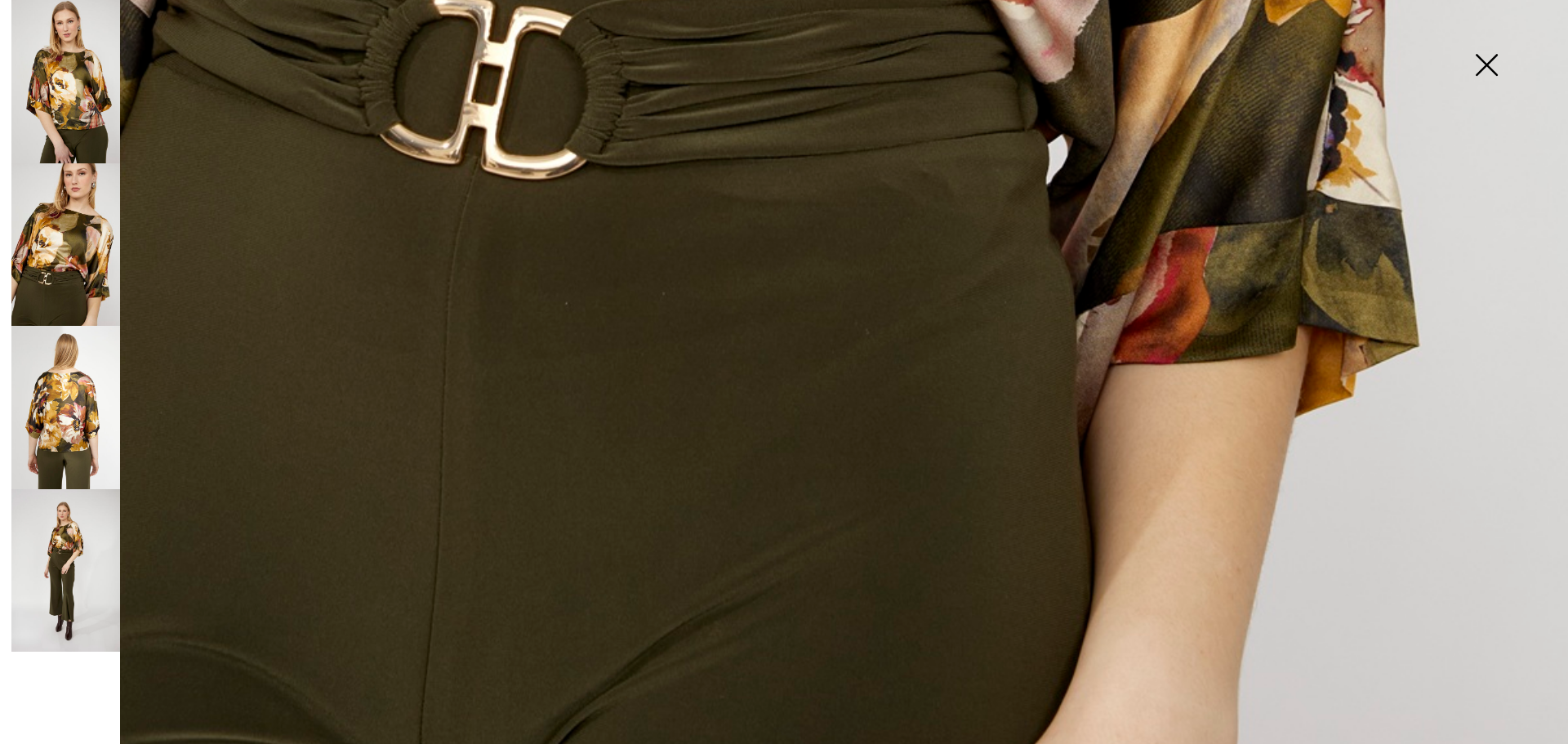
scroll to position [1590, 0]
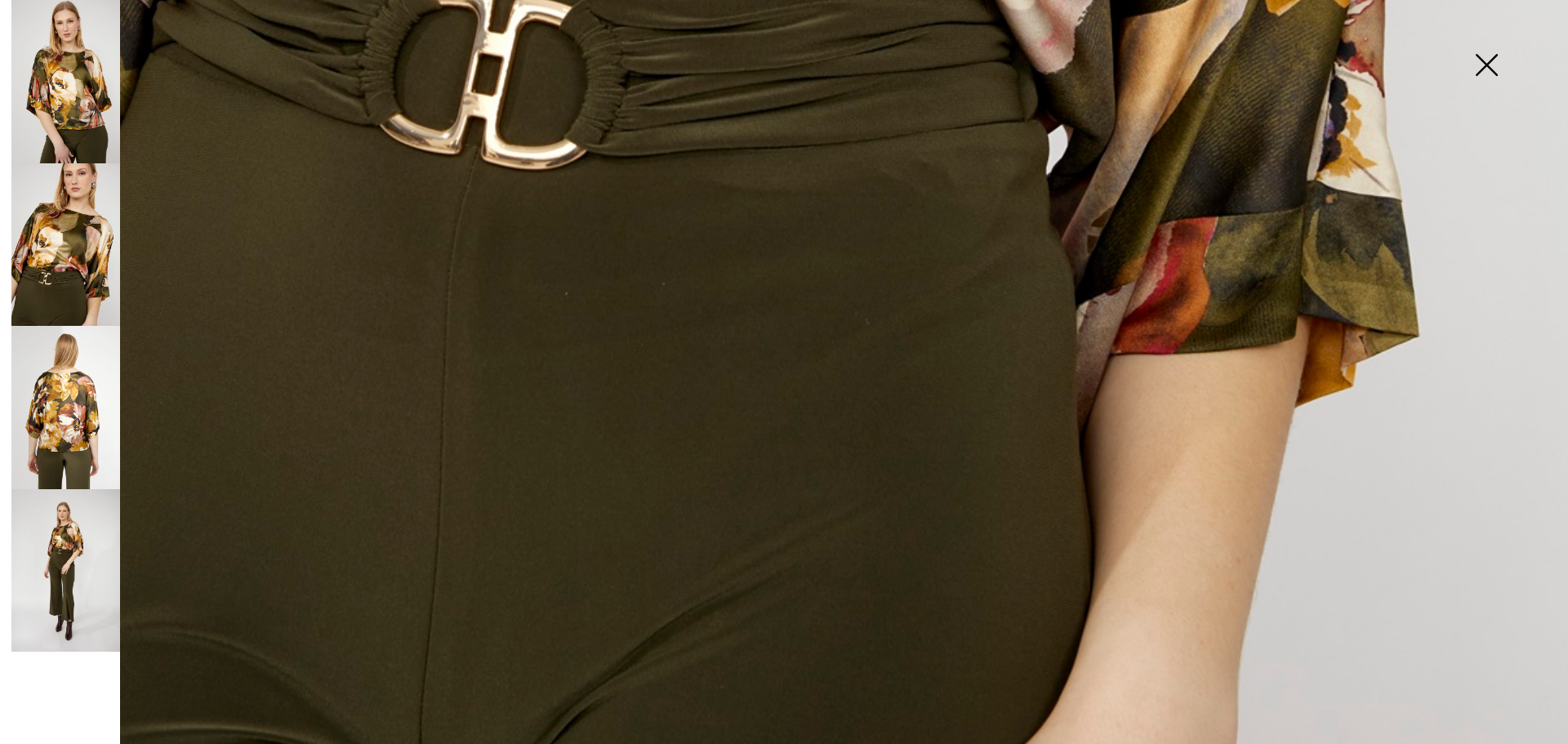
click at [71, 397] on img at bounding box center [65, 407] width 108 height 164
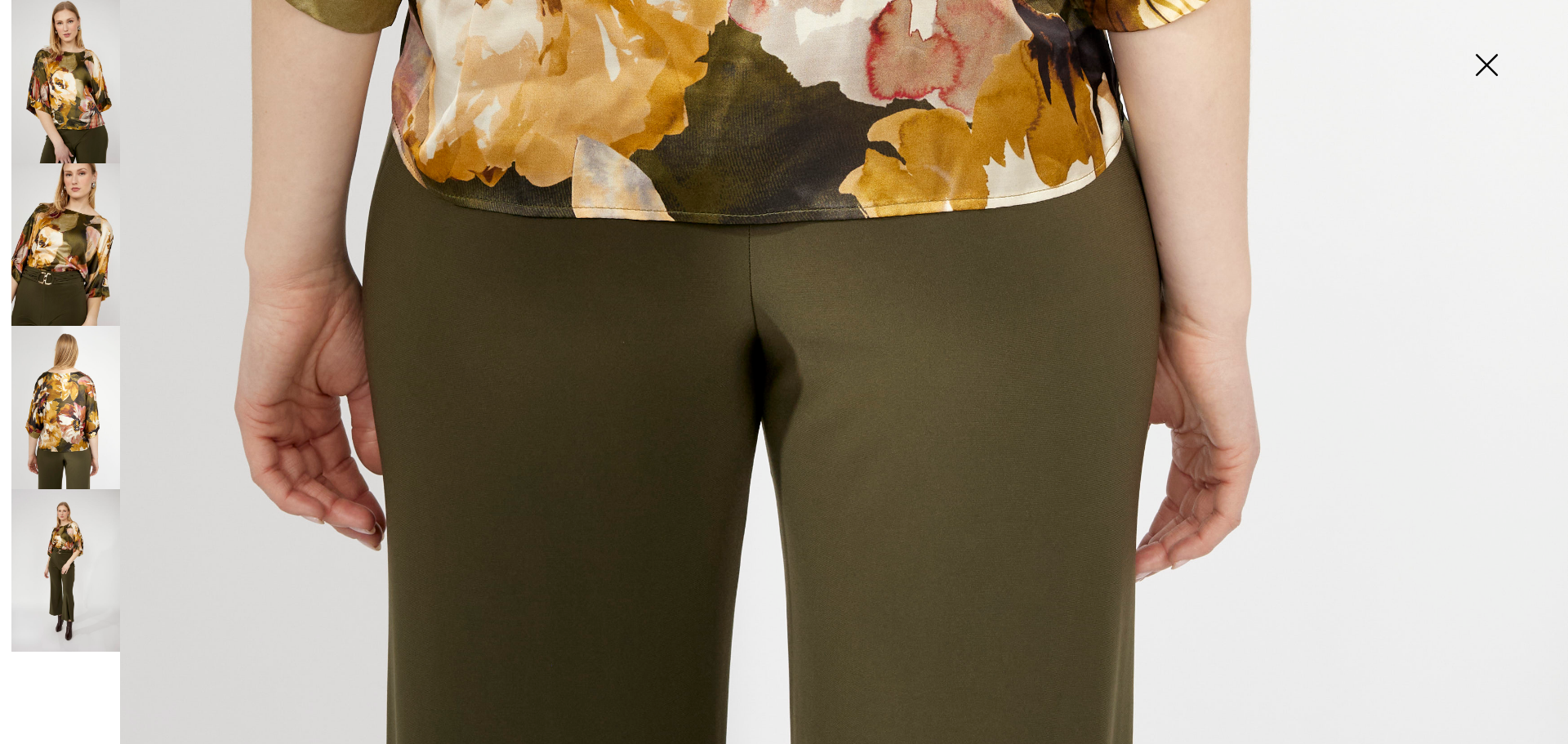
scroll to position [1589, 0]
click at [96, 531] on img at bounding box center [65, 571] width 108 height 164
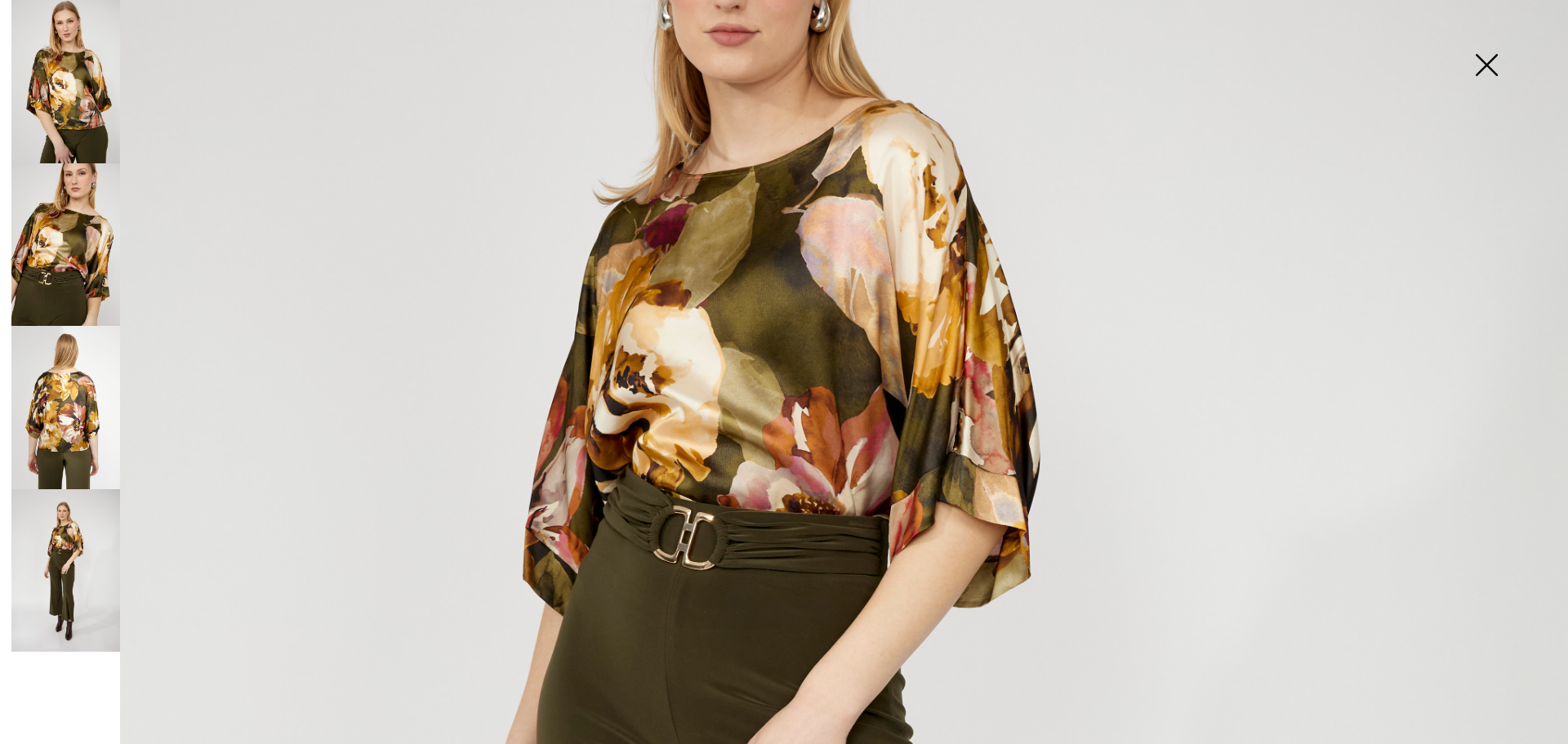
scroll to position [447, 0]
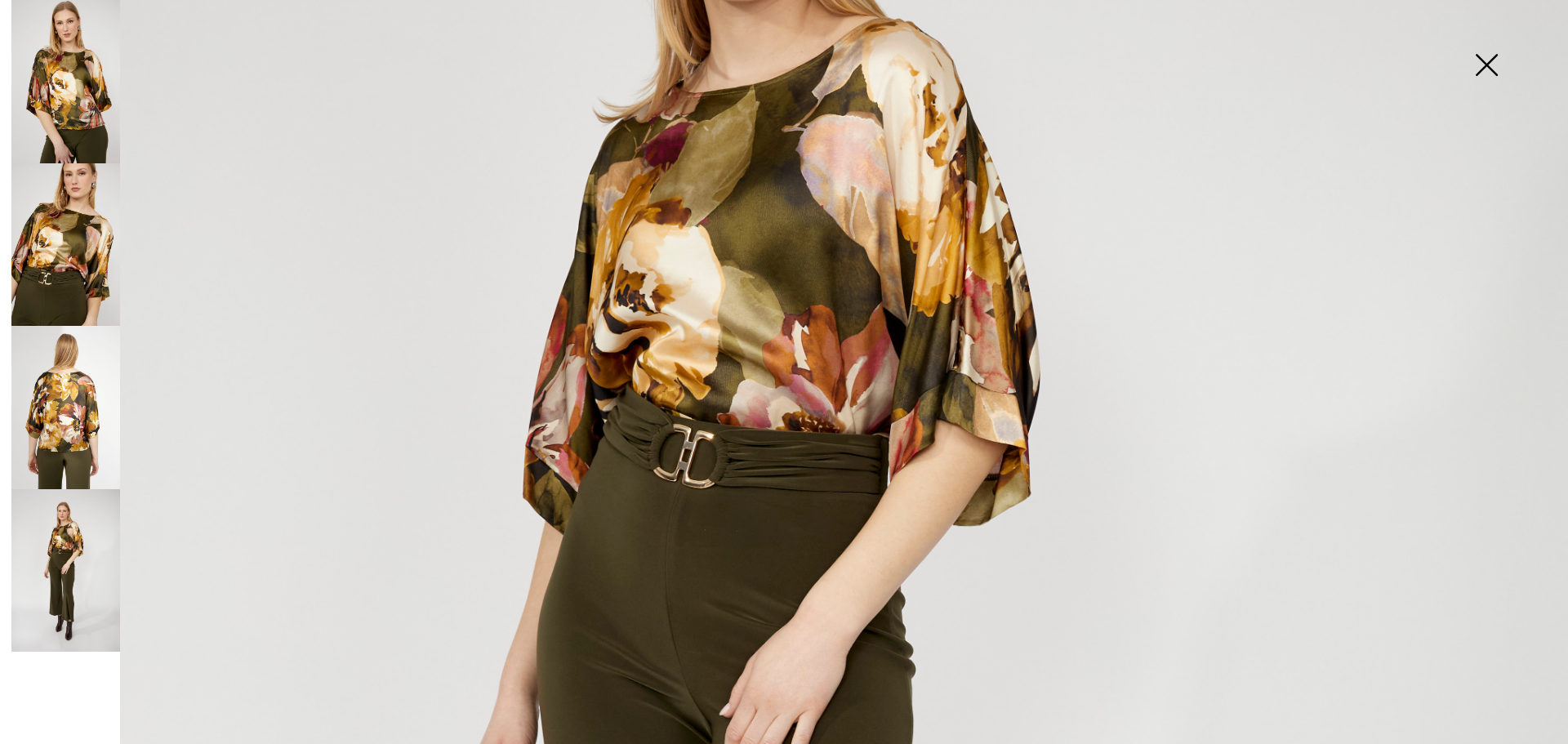
click at [1488, 54] on img at bounding box center [1486, 67] width 81 height 84
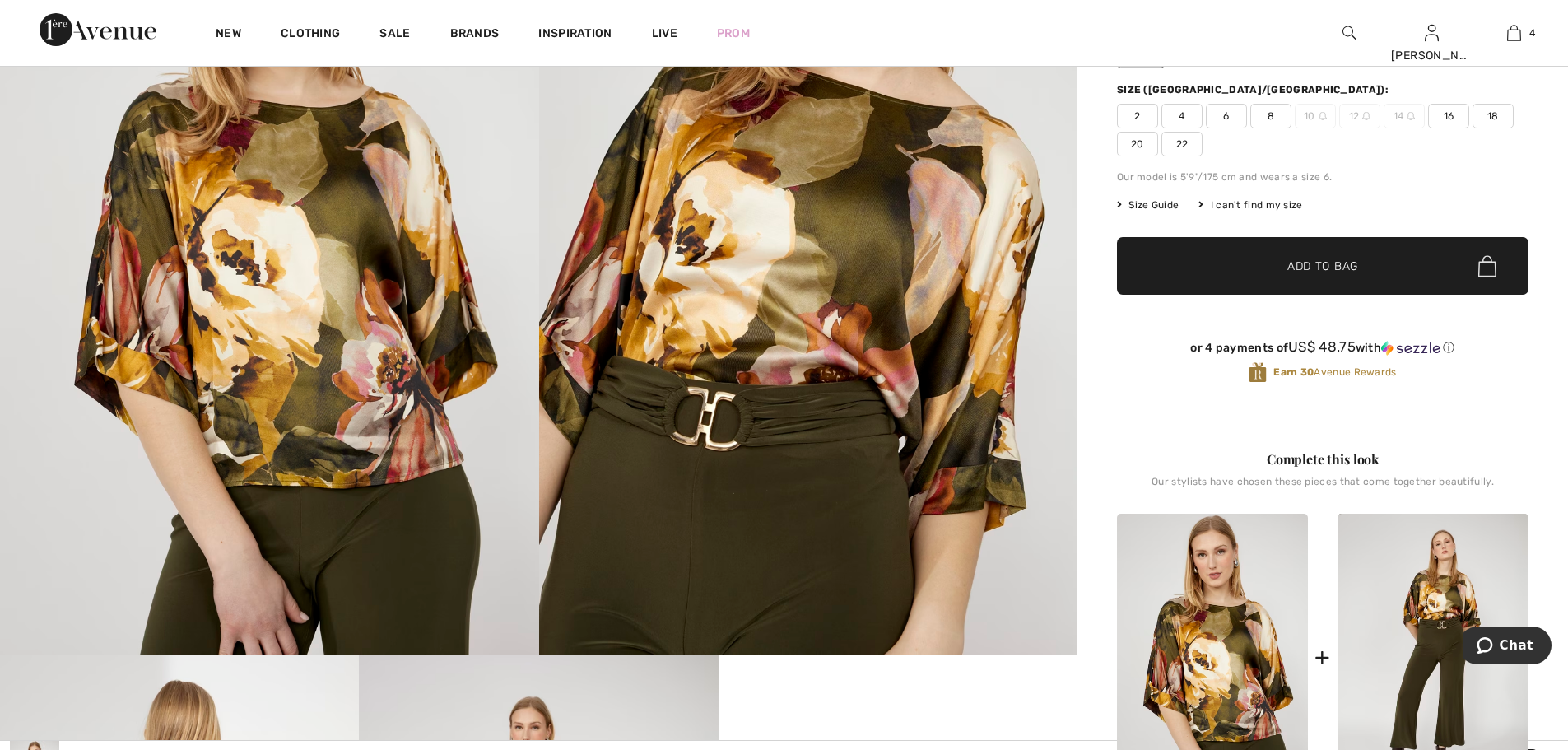
scroll to position [165, 0]
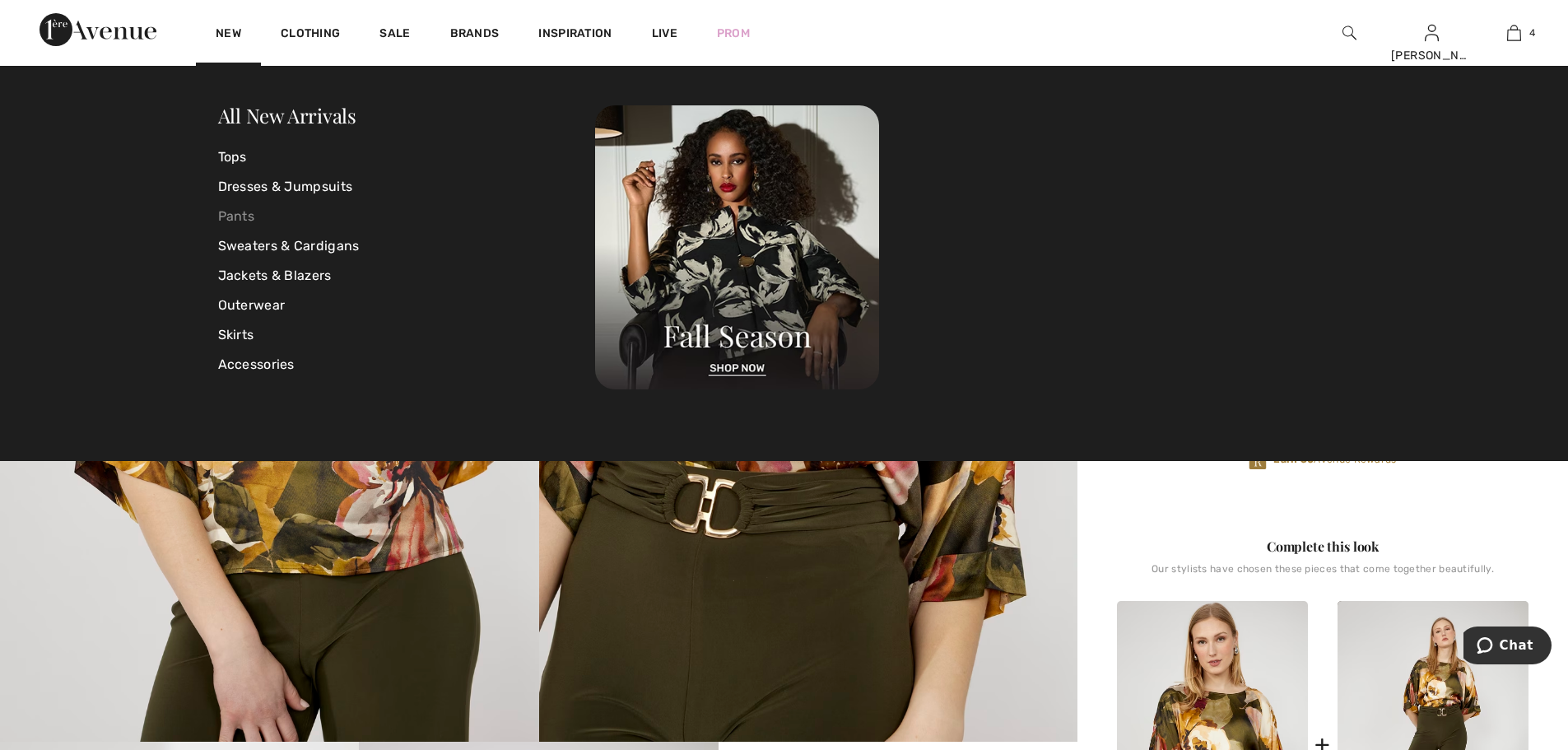
click at [229, 211] on link "Pants" at bounding box center [407, 216] width 378 height 30
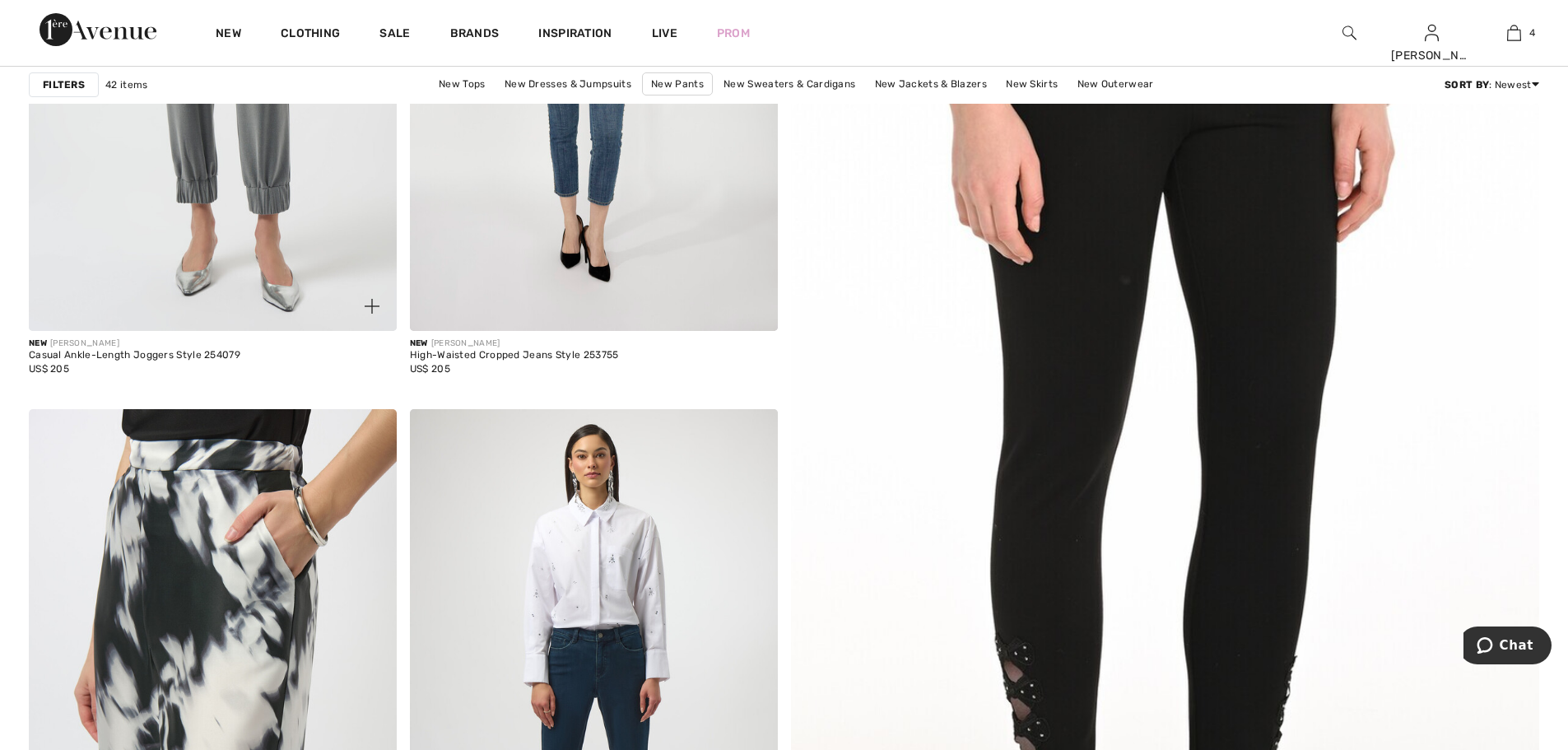
scroll to position [412, 0]
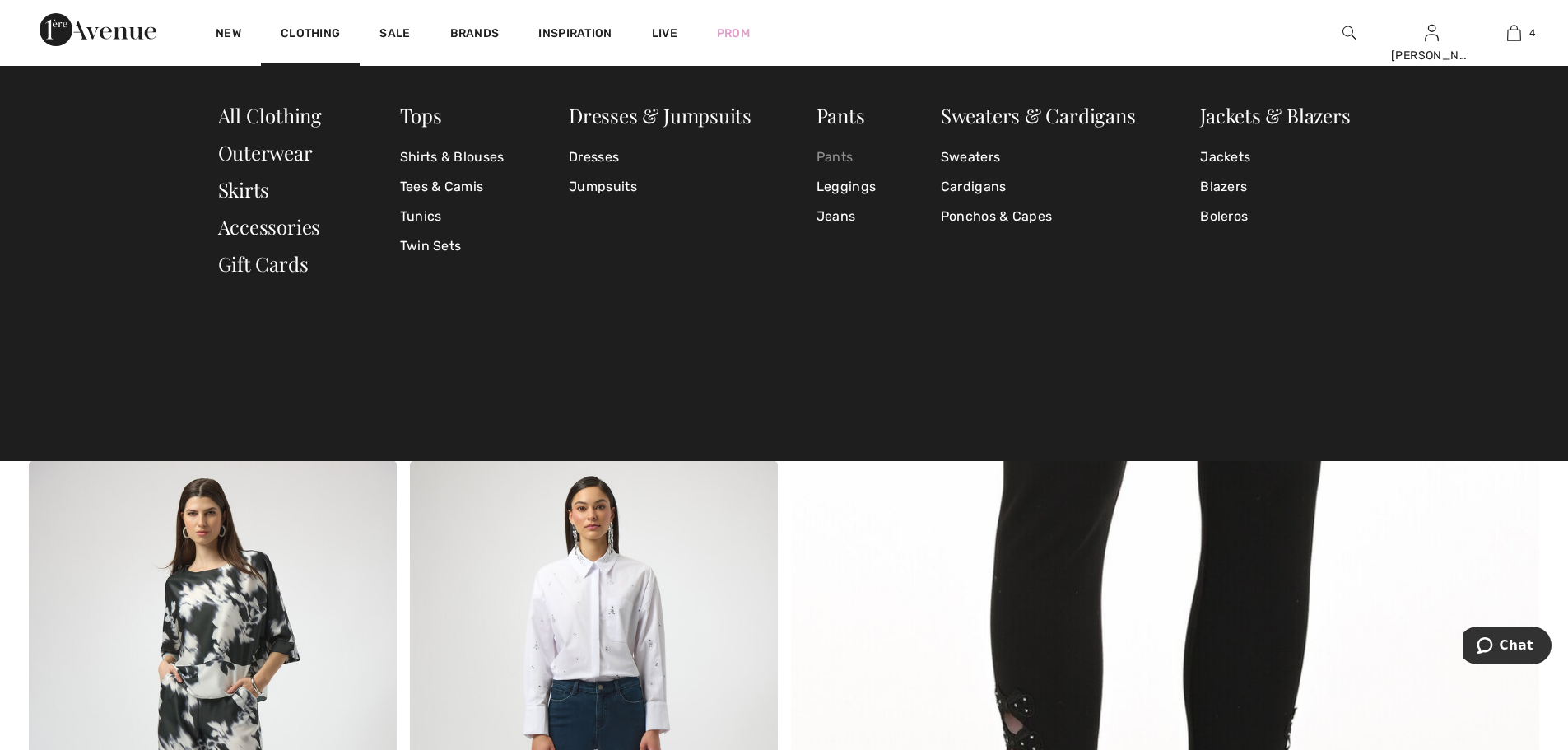
click at [855, 152] on link "Pants" at bounding box center [845, 157] width 59 height 30
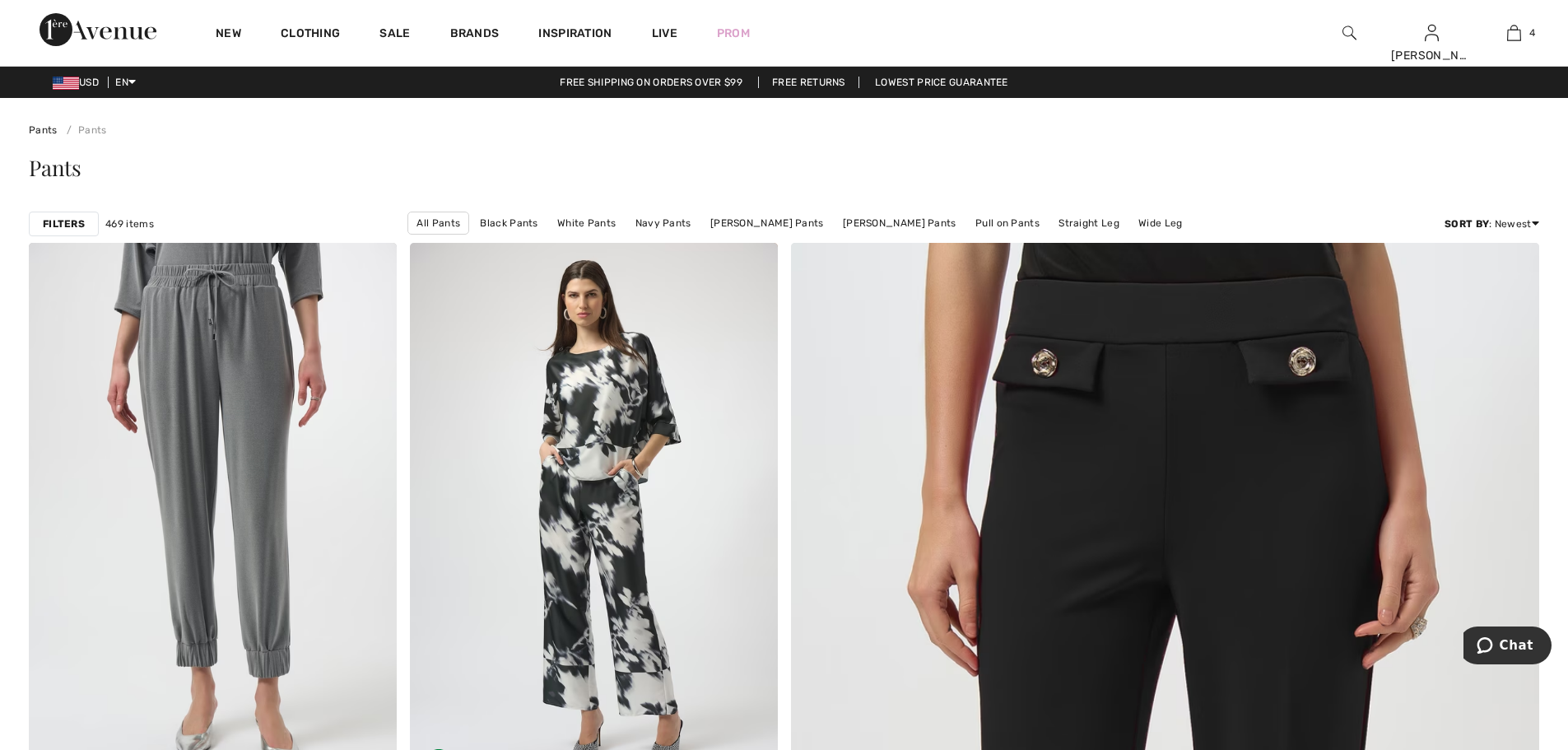
click at [1344, 28] on img at bounding box center [1349, 33] width 14 height 19
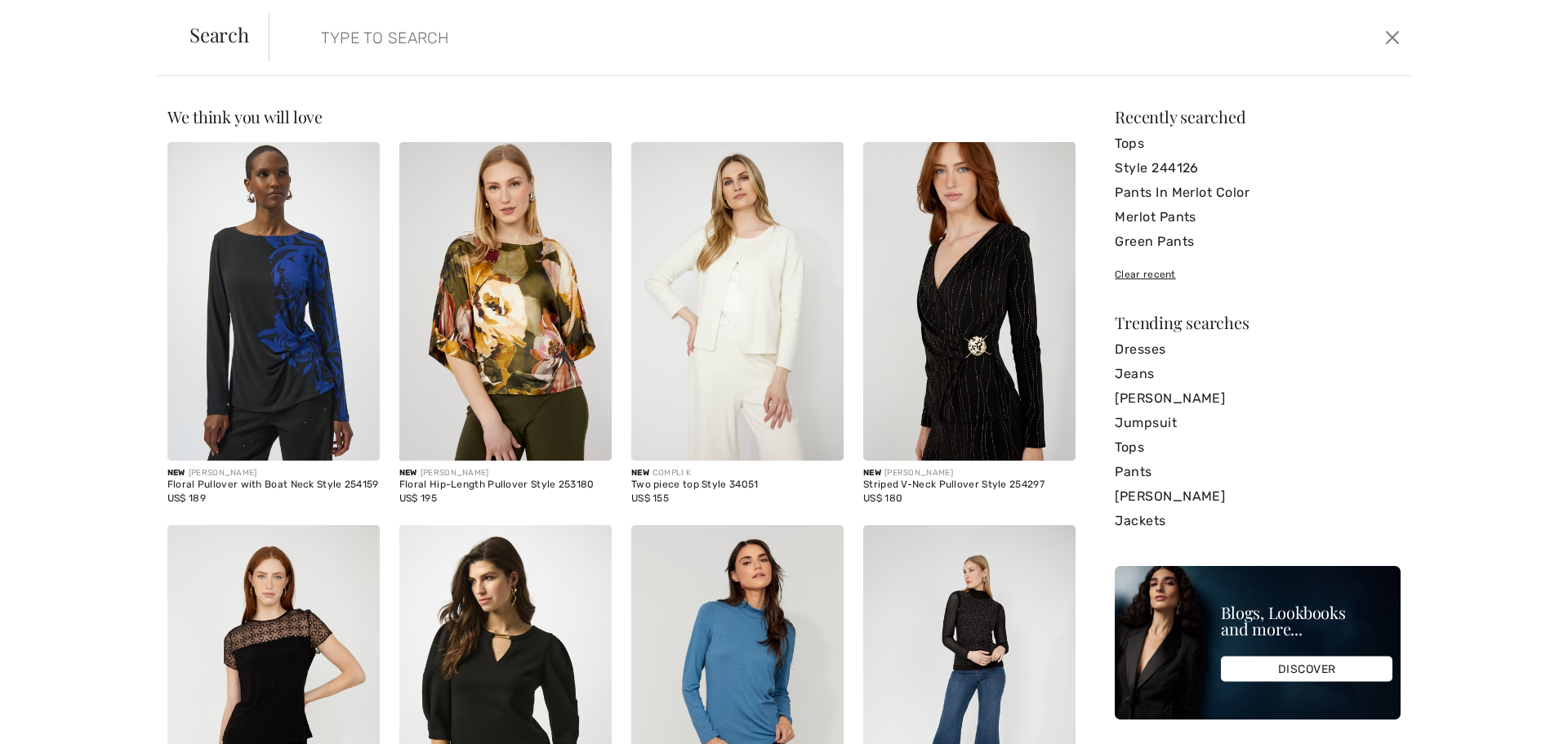
click at [388, 38] on input "search" at bounding box center [709, 37] width 803 height 49
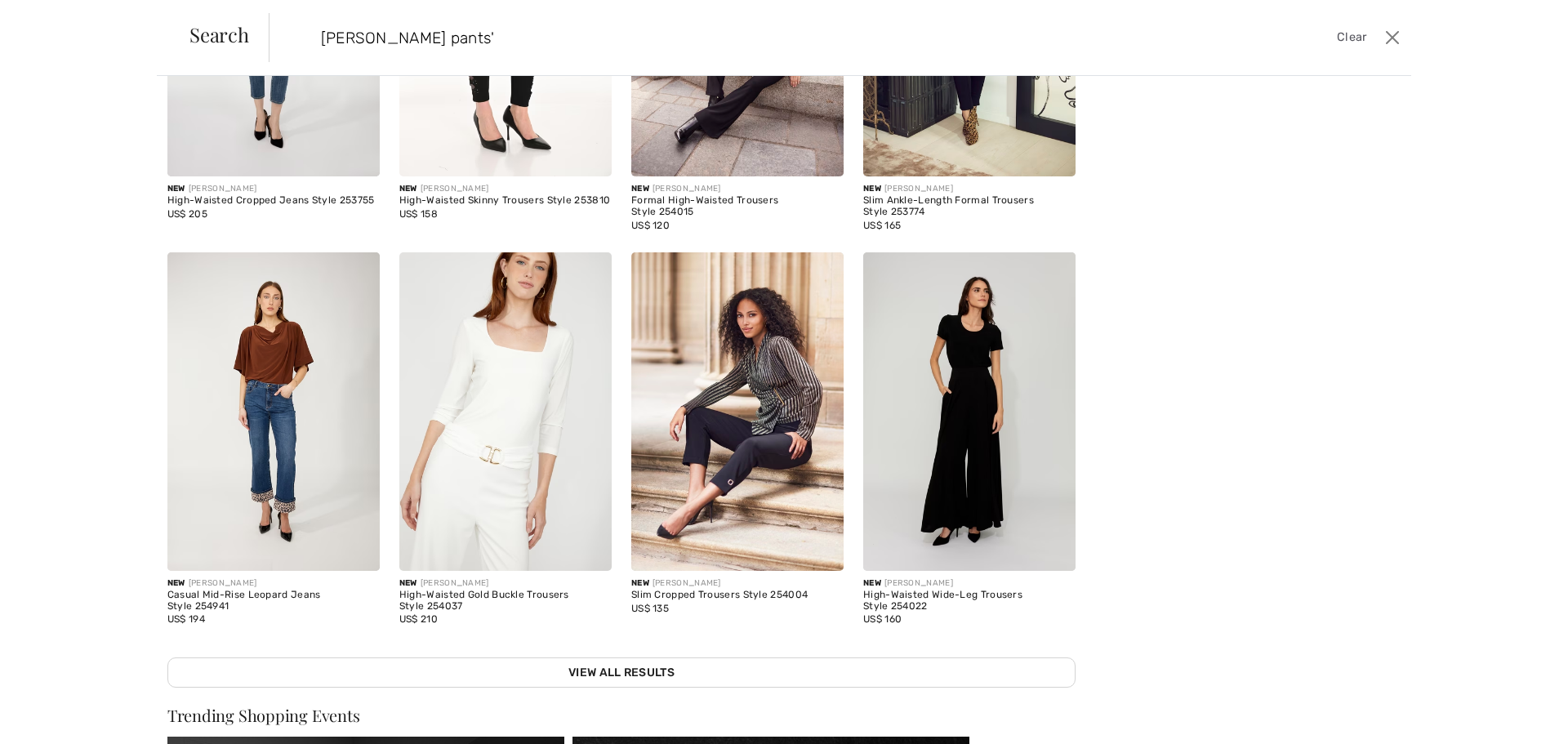
scroll to position [298, 0]
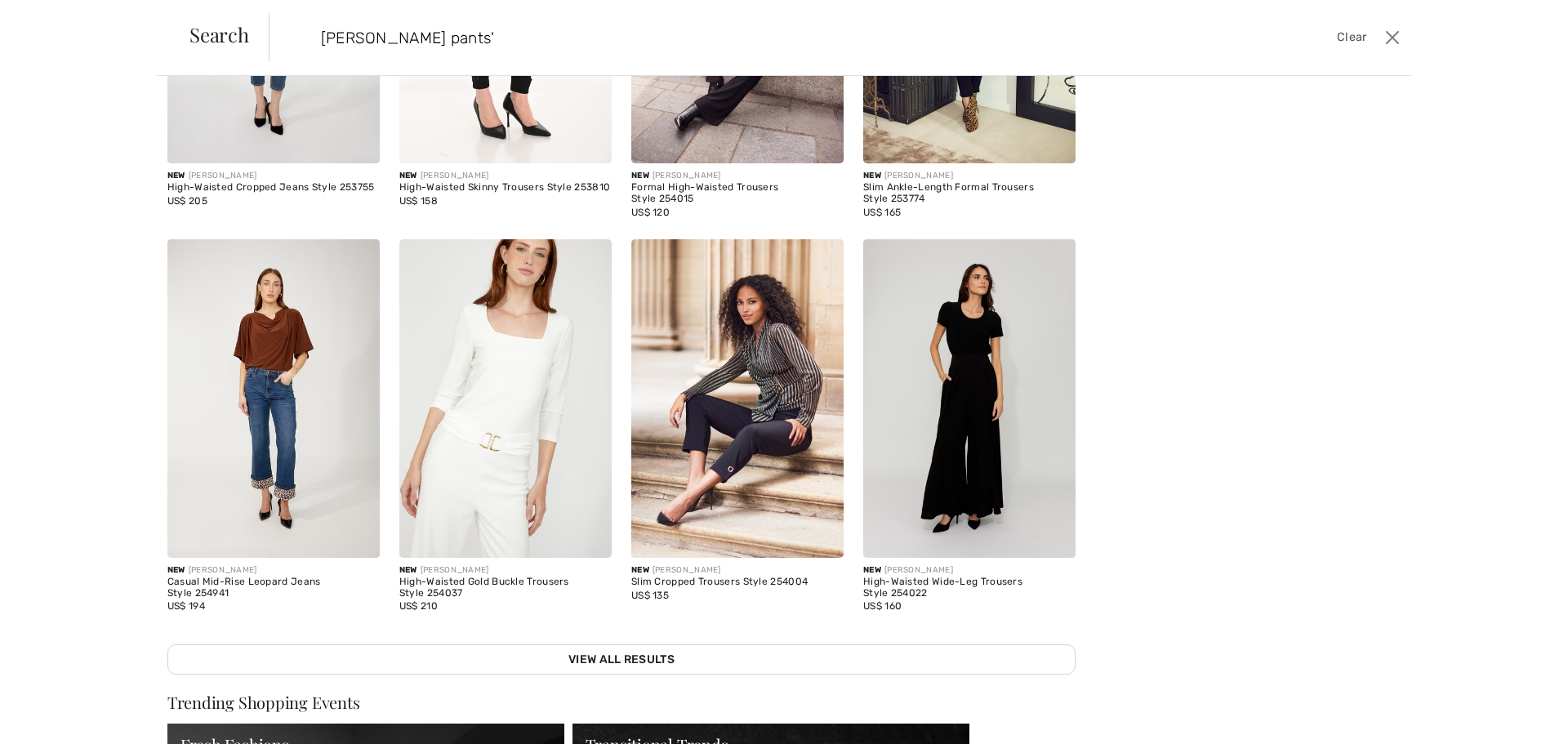
type input "frank lyman pants'"
click at [501, 435] on img at bounding box center [505, 398] width 213 height 319
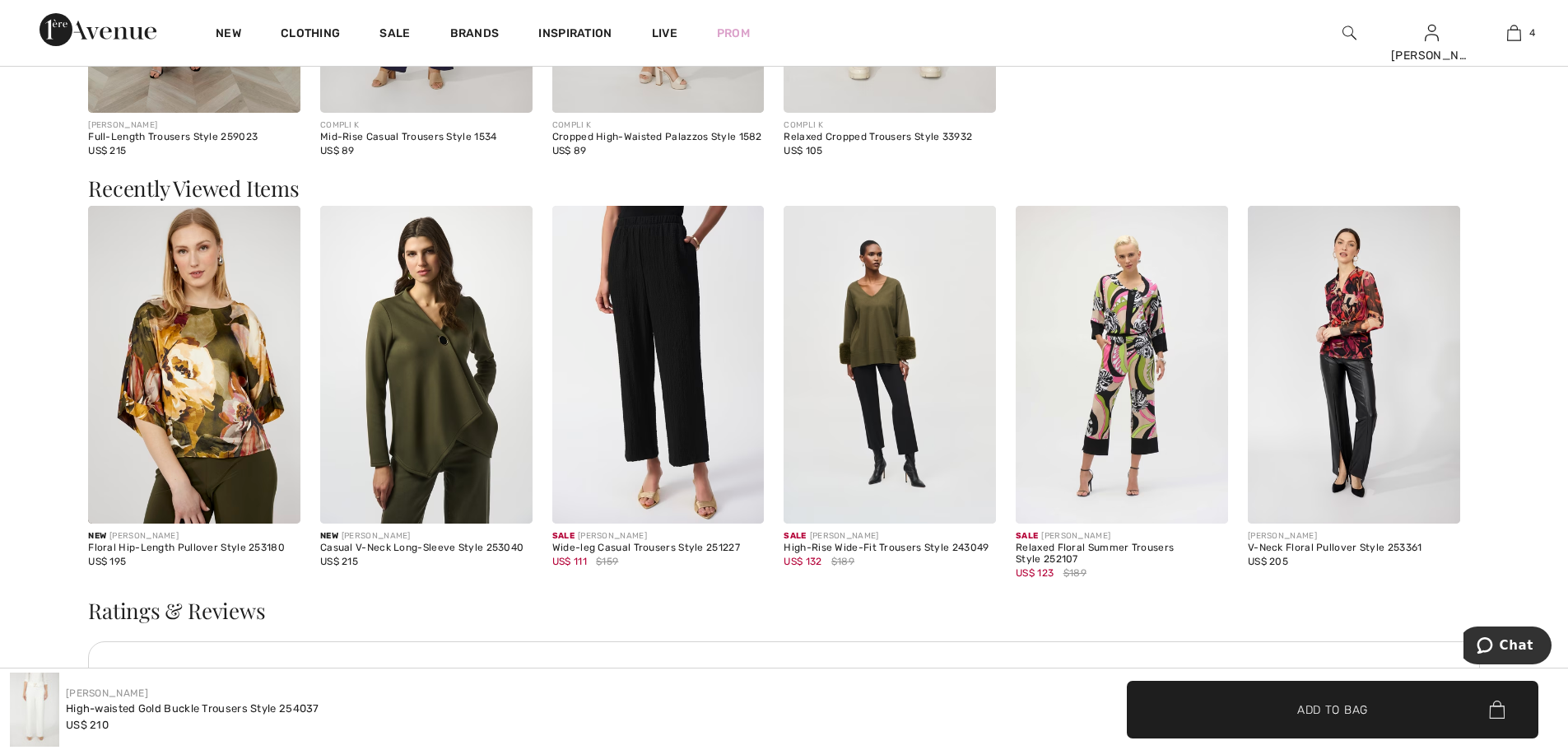
scroll to position [2141, 0]
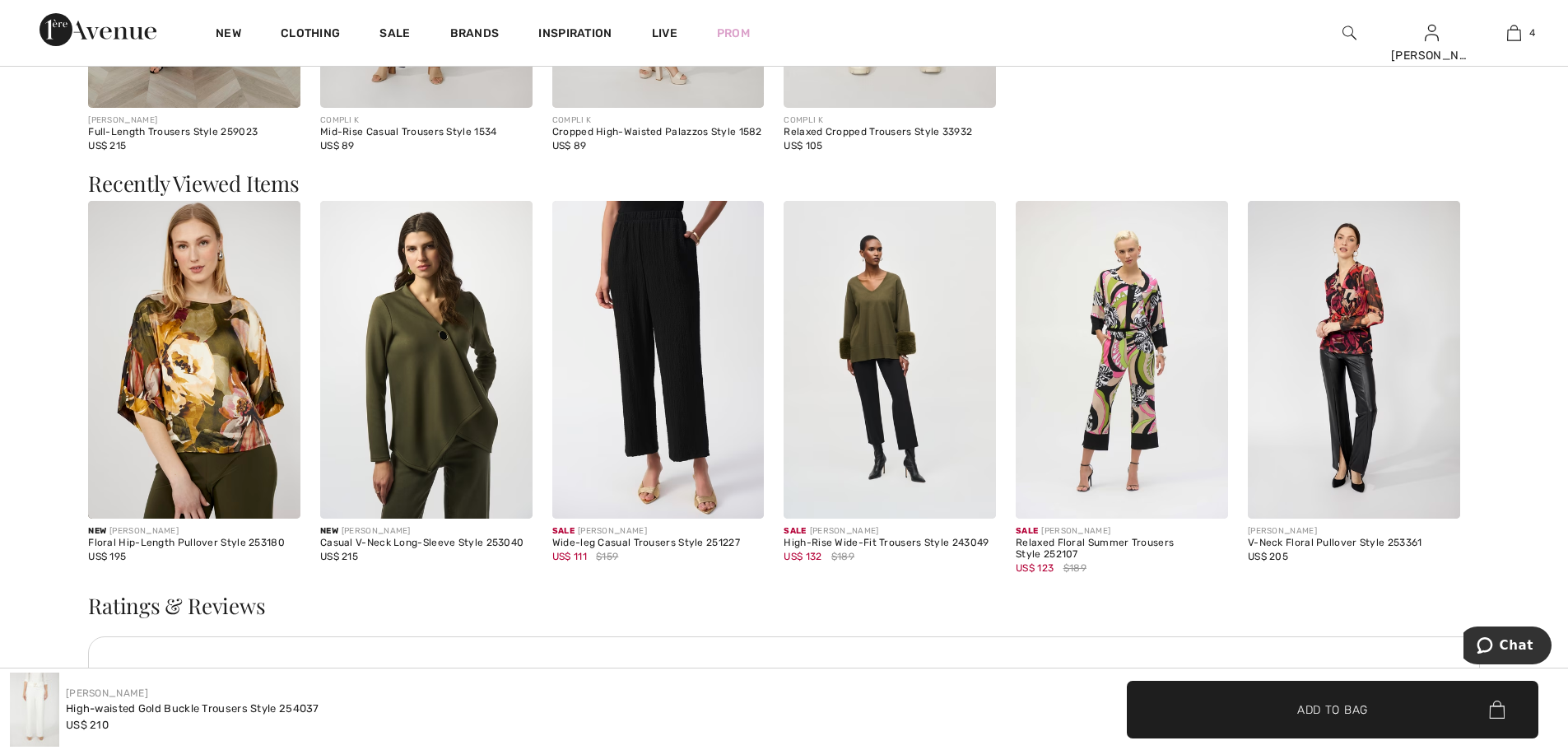
click at [454, 398] on img at bounding box center [426, 360] width 212 height 319
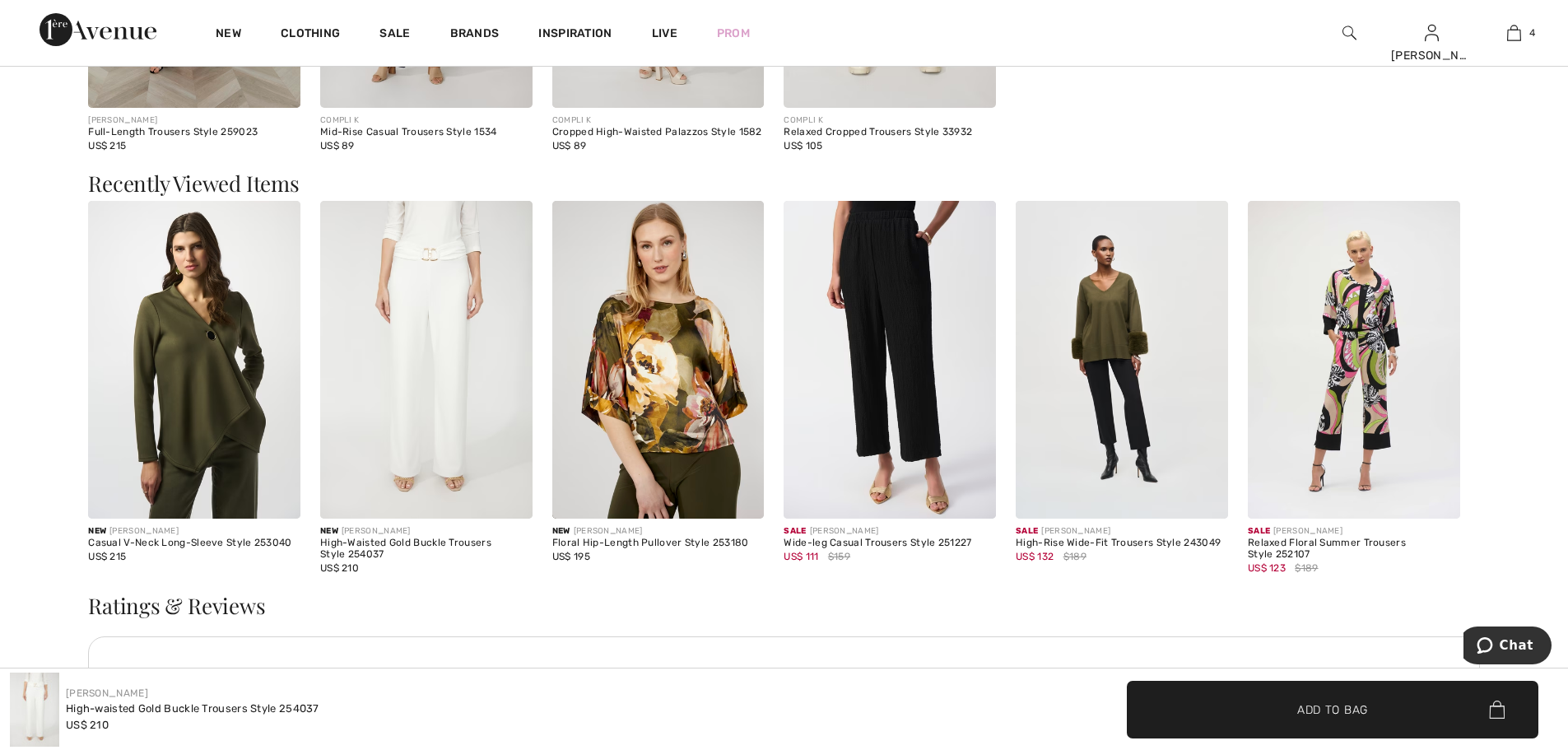
click at [681, 373] on img at bounding box center [658, 360] width 212 height 319
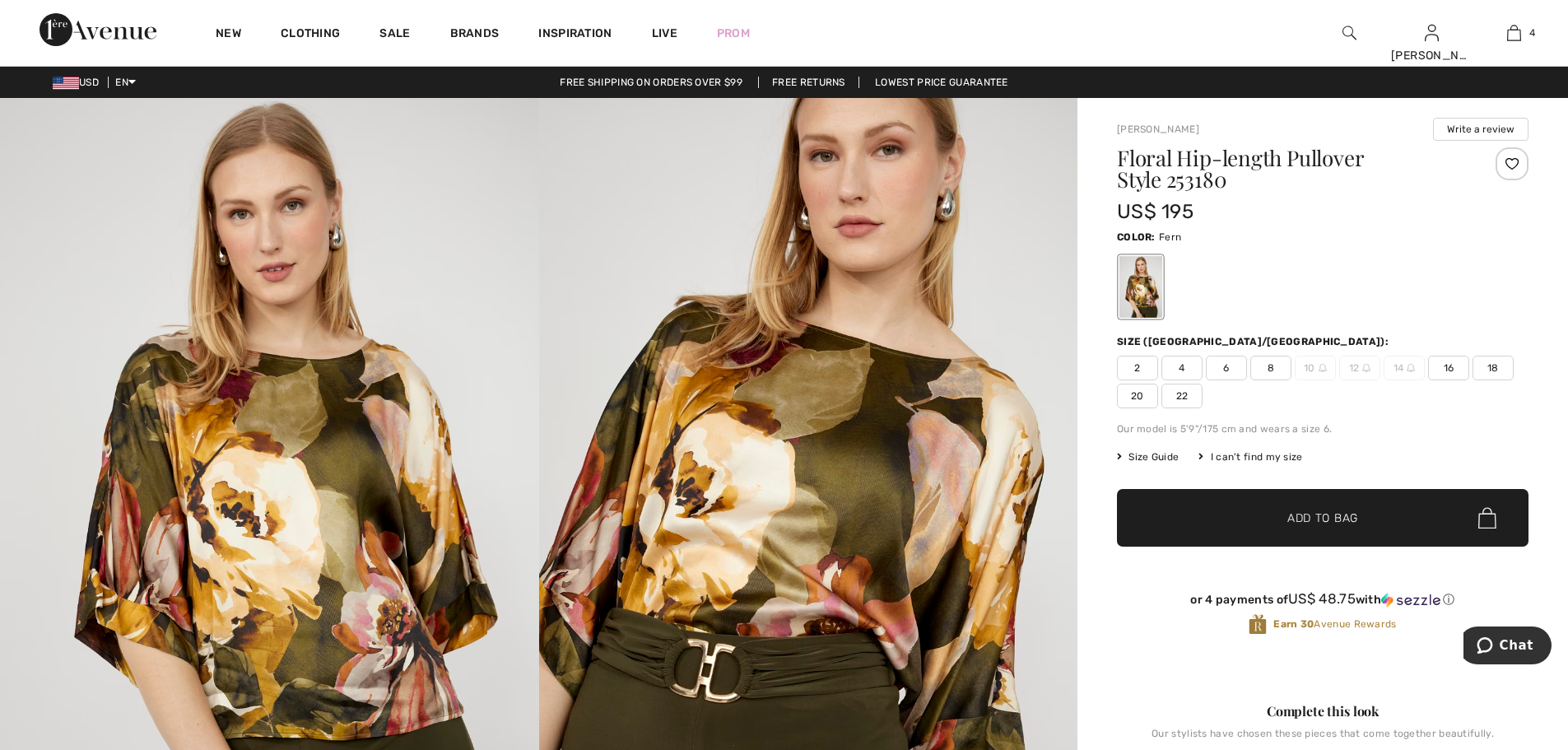
scroll to position [82, 0]
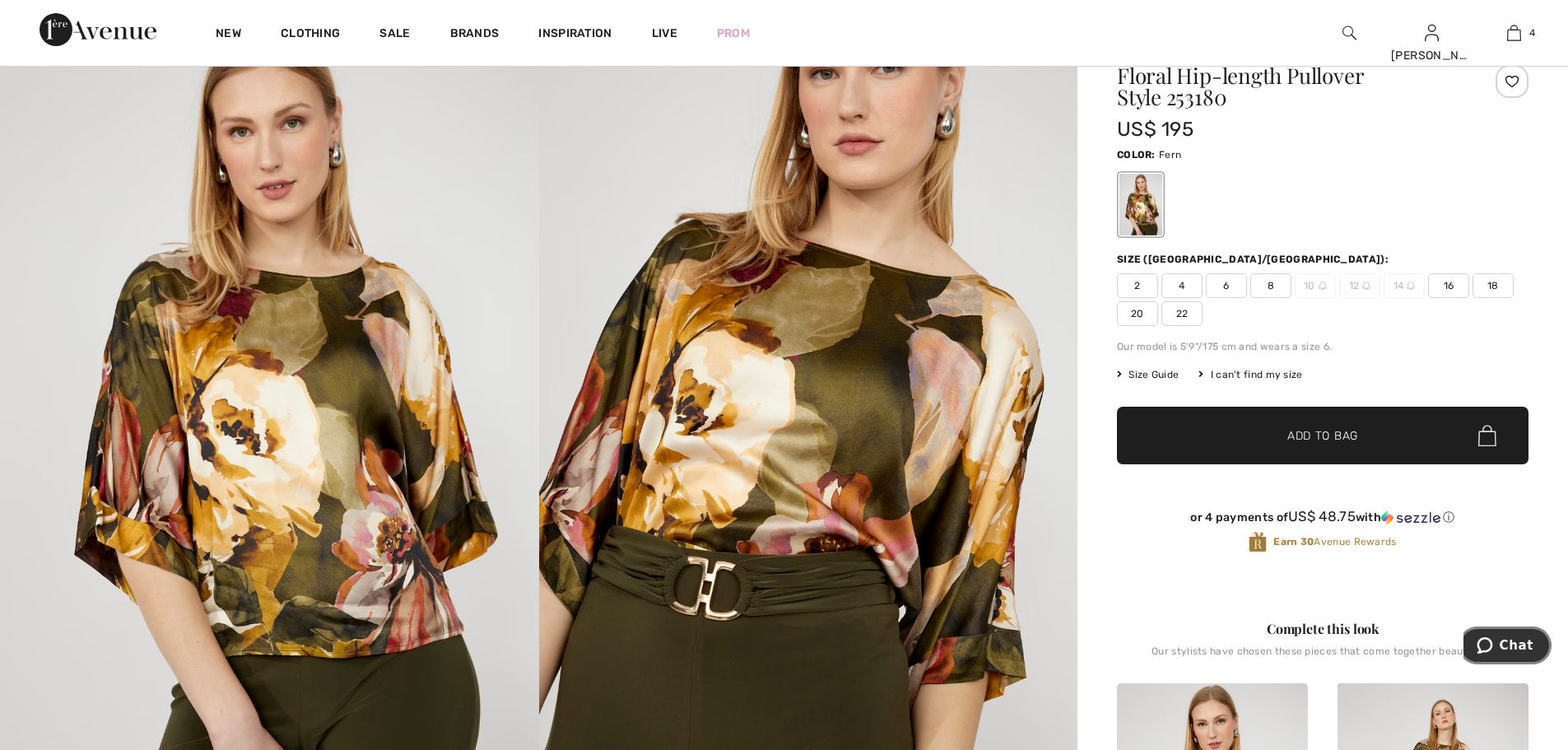
click at [1500, 636] on button "Chat" at bounding box center [1505, 645] width 93 height 38
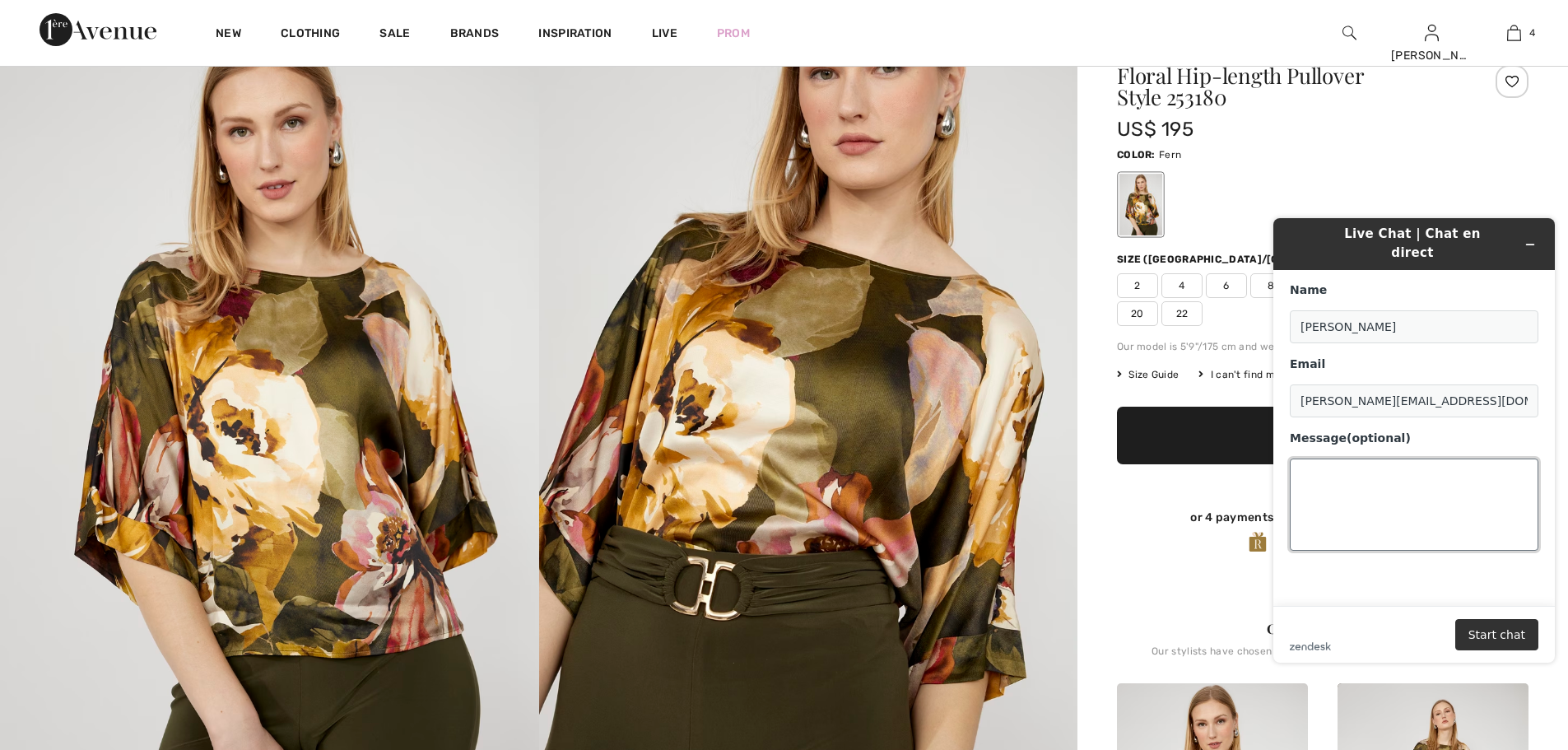
click at [1356, 460] on textarea "Message (optional)" at bounding box center [1415, 505] width 249 height 93
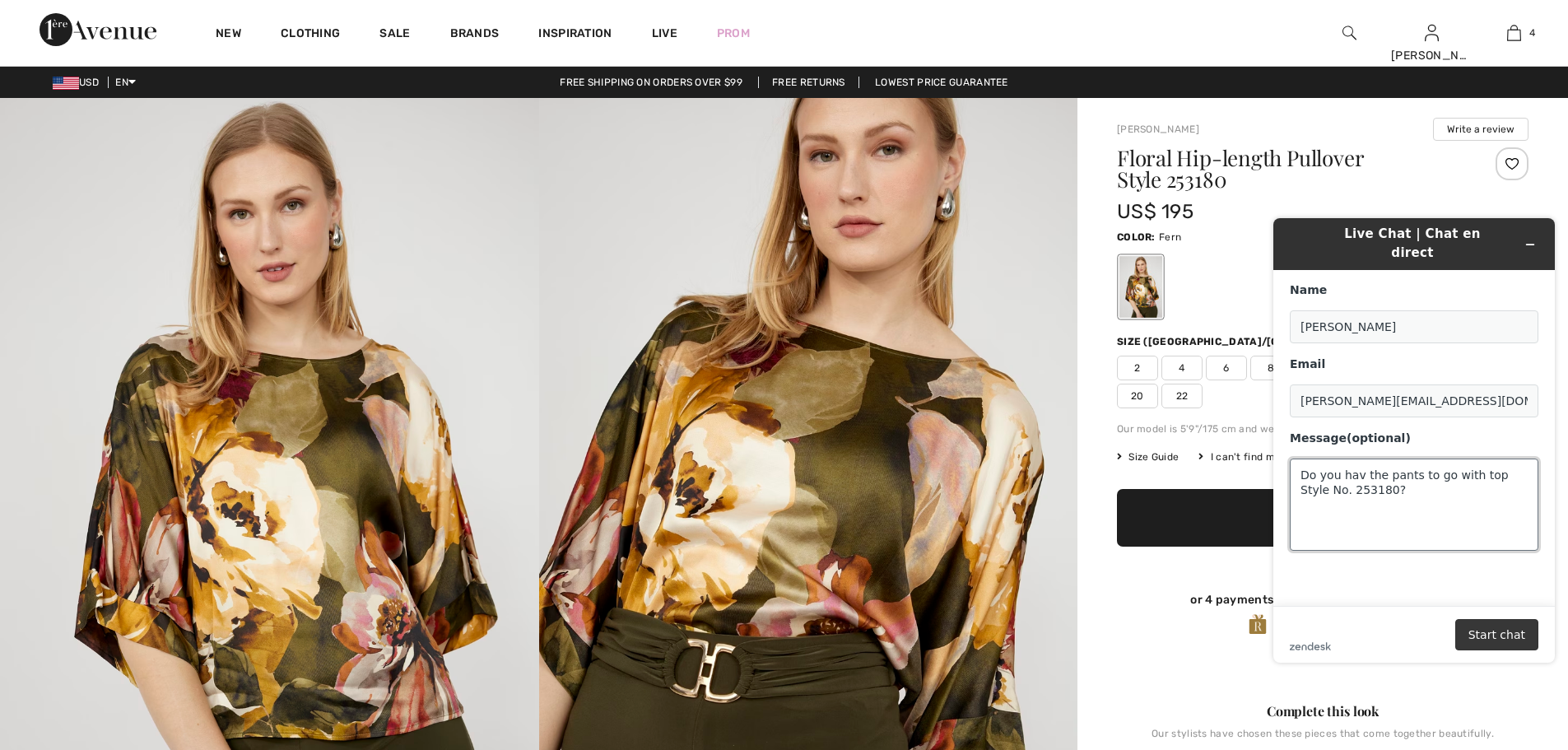
type textarea "Do you hav the pants to go with top Style No. 253180?"
click at [1497, 631] on button "Start chat" at bounding box center [1497, 635] width 83 height 31
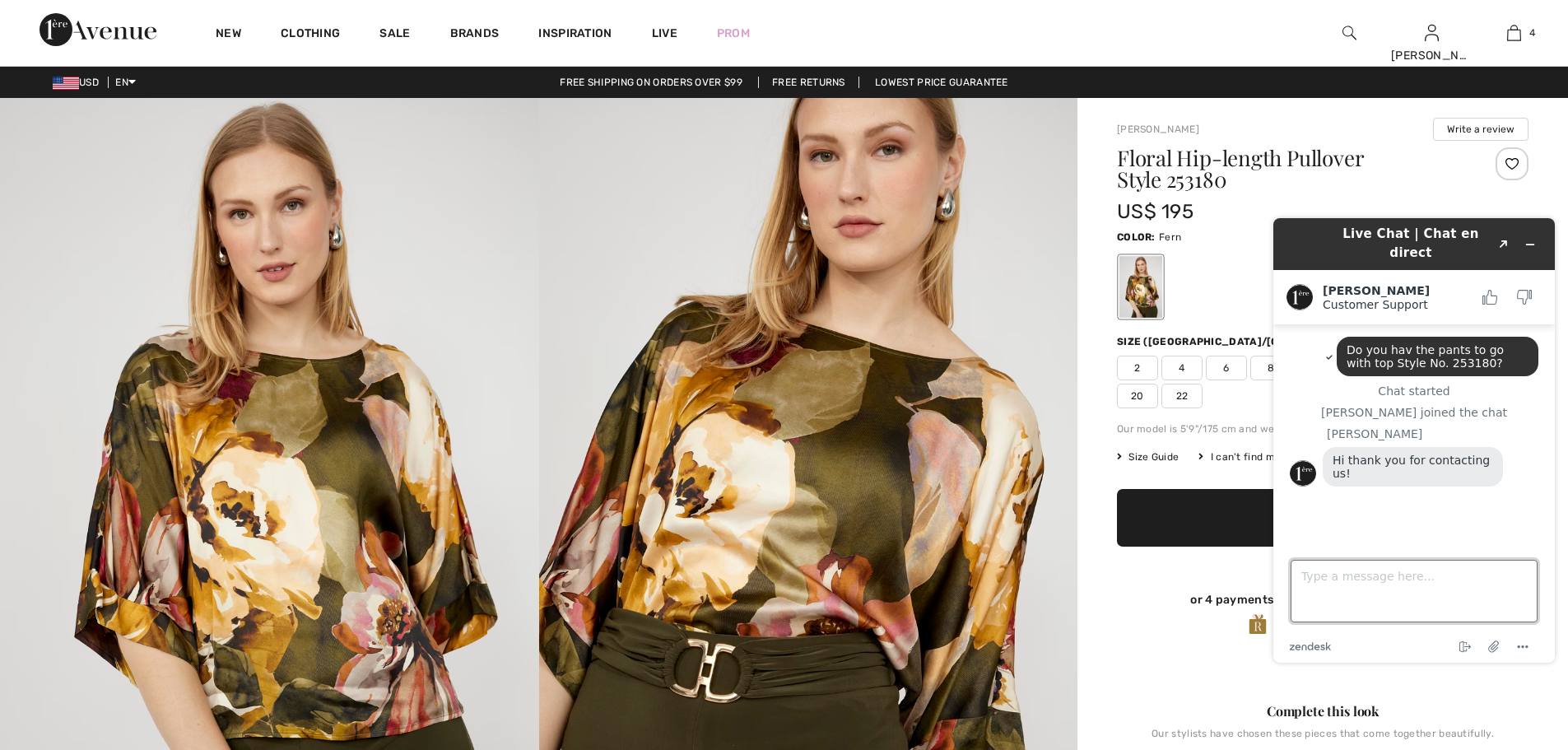
click at [1308, 571] on textarea "Type a message here..." at bounding box center [1415, 591] width 247 height 63
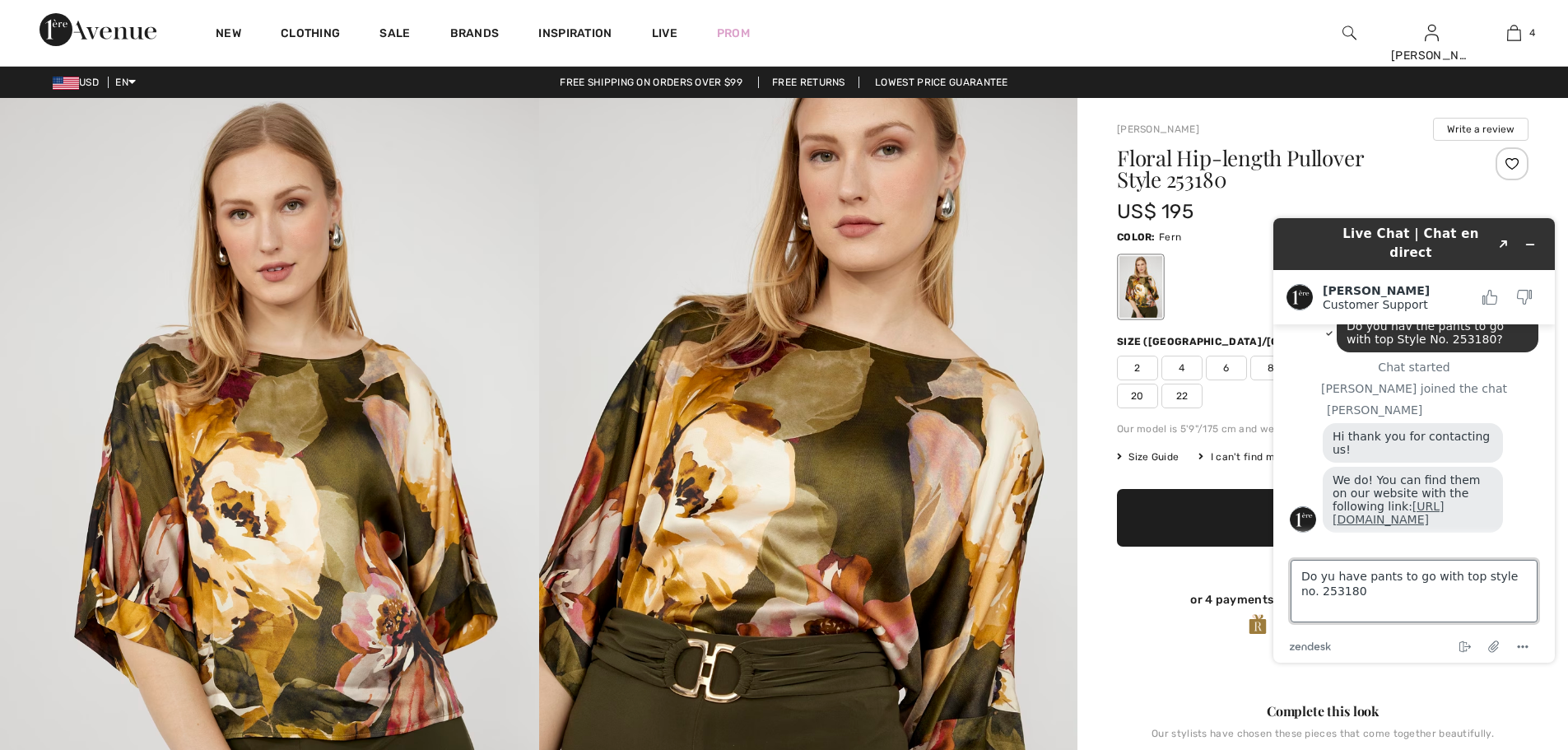
type textarea "Do yu have pants to go with top style no. 253180"
click at [1428, 518] on link "[URL][DOMAIN_NAME]" at bounding box center [1389, 513] width 112 height 26
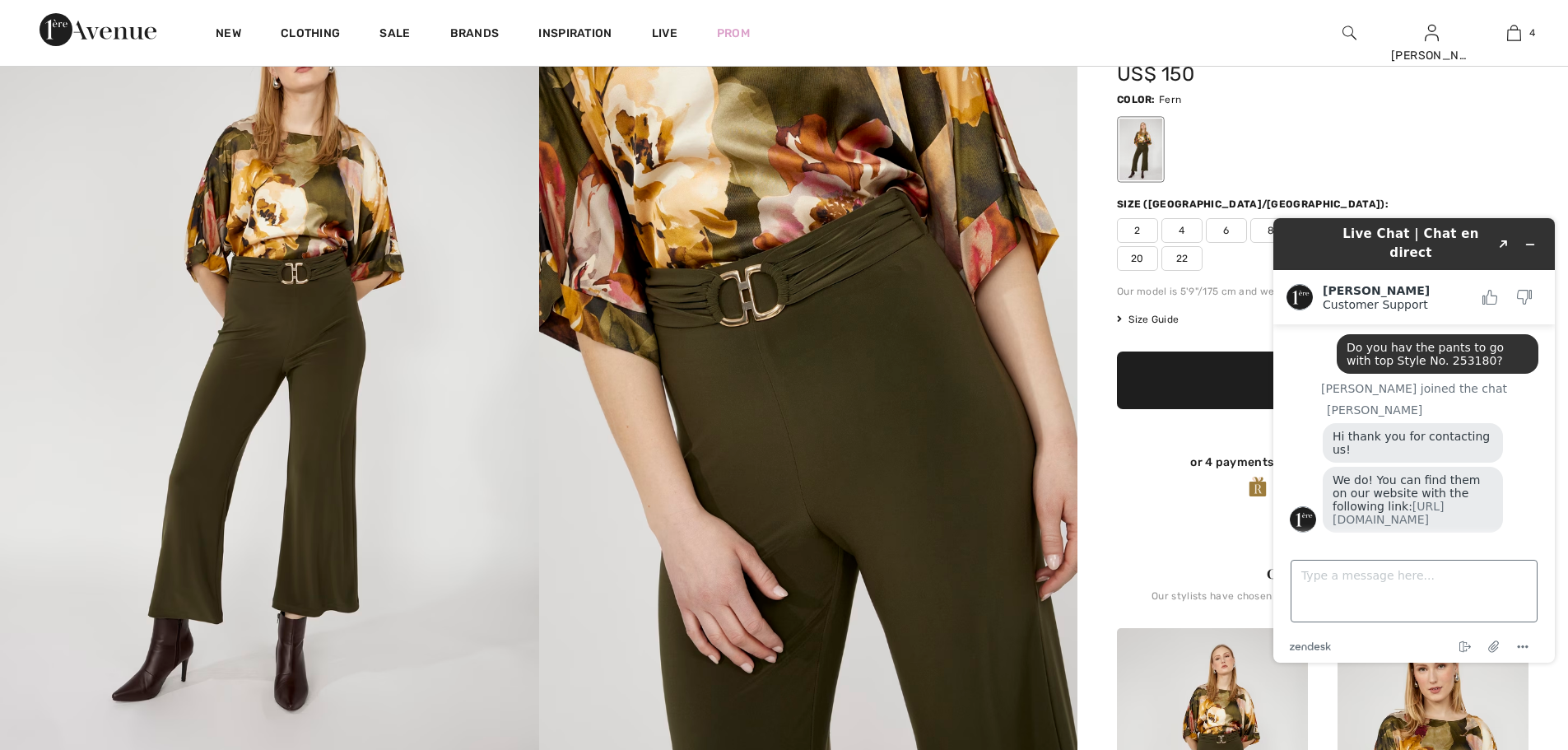
scroll to position [165, 0]
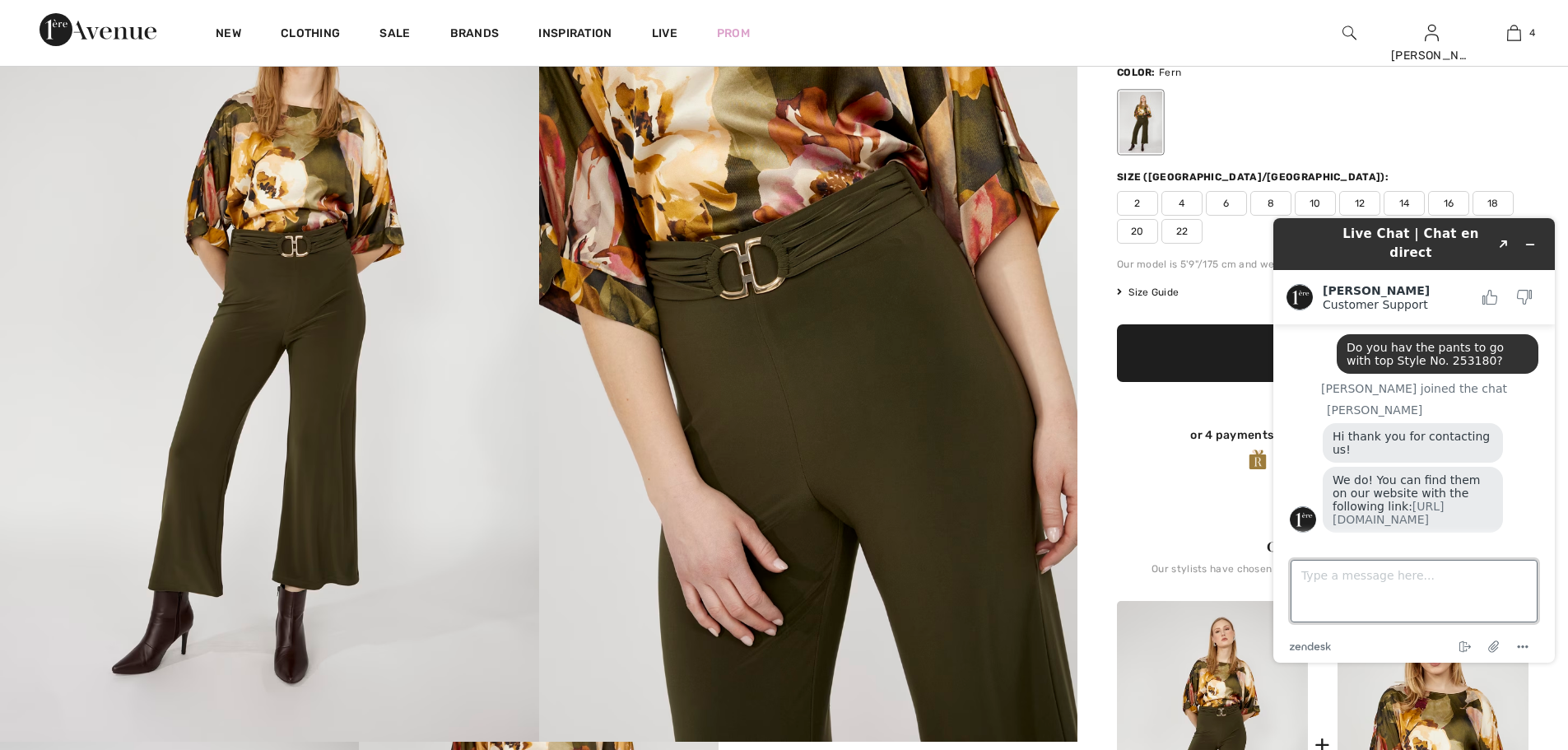
click at [1327, 592] on textarea "Type a message here..." at bounding box center [1415, 591] width 247 height 63
type textarea "thank"
click at [1346, 219] on header "Live Chat | Chat en direct Created with Sketch." at bounding box center [1415, 244] width 282 height 52
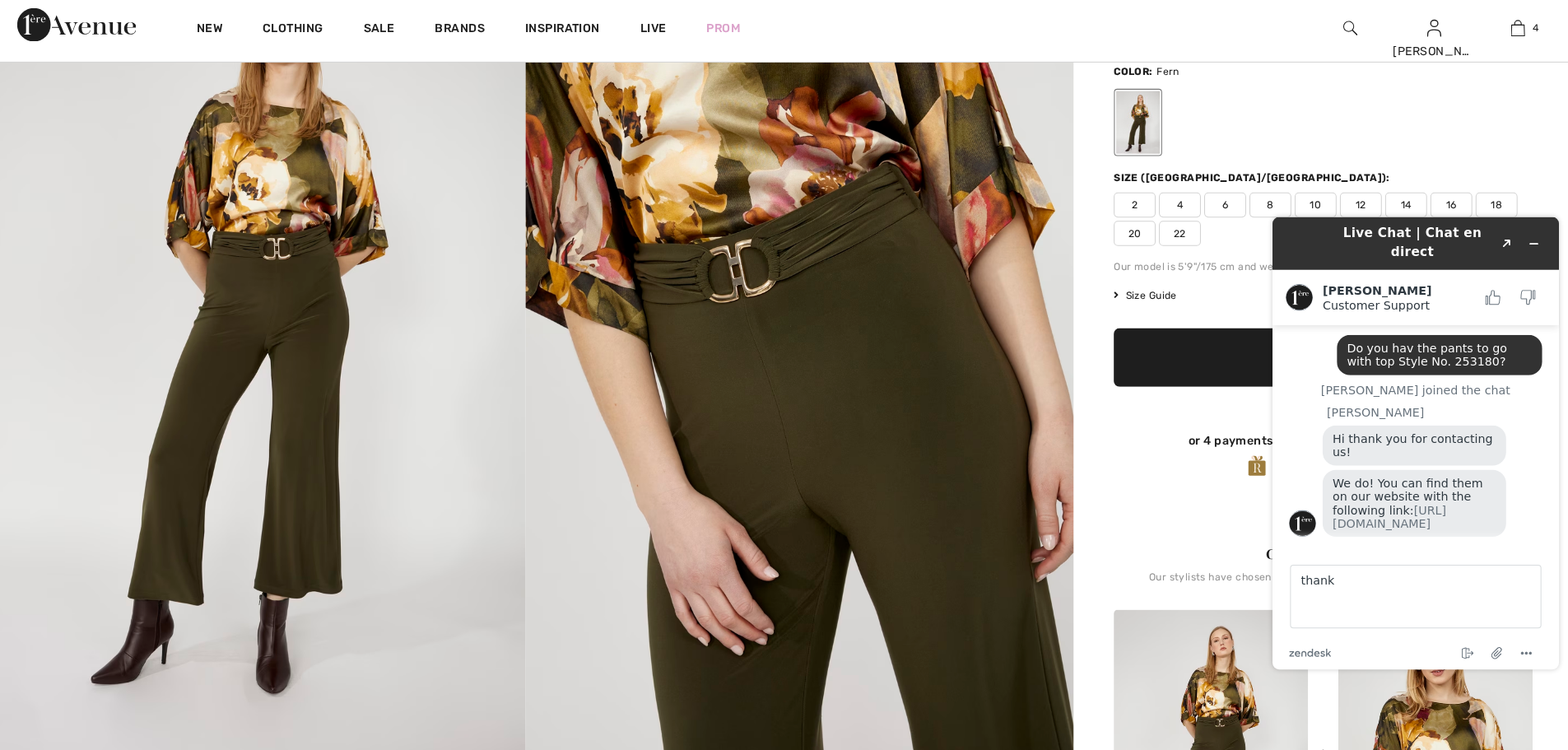
scroll to position [162, 0]
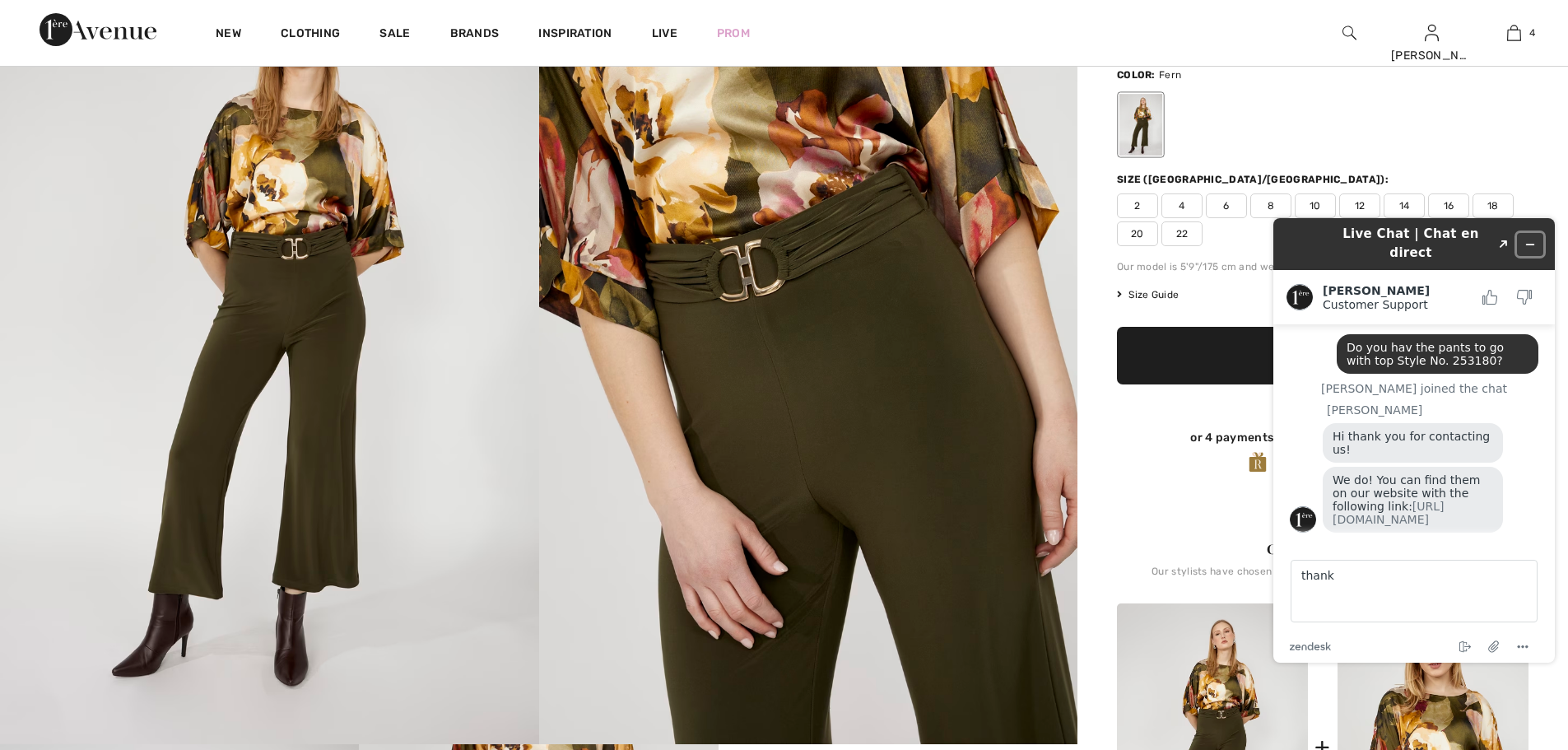
click at [1531, 238] on icon "Minimize widget" at bounding box center [1530, 244] width 12 height 12
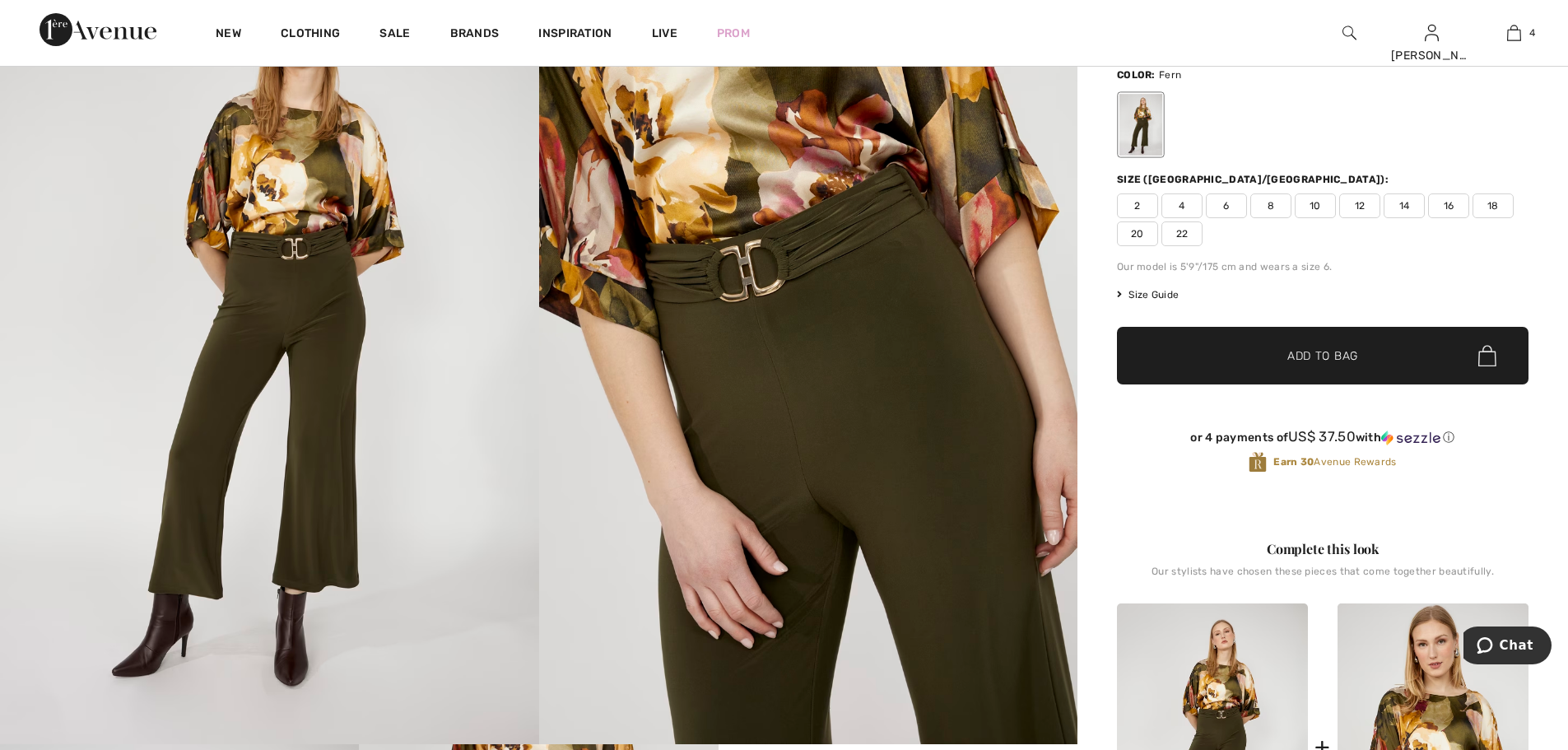
click at [1277, 207] on span "8" at bounding box center [1271, 206] width 41 height 25
click at [1305, 362] on span "Add to Bag" at bounding box center [1322, 356] width 70 height 17
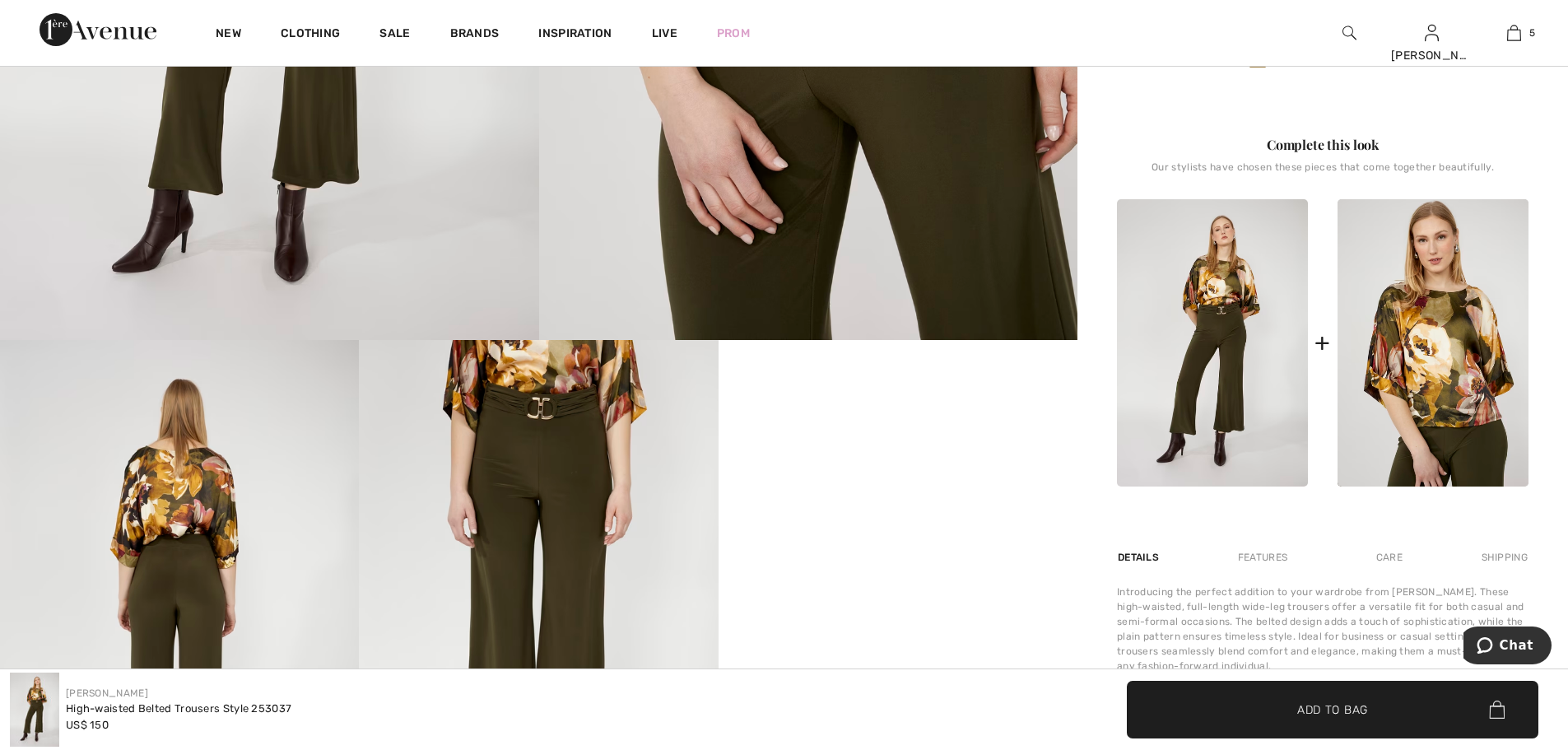
scroll to position [656, 0]
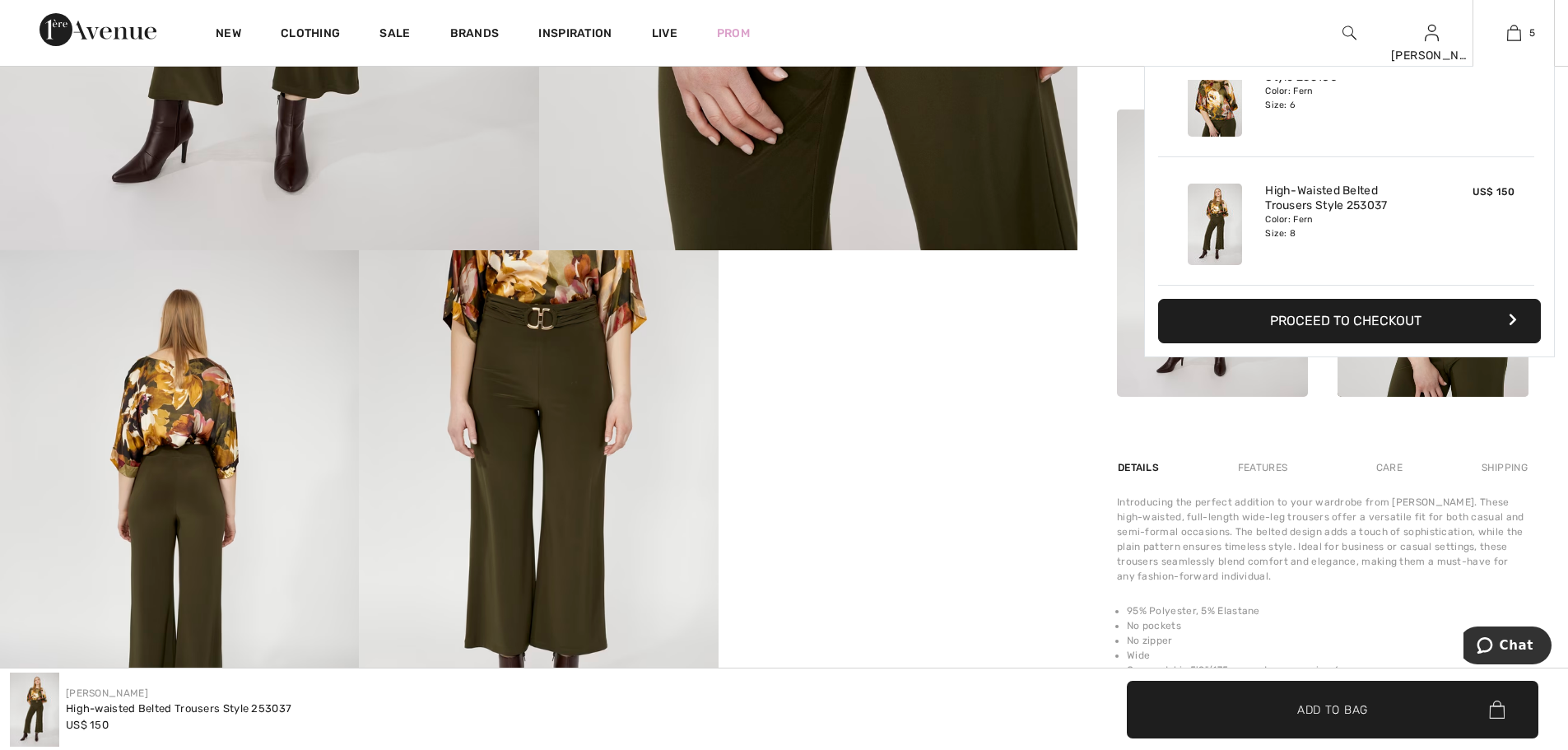
click at [1324, 324] on button "Proceed to Checkout" at bounding box center [1349, 321] width 383 height 44
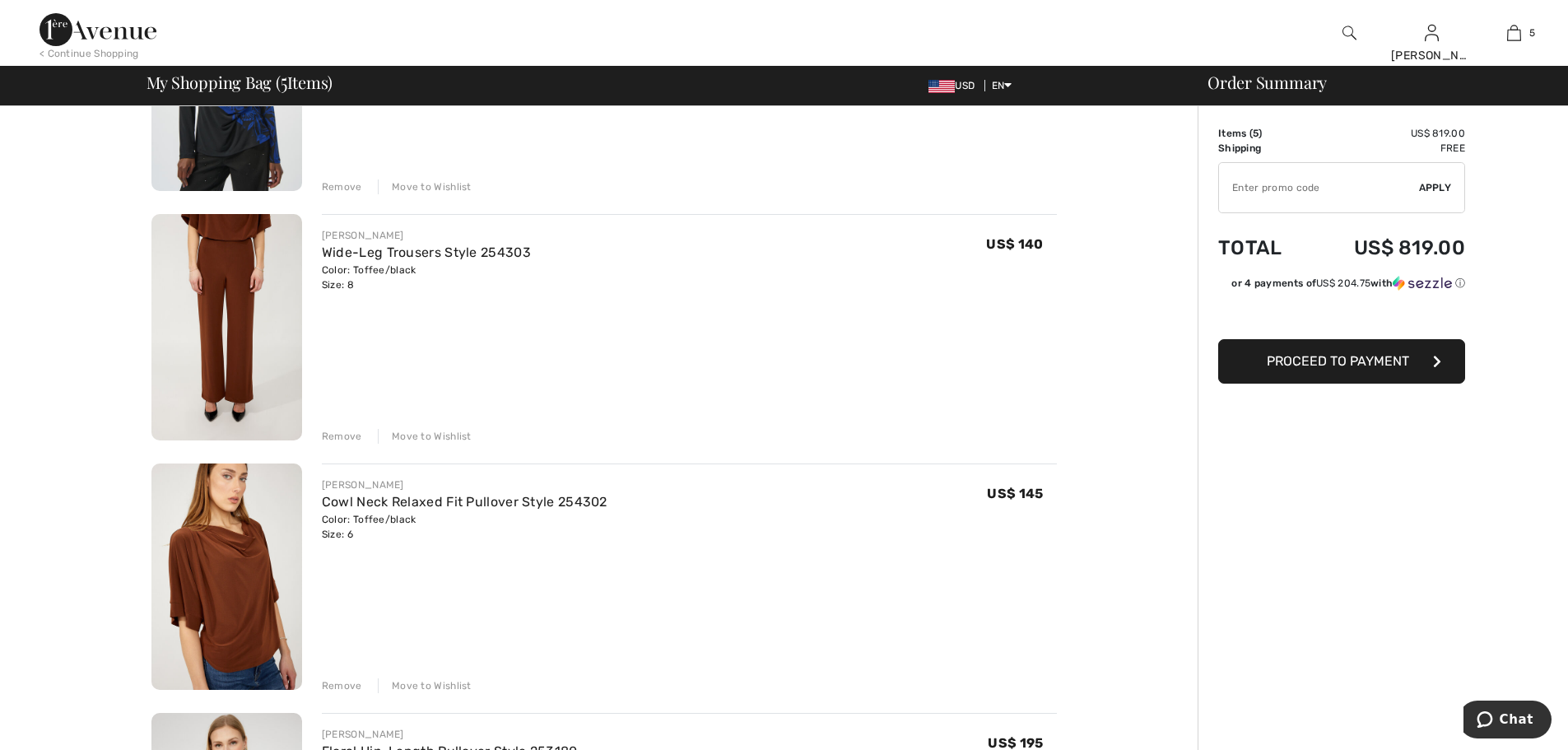
scroll to position [247, 0]
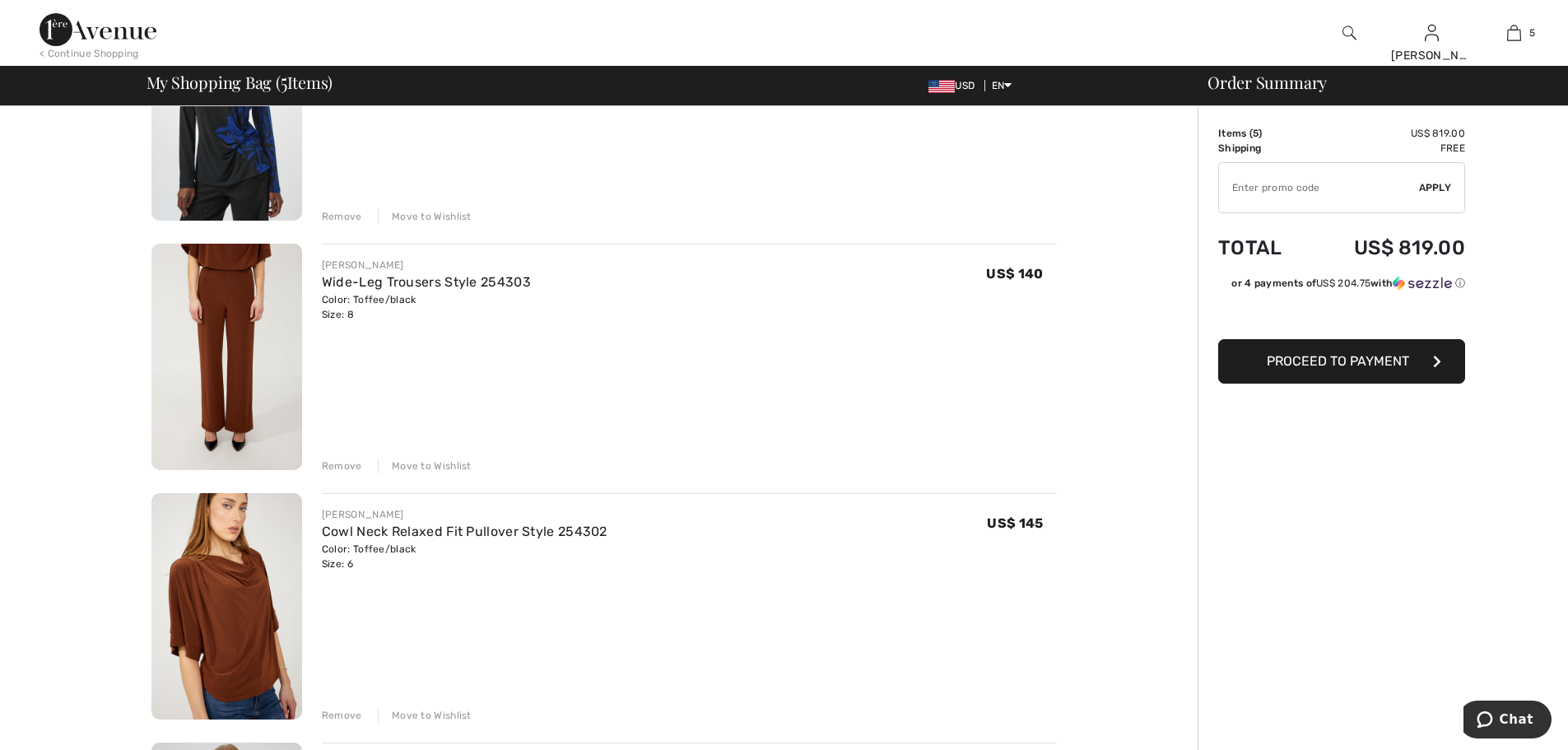
click at [1338, 350] on button "Proceed to Payment" at bounding box center [1342, 361] width 247 height 44
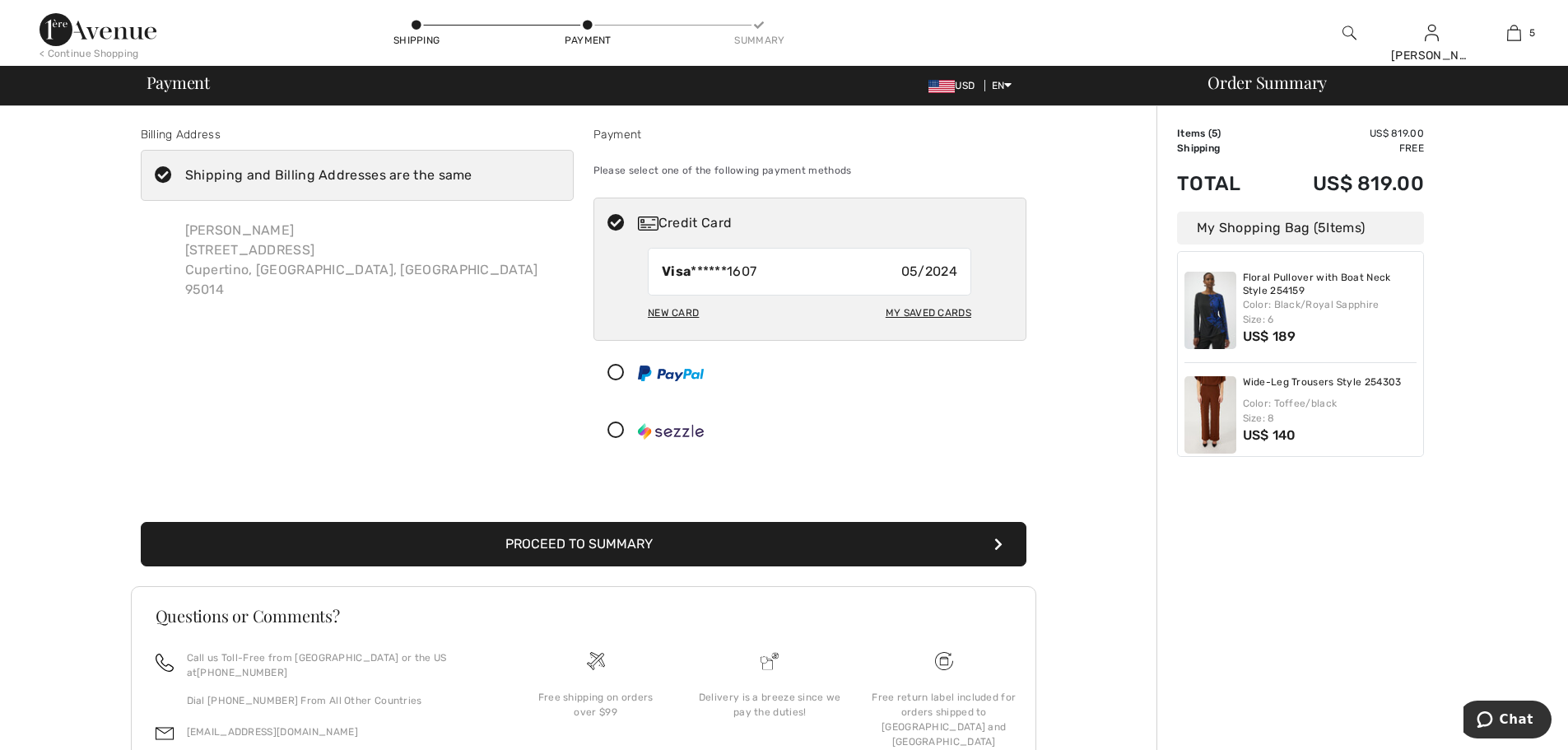
click at [926, 313] on div "My Saved Cards" at bounding box center [928, 313] width 86 height 28
radio input "true"
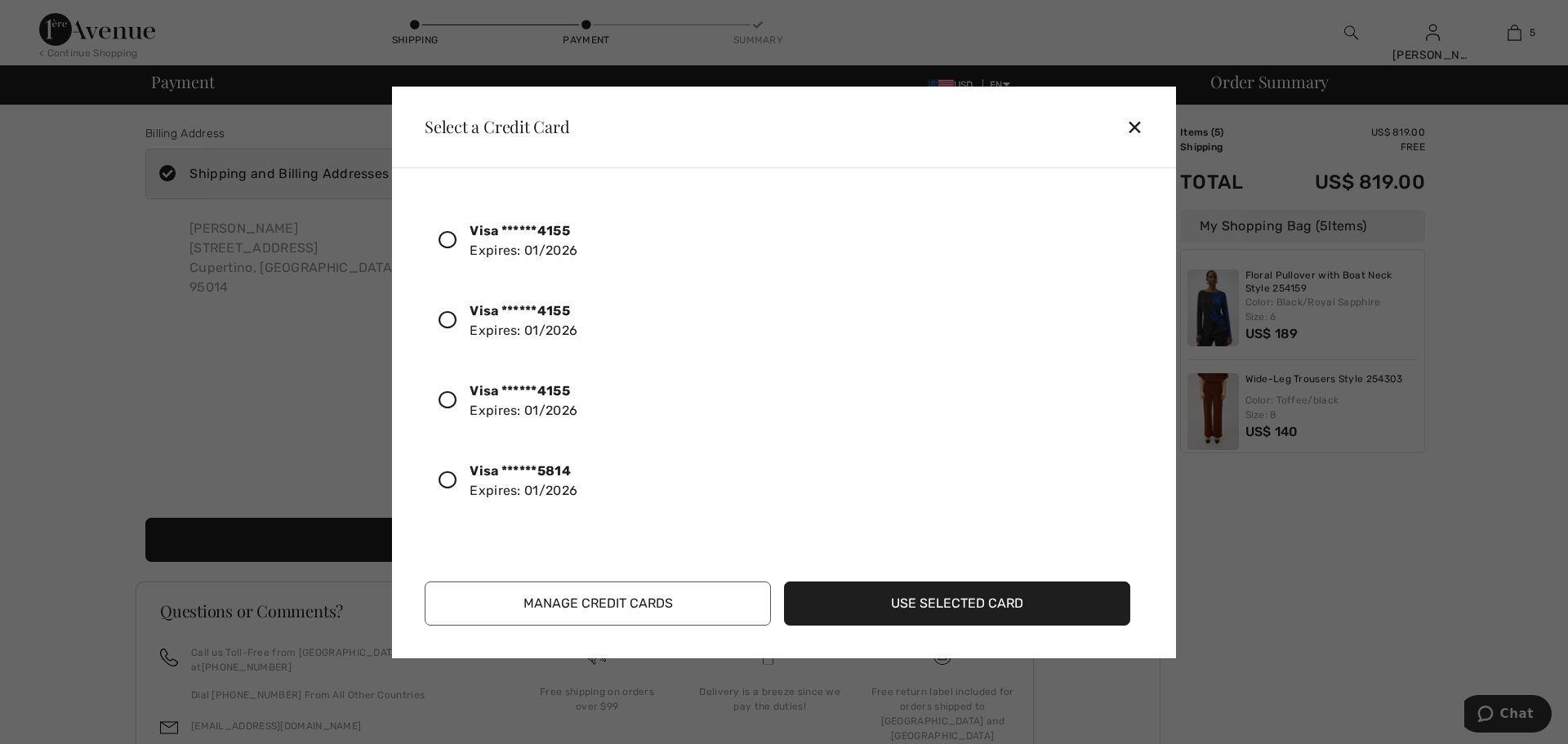
click at [446, 476] on icon at bounding box center [447, 480] width 18 height 18
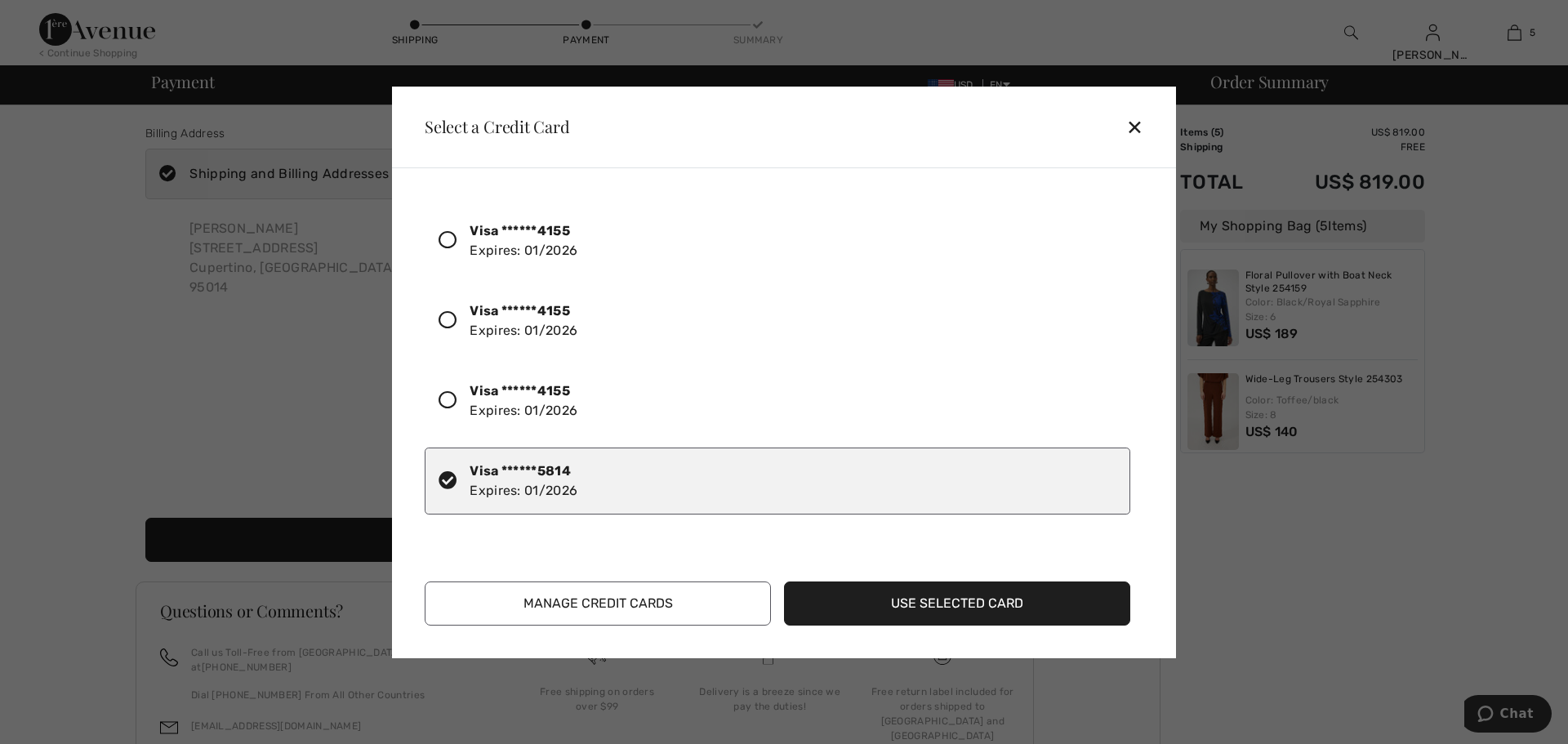
click at [902, 600] on button "Use Selected Card" at bounding box center [957, 603] width 347 height 44
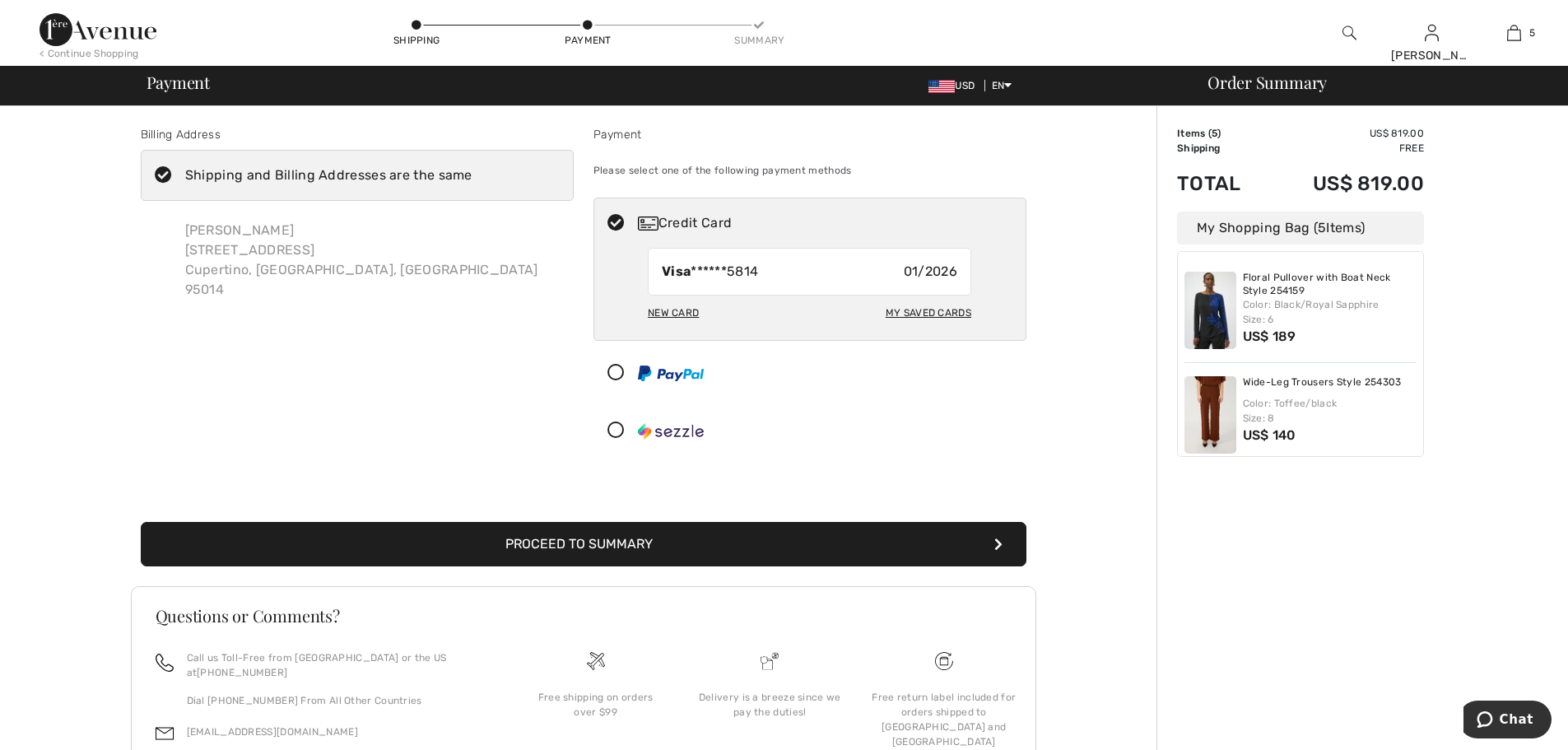
click at [582, 540] on button "Proceed to Summary" at bounding box center [584, 544] width 886 height 44
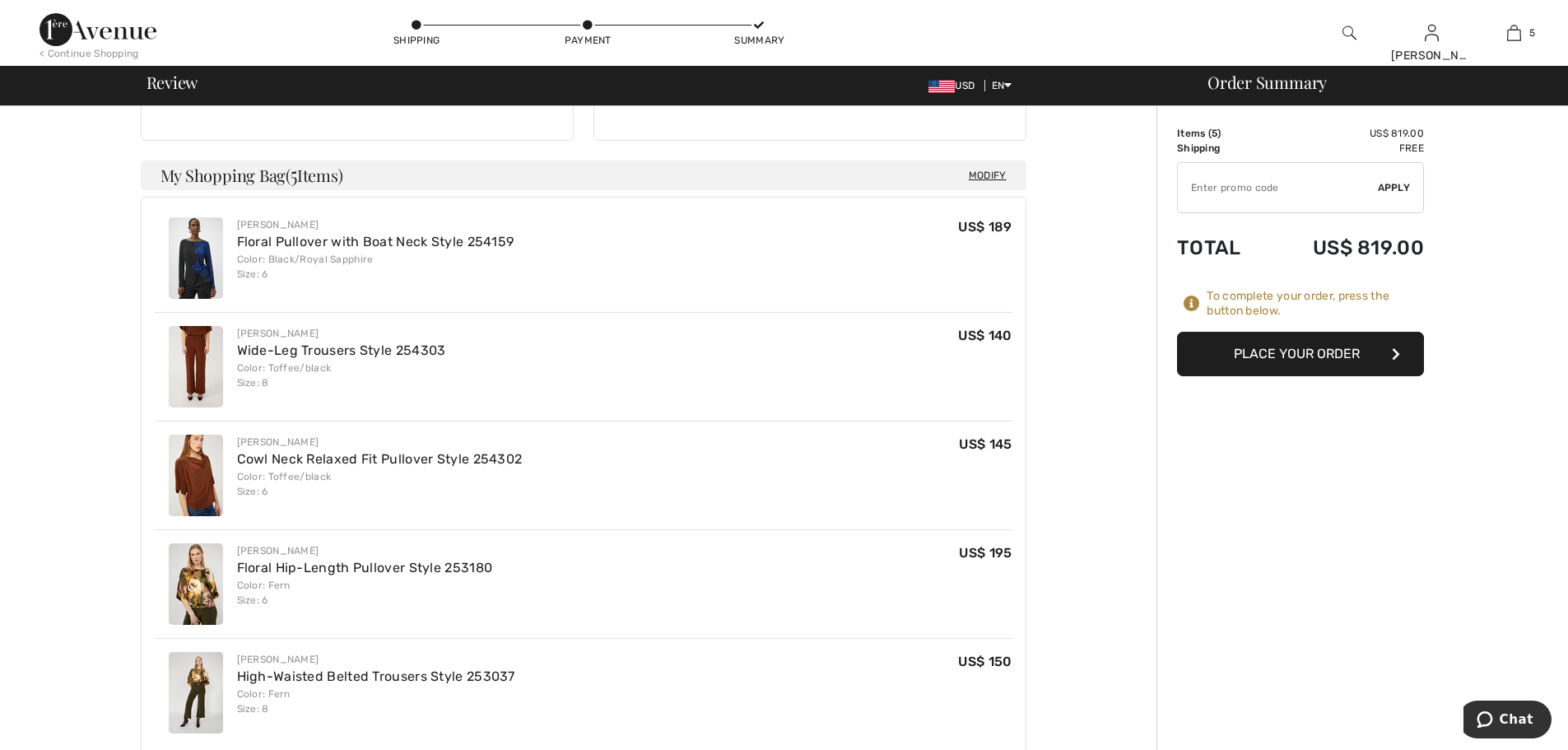
scroll to position [329, 0]
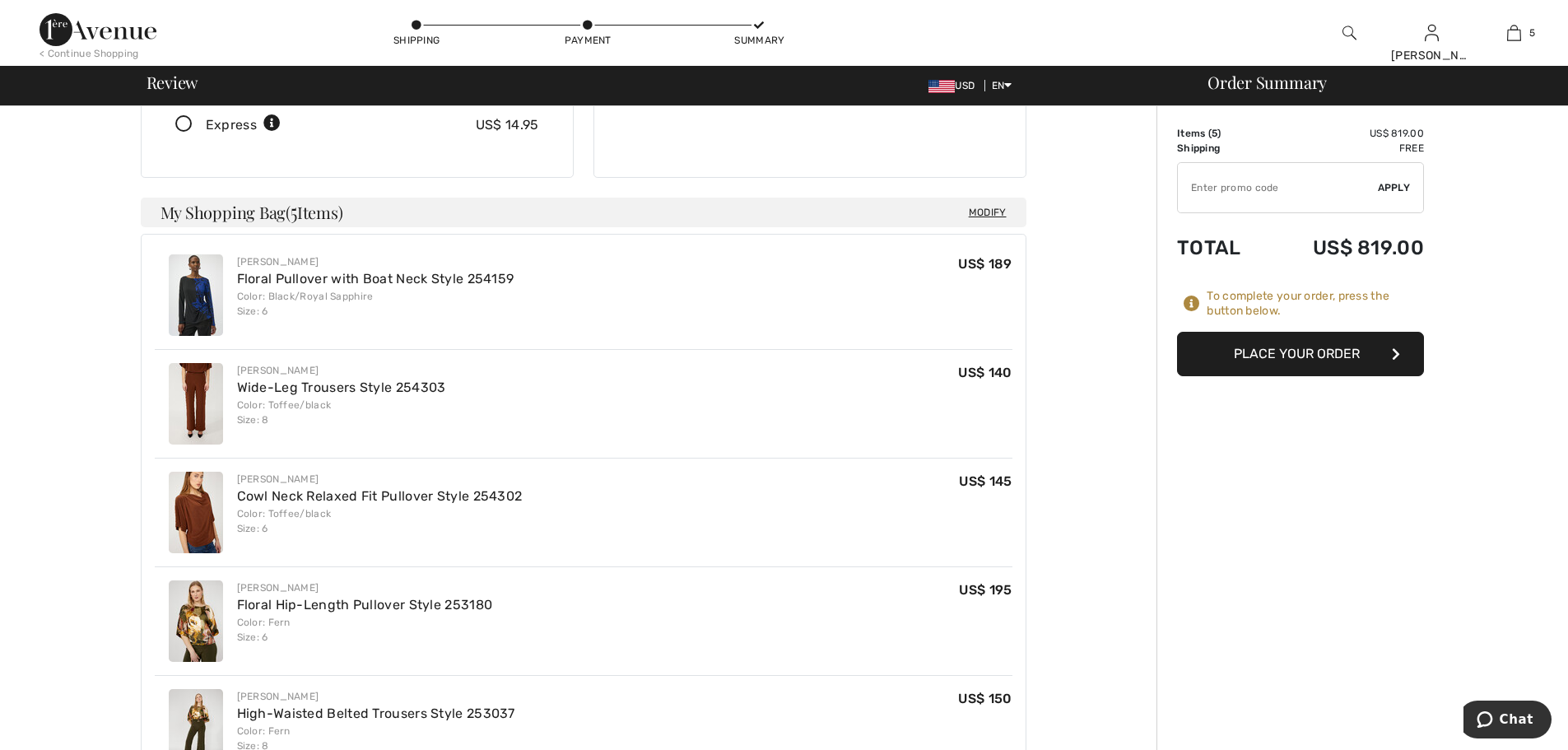
click at [1291, 351] on button "Place Your Order" at bounding box center [1301, 354] width 247 height 44
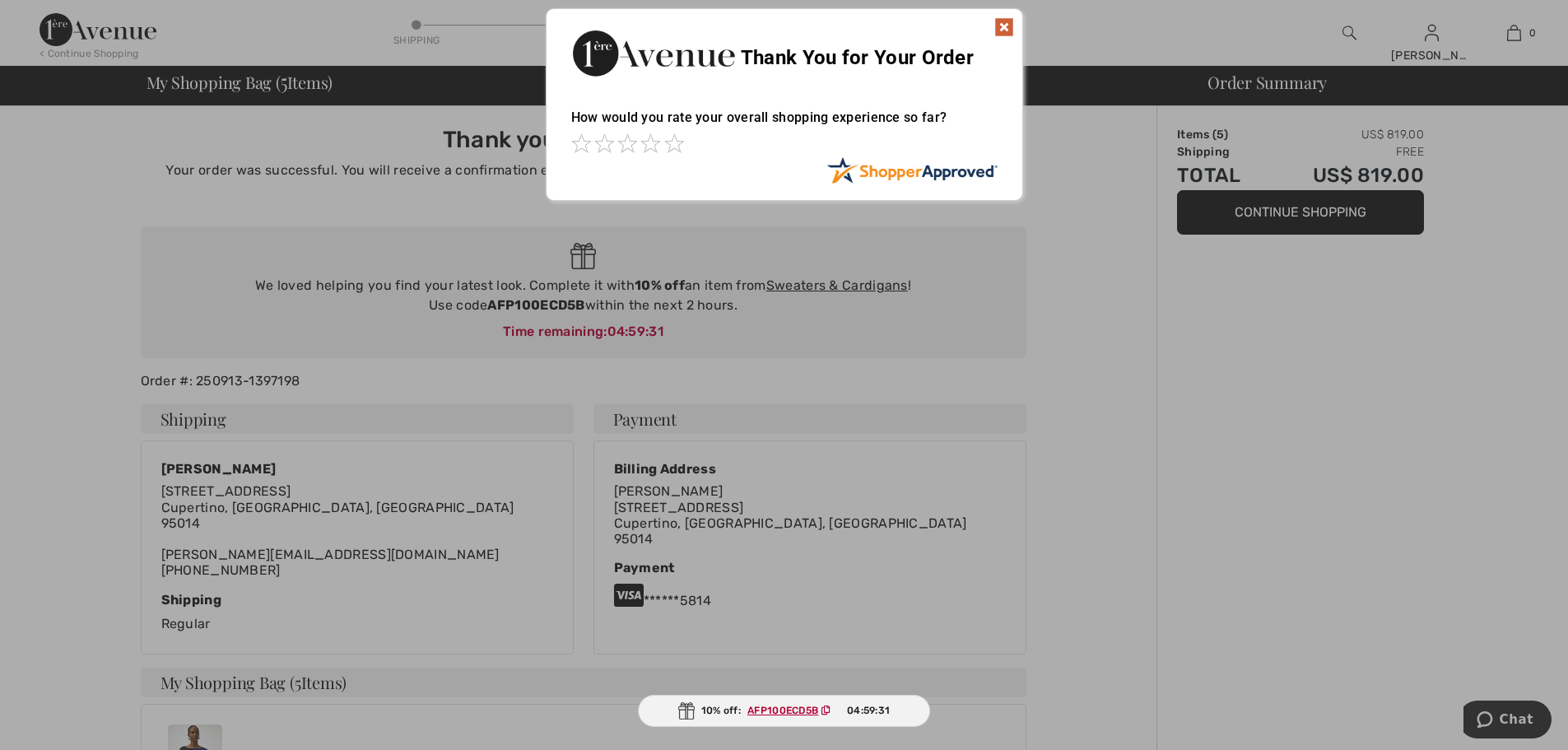
click at [995, 25] on img at bounding box center [1004, 27] width 19 height 19
